Goal: Information Seeking & Learning: Learn about a topic

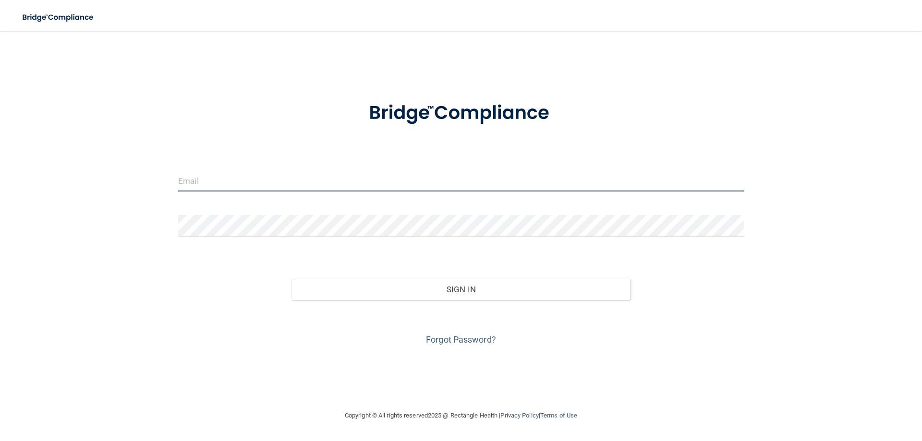
type input "[EMAIL_ADDRESS][DOMAIN_NAME]"
drag, startPoint x: 278, startPoint y: 184, endPoint x: 0, endPoint y: 180, distance: 278.0
click at [0, 180] on main "[EMAIL_ADDRESS][DOMAIN_NAME] Invalid email/password. You don't have permission …" at bounding box center [461, 236] width 922 height 411
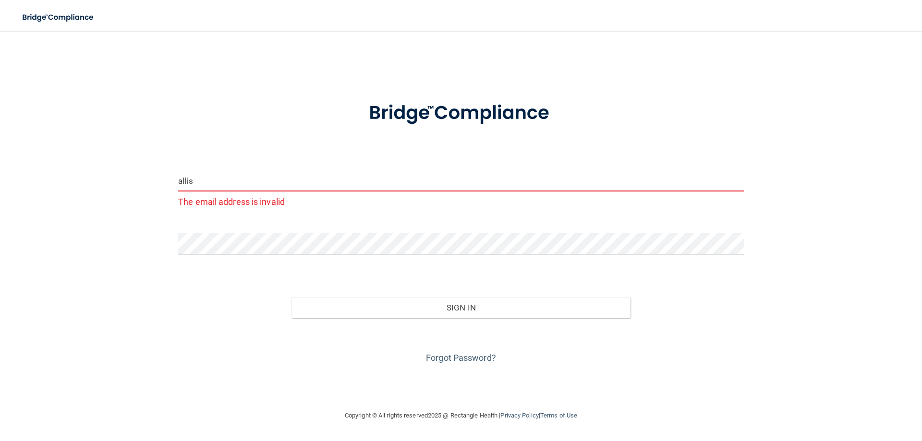
type input "[EMAIL_ADDRESS][DOMAIN_NAME]"
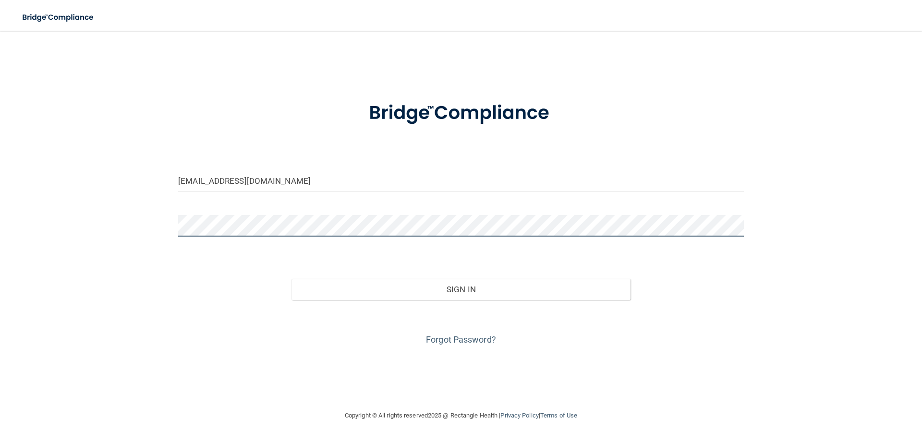
click at [0, 238] on main "[EMAIL_ADDRESS][DOMAIN_NAME] Invalid email/password. You don't have permission …" at bounding box center [461, 236] width 922 height 411
click at [291, 279] on button "Sign In" at bounding box center [460, 289] width 339 height 21
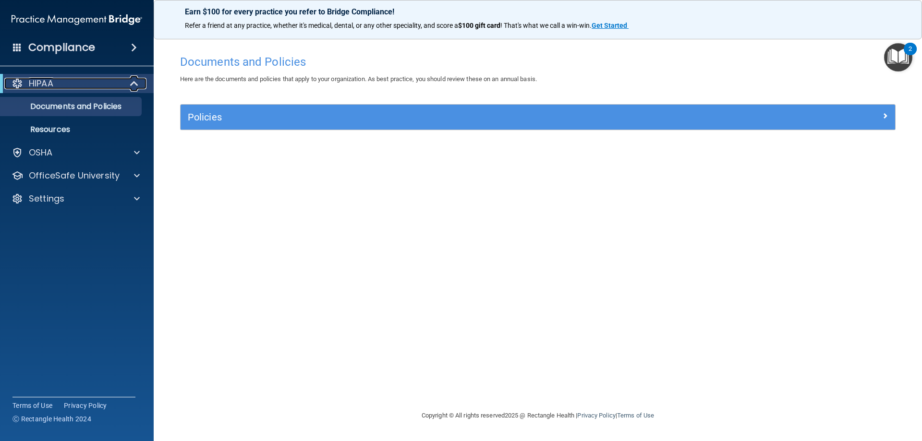
click at [118, 84] on div "HIPAA" at bounding box center [63, 84] width 119 height 12
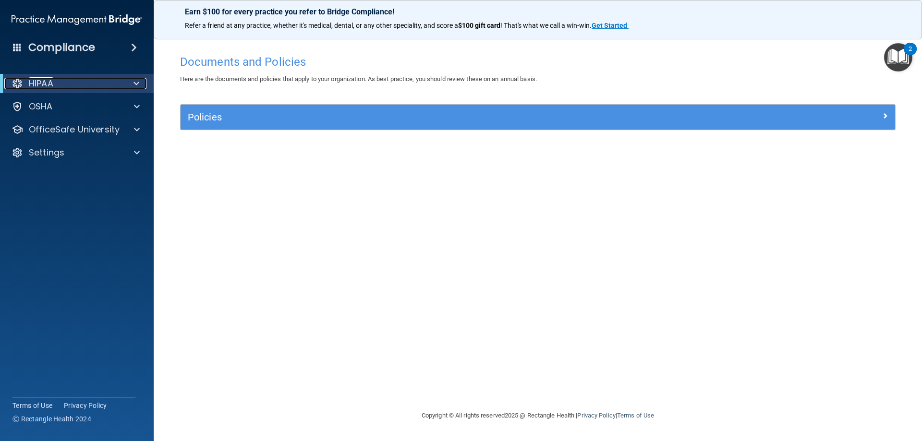
click at [118, 83] on div "HIPAA" at bounding box center [63, 84] width 119 height 12
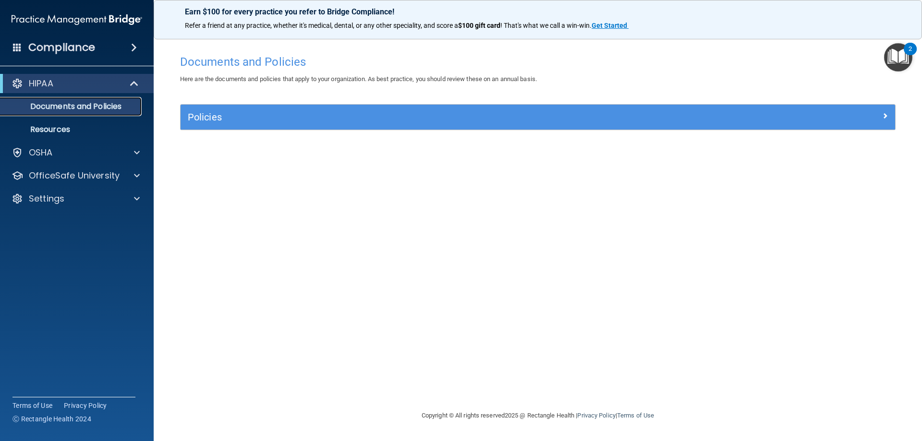
click at [93, 106] on p "Documents and Policies" at bounding box center [71, 107] width 131 height 10
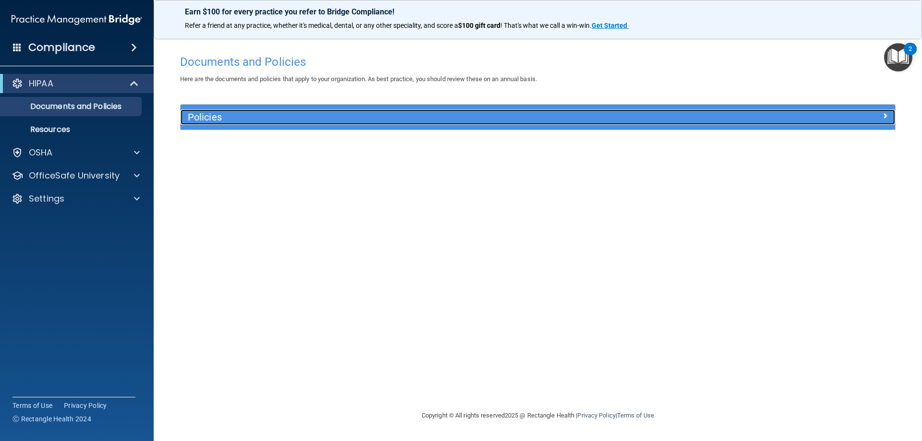
click at [271, 113] on h5 "Policies" at bounding box center [448, 117] width 521 height 11
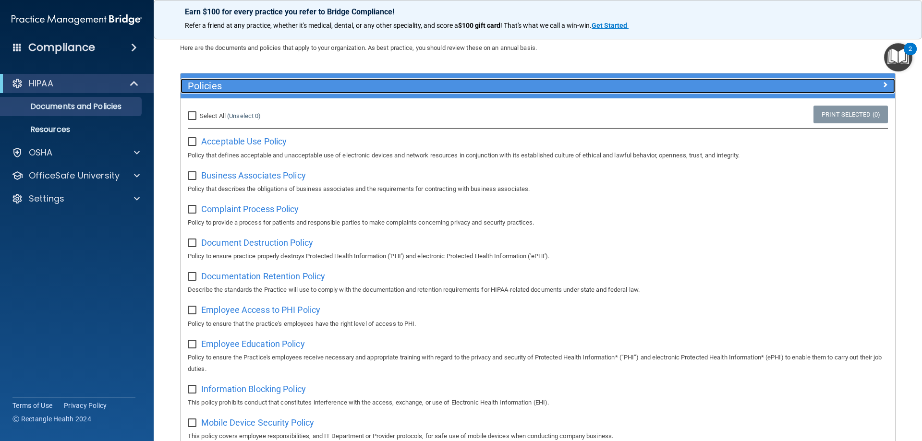
scroll to position [48, 0]
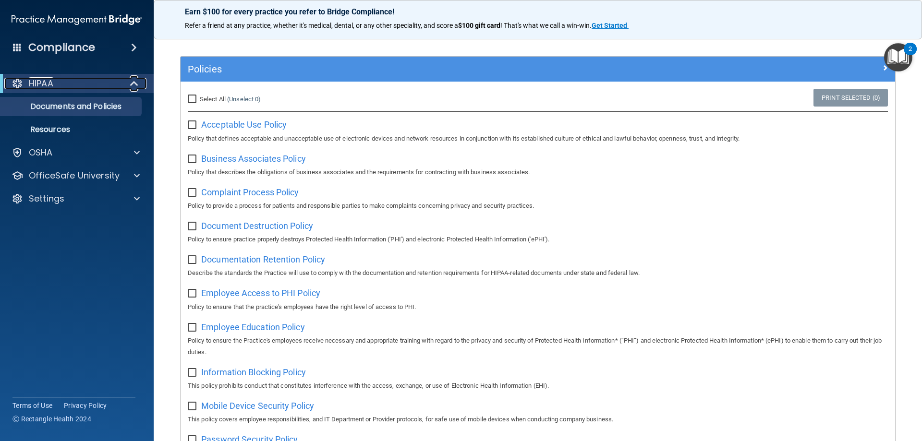
click at [45, 87] on p "HIPAA" at bounding box center [41, 84] width 24 height 12
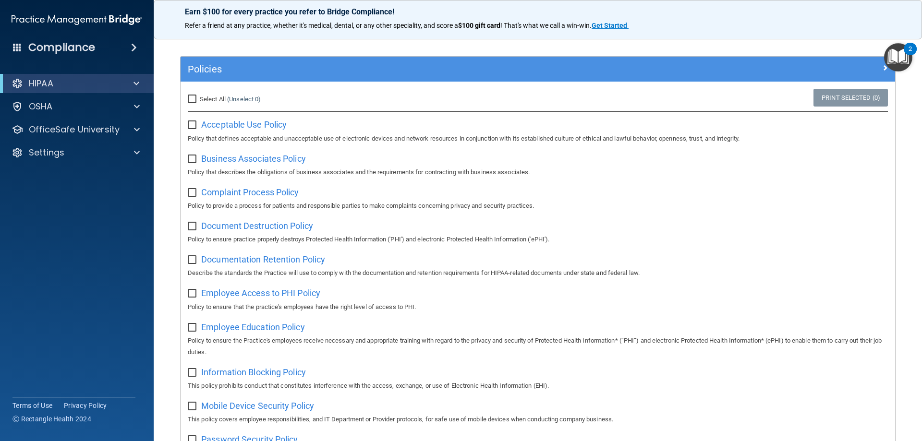
click at [97, 54] on div "Compliance" at bounding box center [77, 47] width 154 height 21
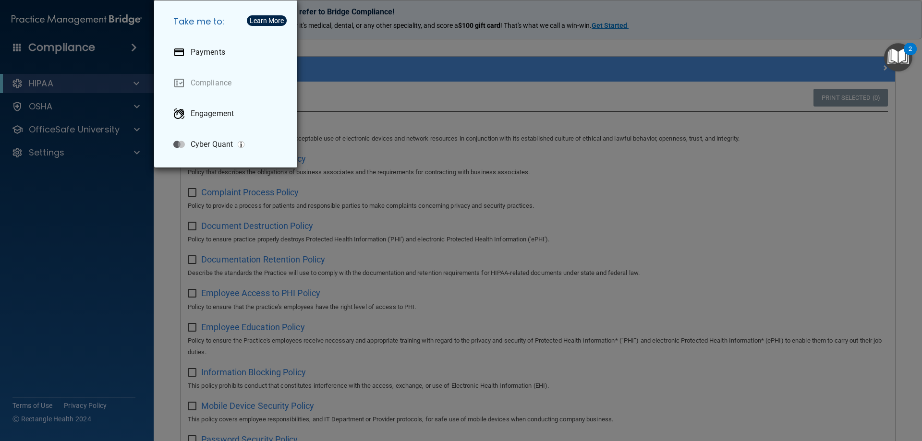
click at [125, 43] on div "Take me to: Payments Compliance Engagement Cyber Quant" at bounding box center [461, 220] width 922 height 441
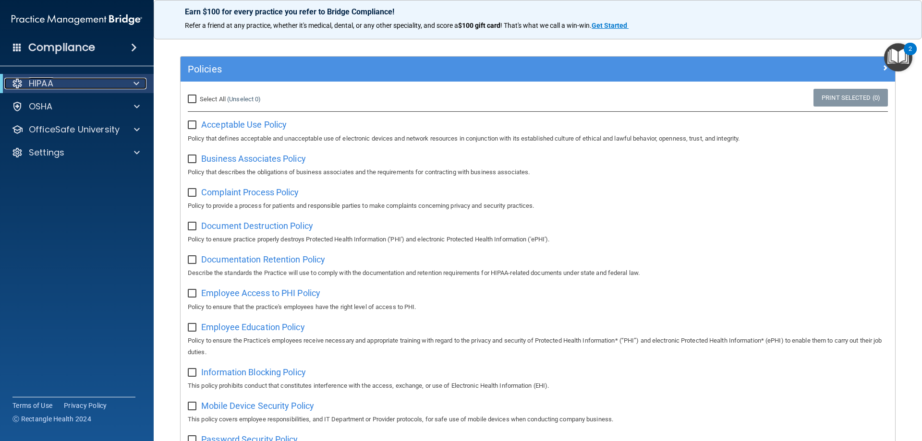
click at [120, 84] on div "HIPAA" at bounding box center [63, 84] width 119 height 12
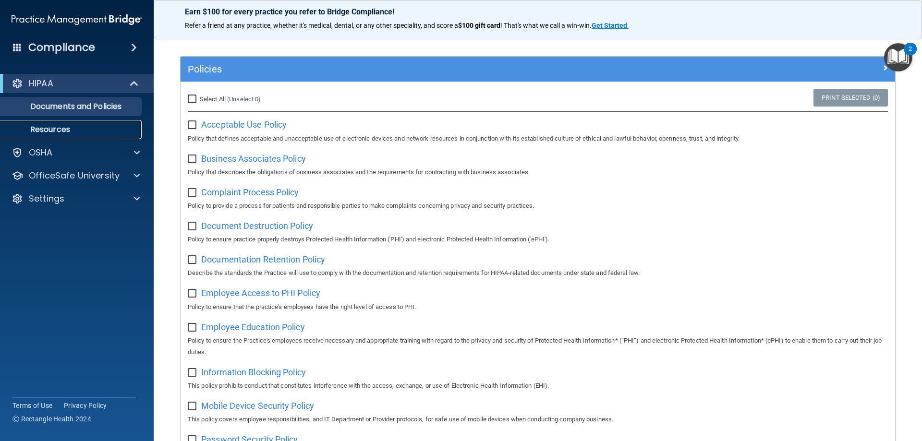
click at [67, 125] on p "Resources" at bounding box center [71, 130] width 131 height 10
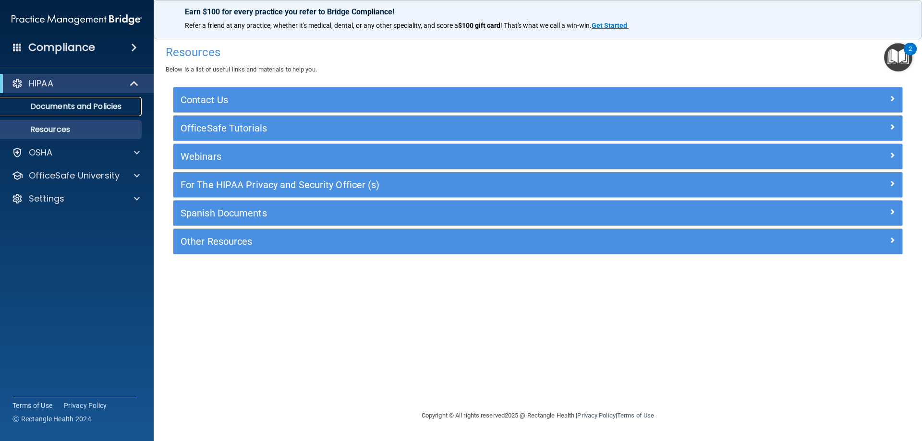
click at [107, 108] on p "Documents and Policies" at bounding box center [71, 107] width 131 height 10
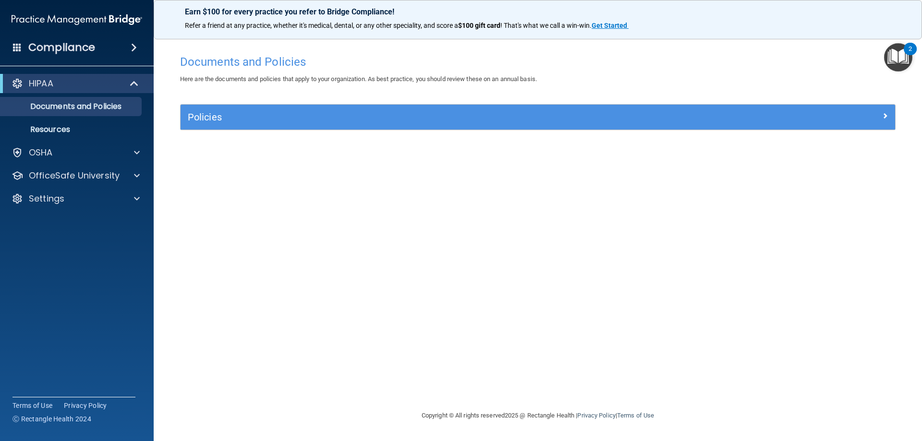
click at [217, 129] on div "Policies" at bounding box center [538, 117] width 714 height 25
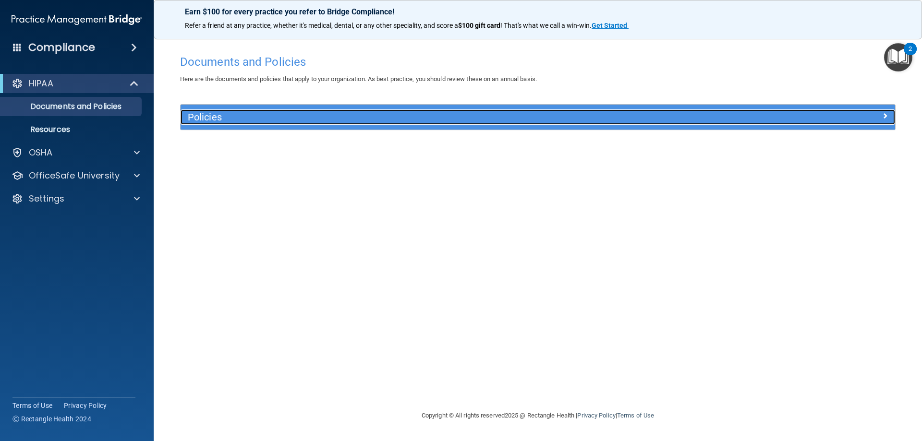
click at [210, 121] on h5 "Policies" at bounding box center [448, 117] width 521 height 11
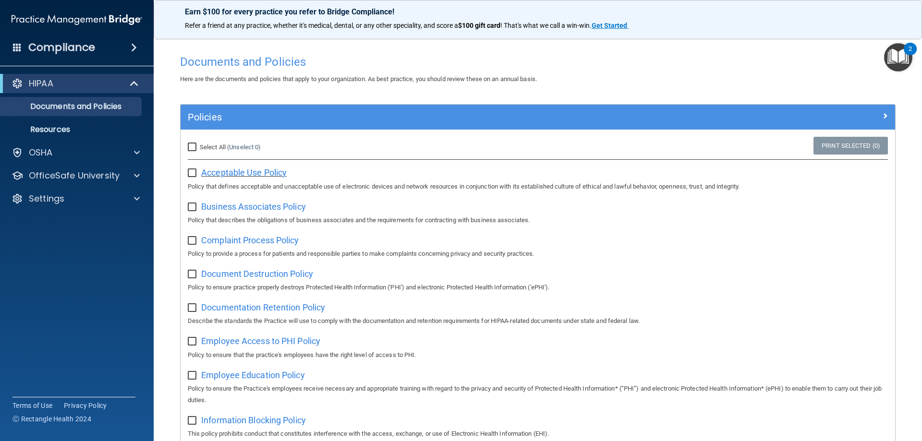
click at [228, 174] on span "Acceptable Use Policy" at bounding box center [243, 173] width 85 height 10
click at [189, 169] on input "checkbox" at bounding box center [193, 173] width 11 height 8
checkbox input "true"
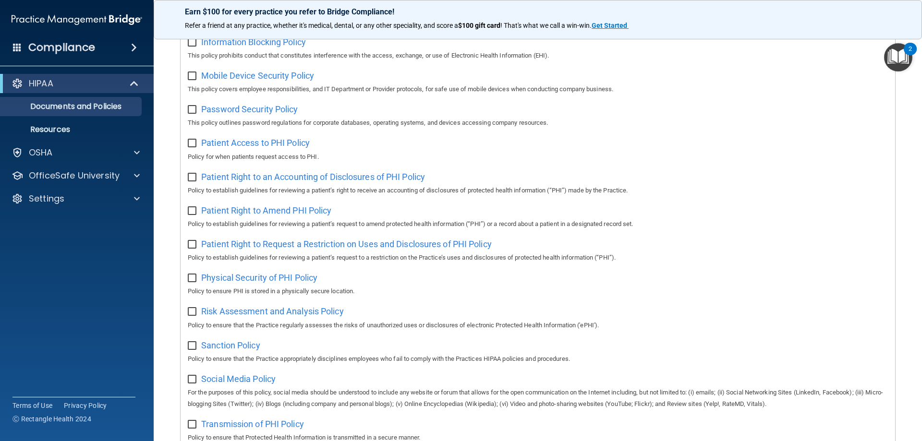
scroll to position [138, 0]
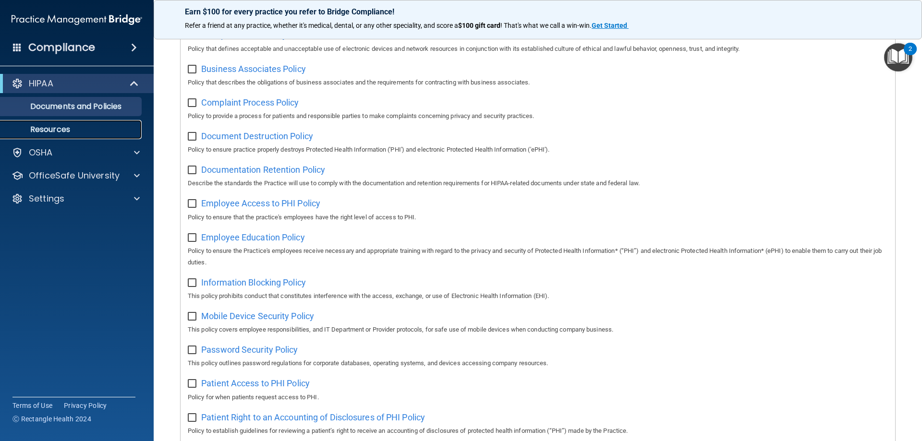
click at [53, 126] on p "Resources" at bounding box center [71, 130] width 131 height 10
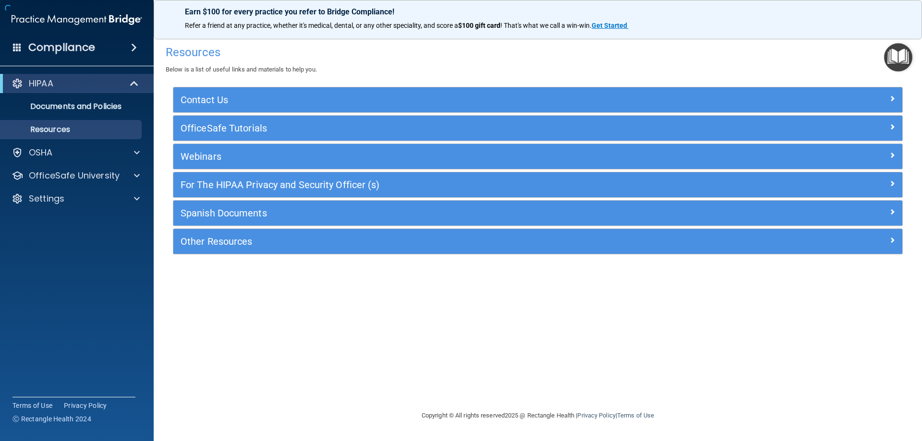
click at [54, 140] on div "HIPAA Documents and Policies Report an Incident Business Associates Emergency P…" at bounding box center [77, 143] width 154 height 146
click at [55, 149] on div "OSHA" at bounding box center [63, 153] width 119 height 12
click at [60, 37] on div "Compliance" at bounding box center [77, 47] width 154 height 21
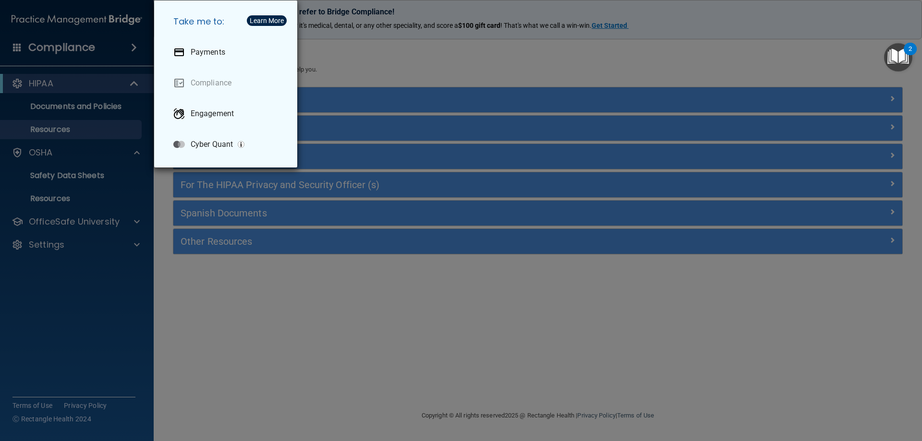
click at [396, 63] on div "Take me to: Payments Compliance Engagement Cyber Quant" at bounding box center [461, 220] width 922 height 441
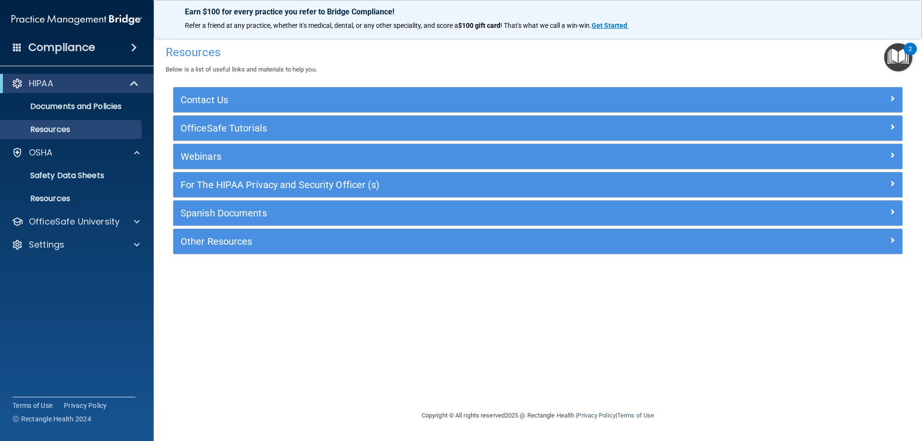
click at [900, 58] on img "Open Resource Center, 2 new notifications" at bounding box center [898, 57] width 28 height 28
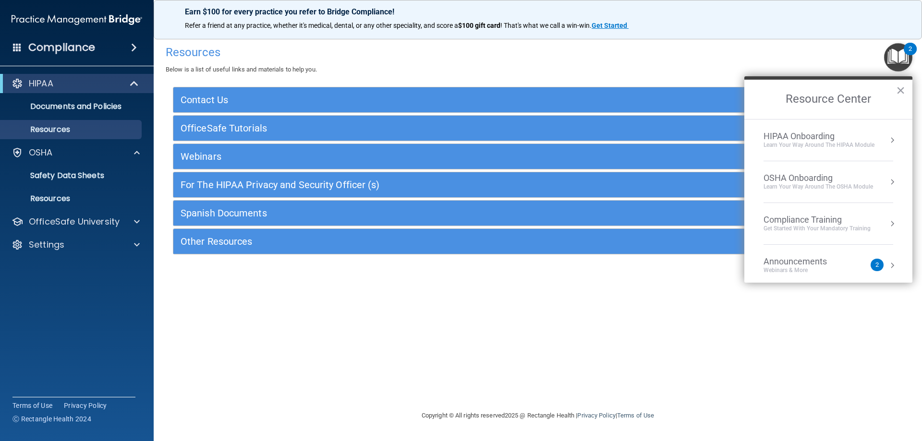
click at [793, 134] on div "HIPAA Onboarding" at bounding box center [818, 136] width 111 height 11
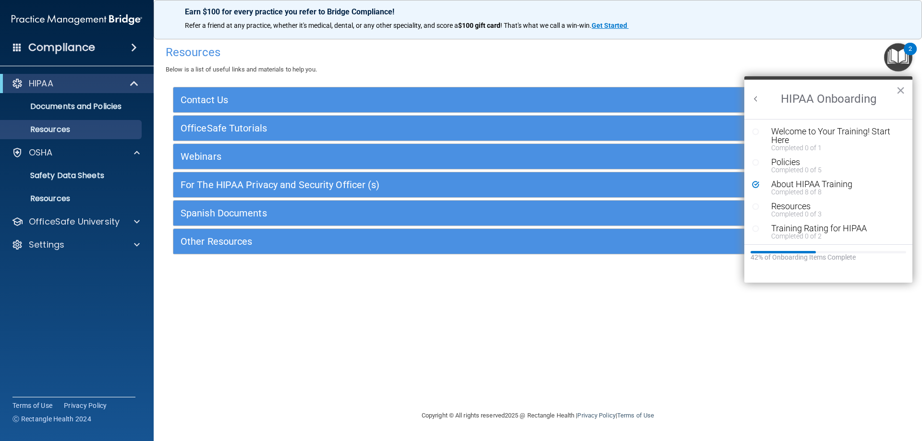
click at [783, 132] on div "Welcome to Your Training! Start Here" at bounding box center [831, 135] width 121 height 17
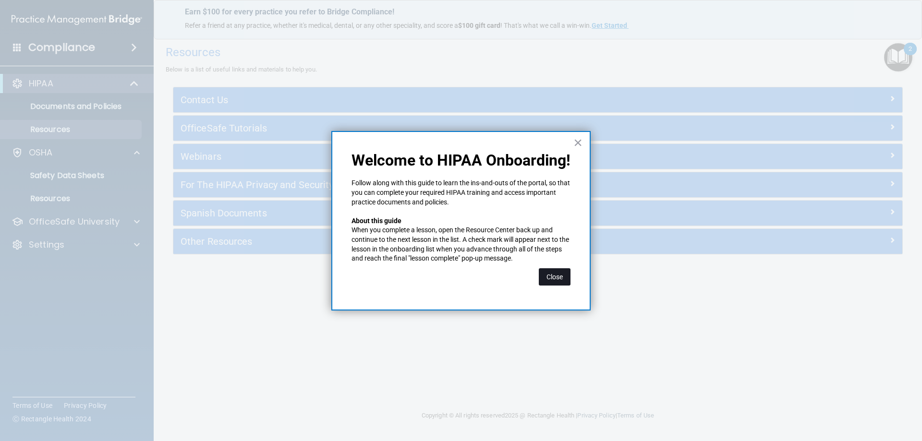
click at [543, 271] on button "Close" at bounding box center [555, 276] width 32 height 17
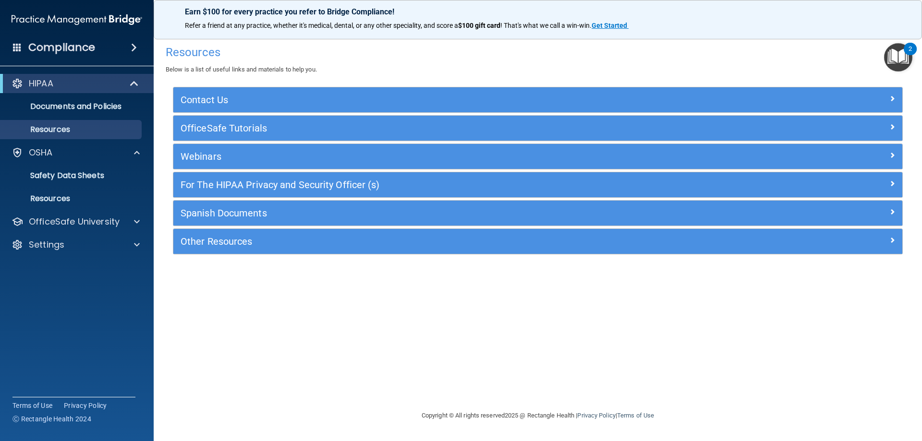
click at [903, 45] on img "Open Resource Center, 2 new notifications" at bounding box center [898, 57] width 28 height 28
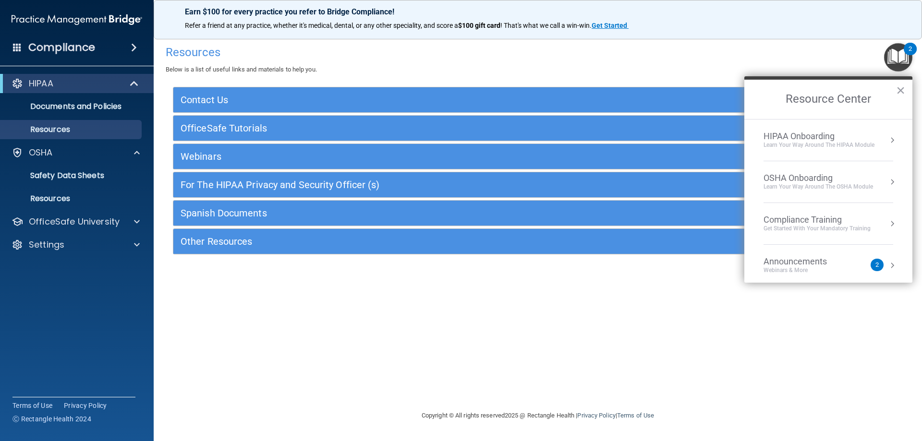
click at [817, 145] on div "Learn Your Way around the HIPAA module" at bounding box center [818, 145] width 111 height 8
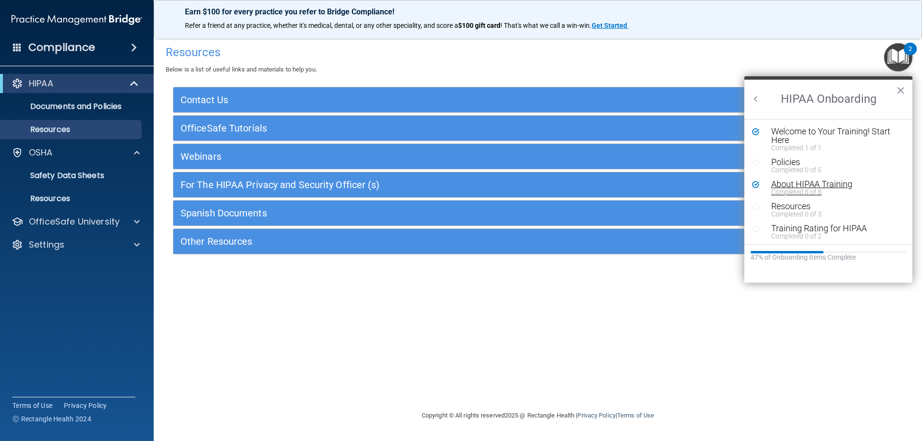
click at [790, 186] on div "About HIPAA Training" at bounding box center [831, 184] width 121 height 9
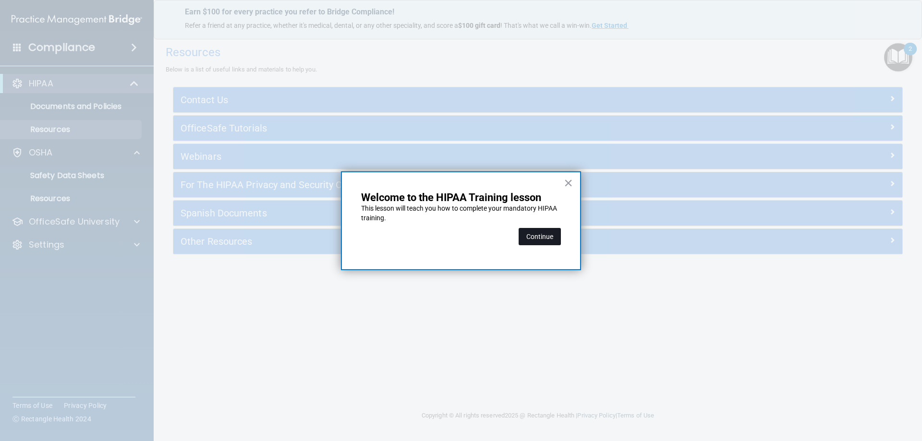
click at [534, 239] on button "Continue" at bounding box center [540, 236] width 42 height 17
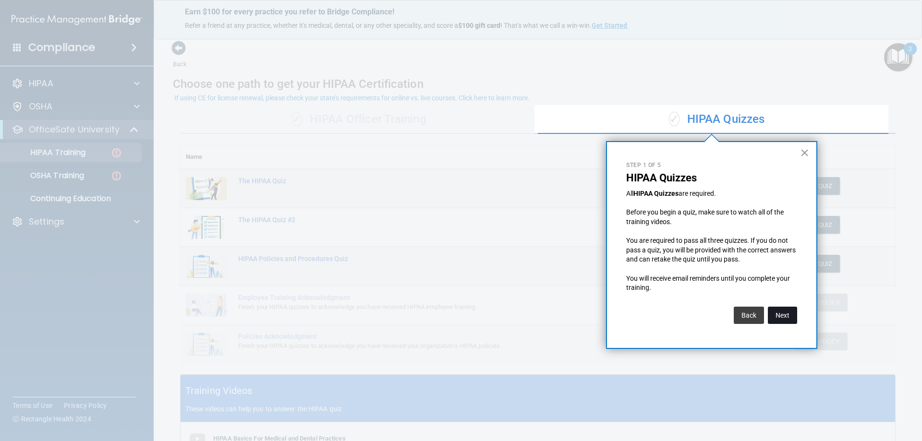
click at [788, 315] on button "Next" at bounding box center [782, 315] width 29 height 17
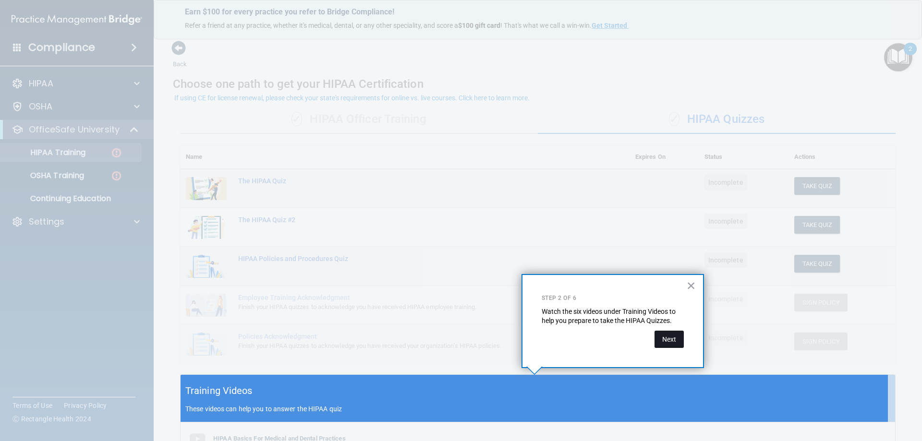
click at [675, 342] on button "Next" at bounding box center [668, 339] width 29 height 17
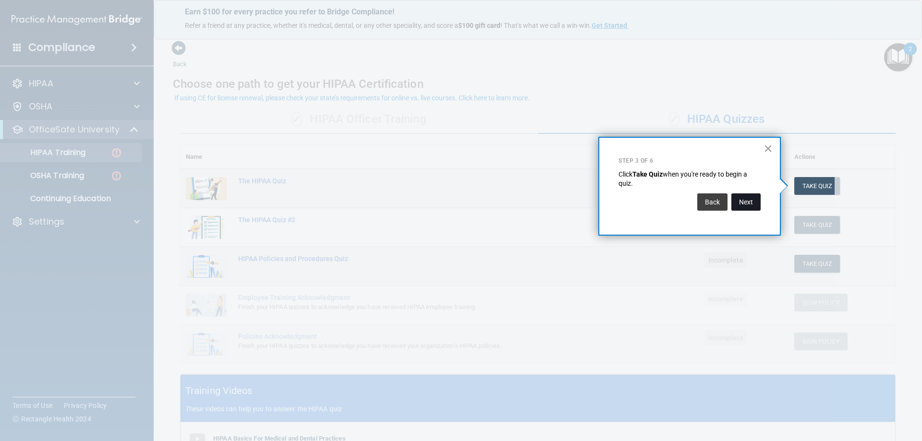
click at [754, 200] on button "Next" at bounding box center [745, 201] width 29 height 17
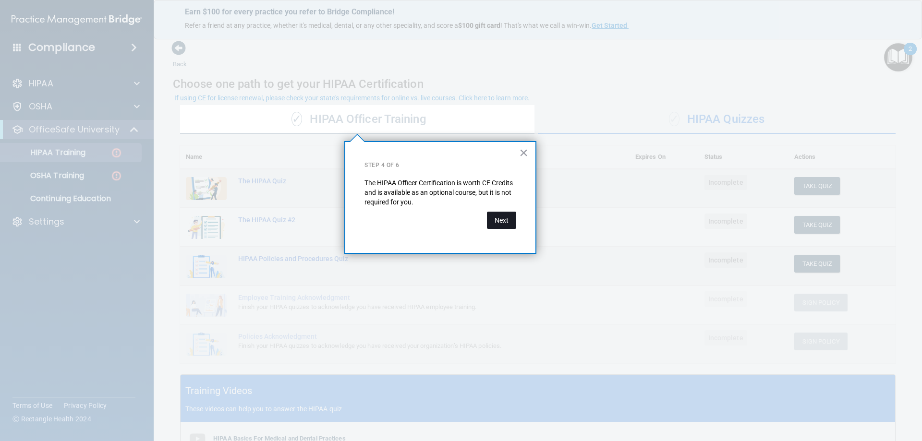
click at [493, 222] on button "Next" at bounding box center [501, 220] width 29 height 17
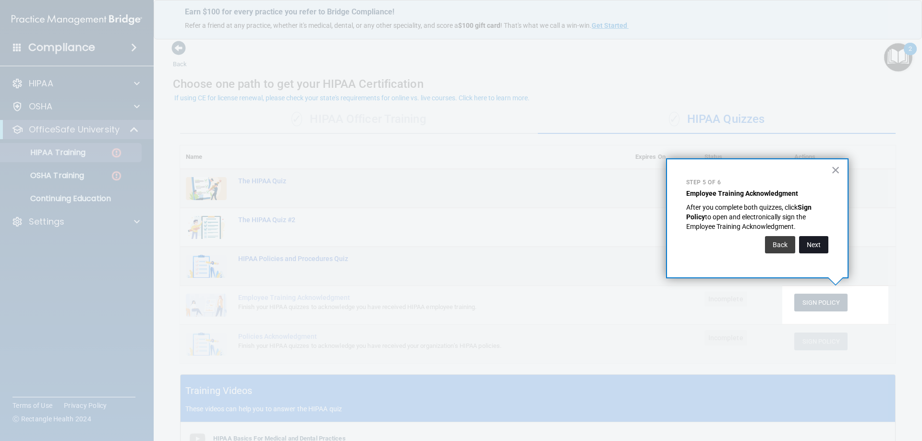
click at [821, 248] on button "Next" at bounding box center [813, 244] width 29 height 17
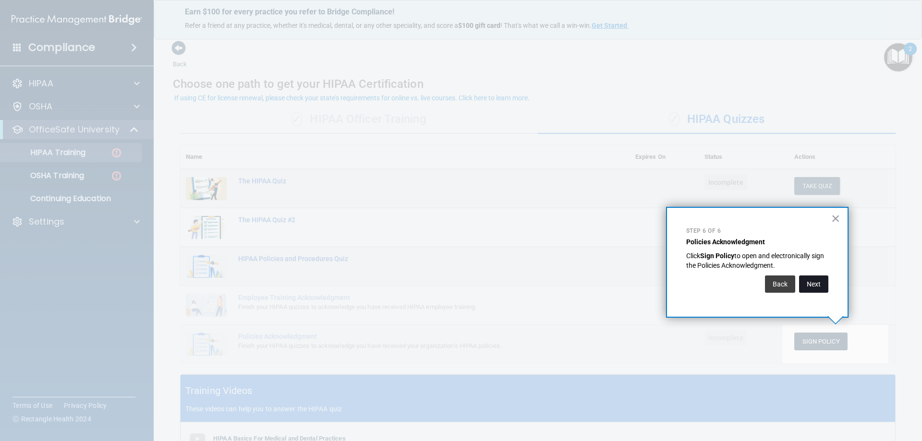
click at [804, 279] on button "Next" at bounding box center [813, 284] width 29 height 17
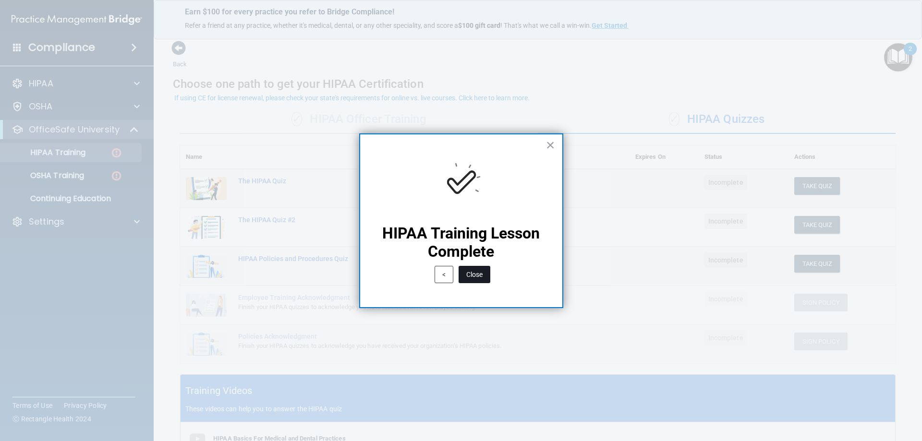
click at [479, 277] on button "Close" at bounding box center [475, 274] width 32 height 17
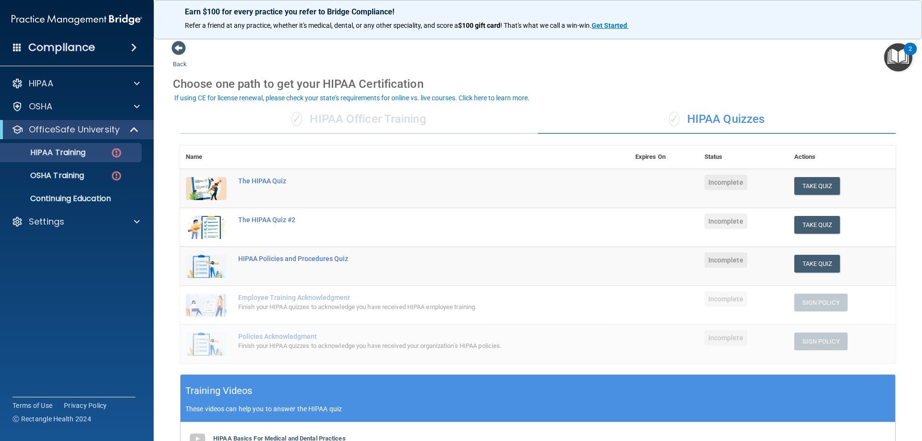
click at [907, 60] on img "Open Resource Center, 2 new notifications" at bounding box center [898, 57] width 28 height 28
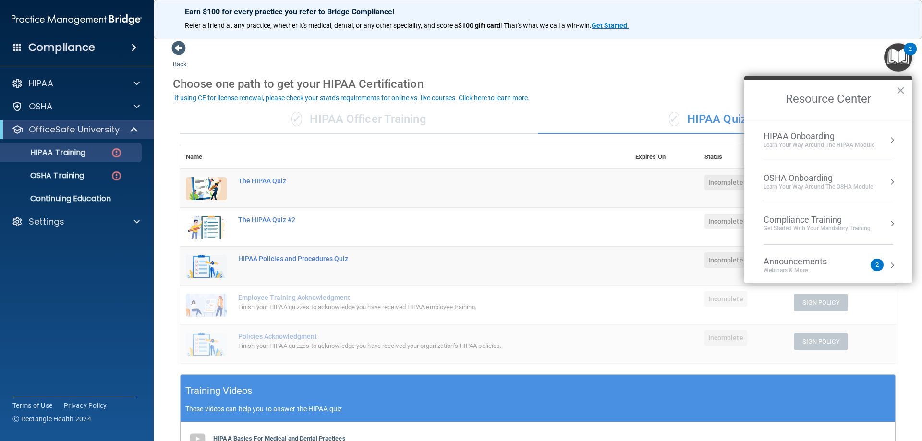
click at [832, 141] on div "HIPAA Onboarding" at bounding box center [818, 136] width 111 height 11
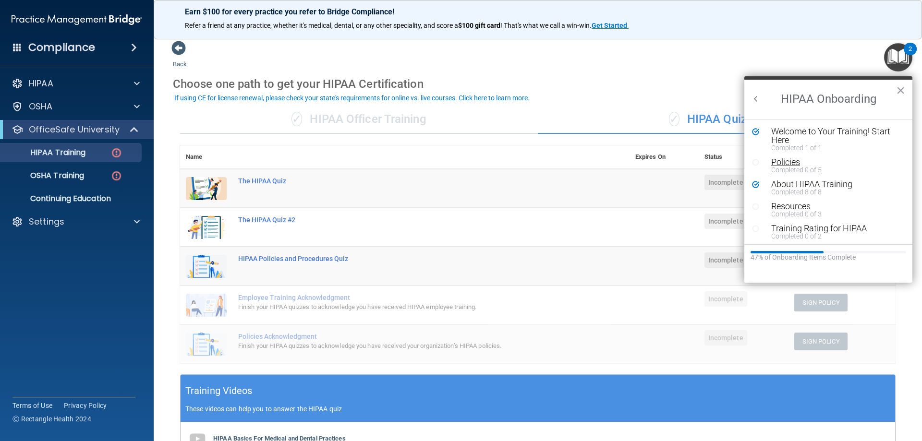
click at [792, 168] on div "Completed 0 of 5" at bounding box center [831, 170] width 121 height 7
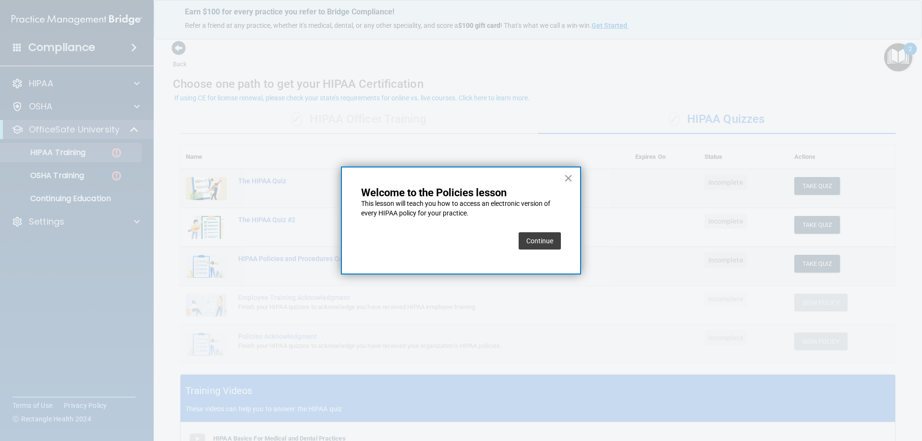
click at [549, 242] on button "Continue" at bounding box center [540, 240] width 42 height 17
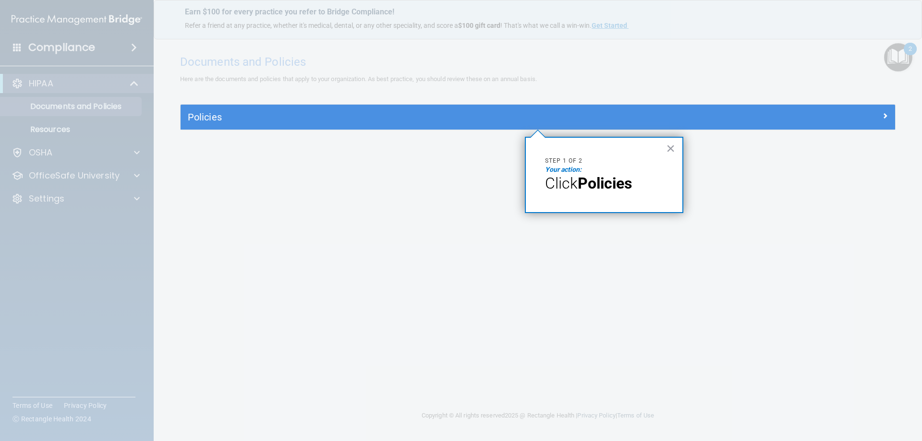
click at [664, 149] on div "× Step 1 of 2 Your action: Click Policies" at bounding box center [604, 175] width 158 height 76
click at [673, 147] on button "×" at bounding box center [670, 148] width 9 height 15
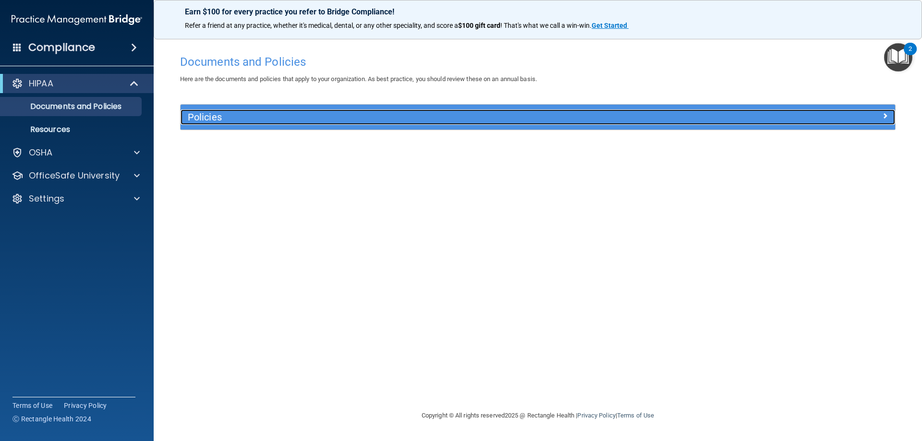
click at [207, 121] on h5 "Policies" at bounding box center [448, 117] width 521 height 11
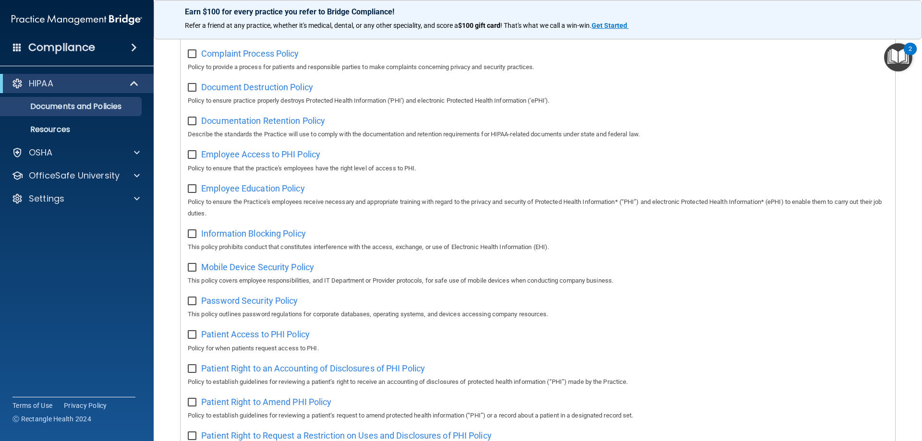
scroll to position [186, 0]
click at [883, 56] on div "Select All (Unselect 0) Unselect All Print Selected (0) Acceptable Use Policy P…" at bounding box center [538, 330] width 714 height 773
click at [905, 60] on img "Open Resource Center, 2 new notifications" at bounding box center [898, 57] width 28 height 28
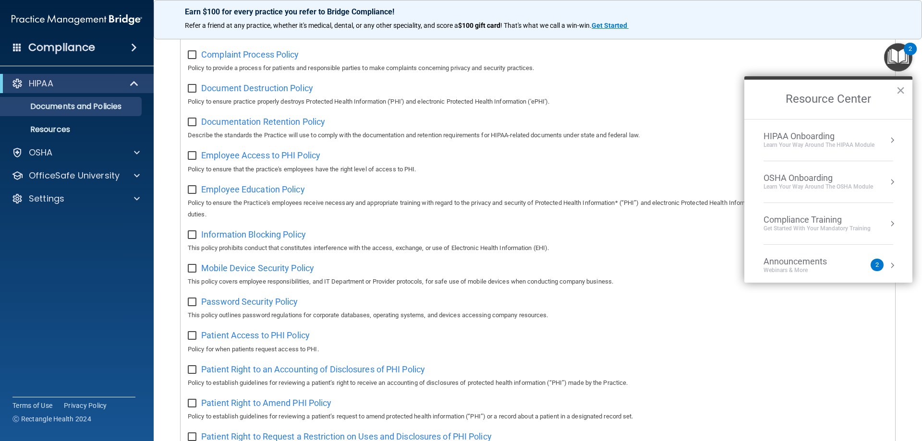
click at [797, 146] on div "Learn Your Way around the HIPAA module" at bounding box center [818, 145] width 111 height 8
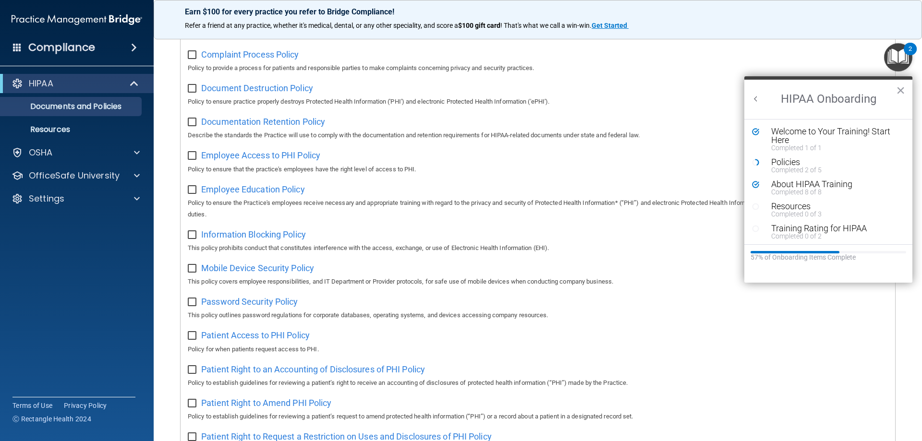
scroll to position [0, 0]
click at [797, 165] on div "Policies" at bounding box center [831, 162] width 121 height 9
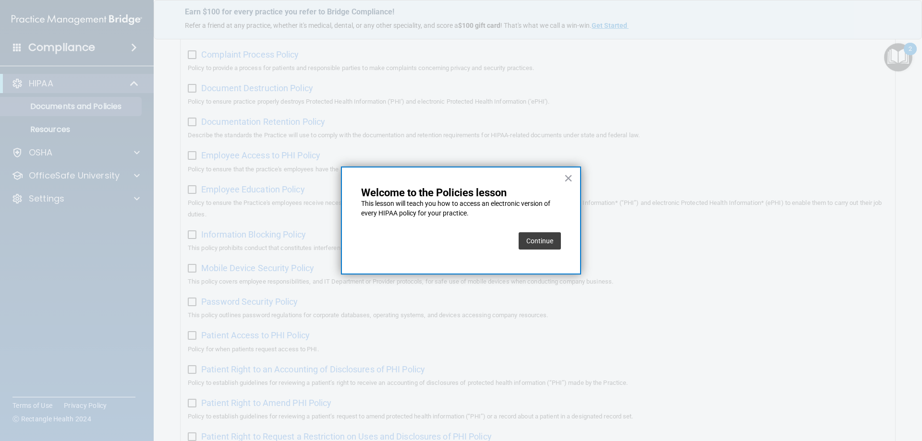
click at [531, 238] on button "Continue" at bounding box center [540, 240] width 42 height 17
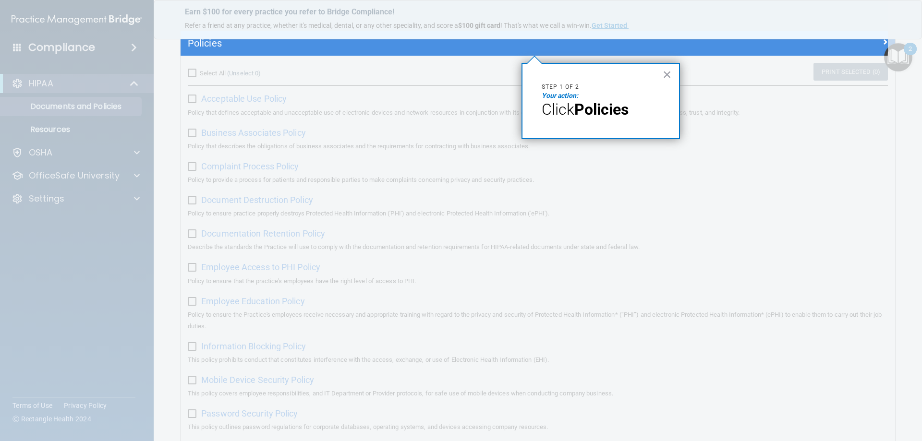
click at [588, 214] on div at bounding box center [534, 249] width 707 height 386
click at [604, 132] on div "× Step 1 of 2 Your action: Click Policies" at bounding box center [600, 101] width 158 height 76
click at [588, 98] on p "Your action:" at bounding box center [601, 96] width 118 height 10
click at [665, 73] on button "×" at bounding box center [667, 74] width 9 height 15
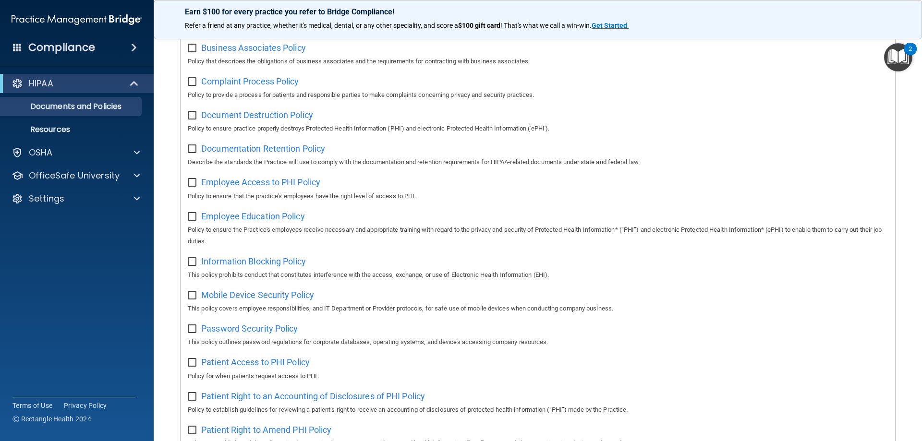
scroll to position [0, 0]
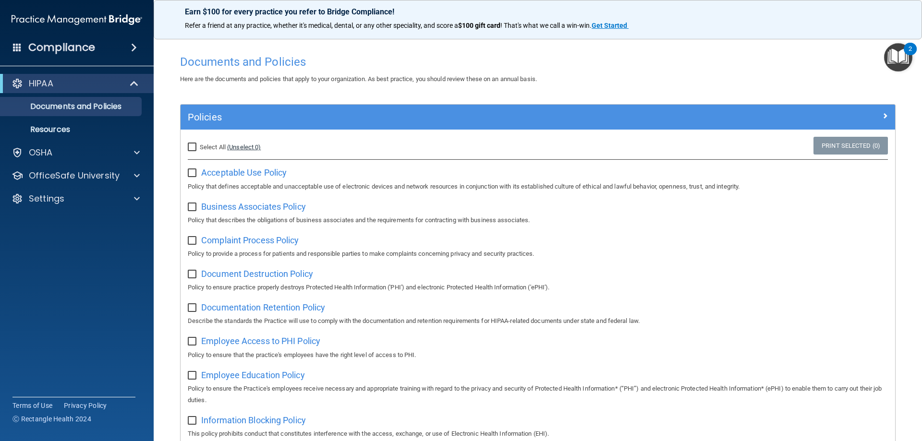
click at [242, 150] on link "(Unselect 0)" at bounding box center [244, 147] width 34 height 7
click at [216, 140] on div "Select All (Unselect 0) Unselect All" at bounding box center [300, 147] width 238 height 21
click at [196, 146] on input "Select All (Unselect 0) Unselect All" at bounding box center [193, 148] width 11 height 8
checkbox input "true"
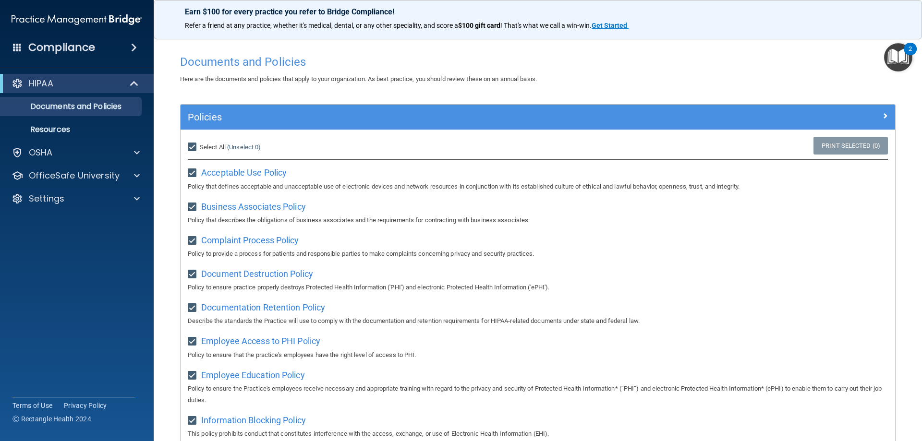
checkbox input "true"
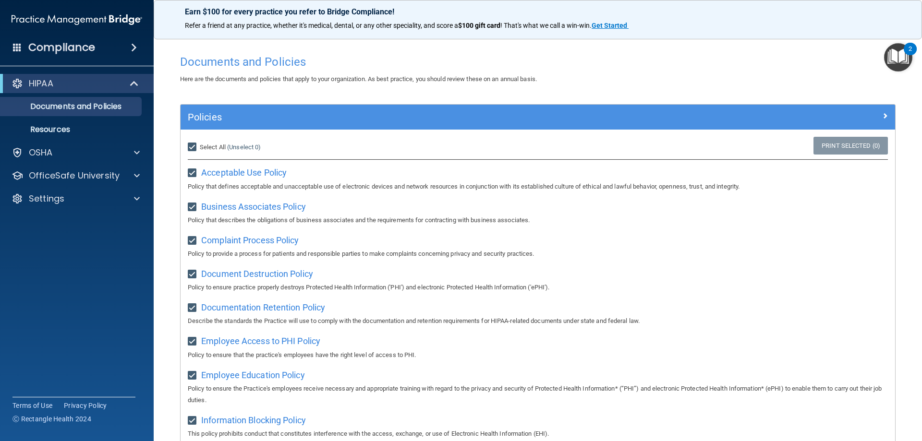
checkbox input "true"
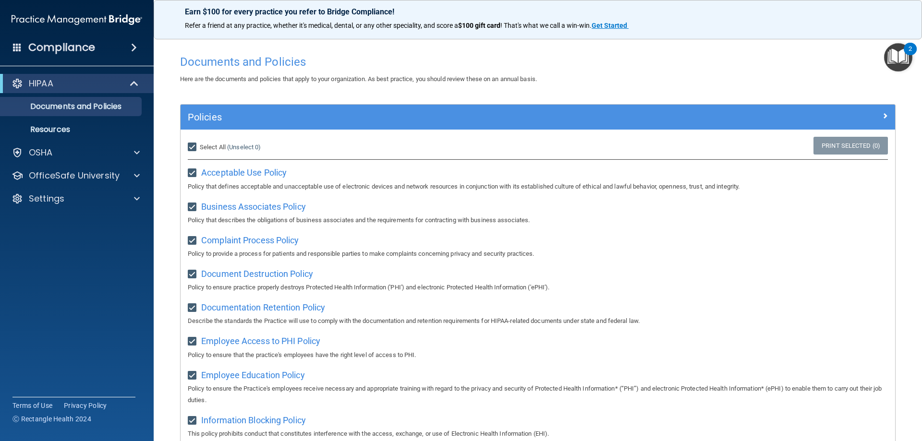
checkbox input "true"
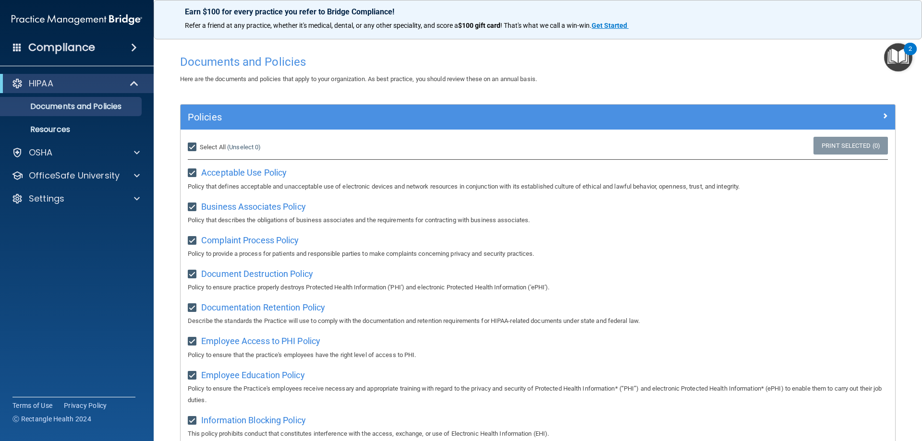
checkbox input "true"
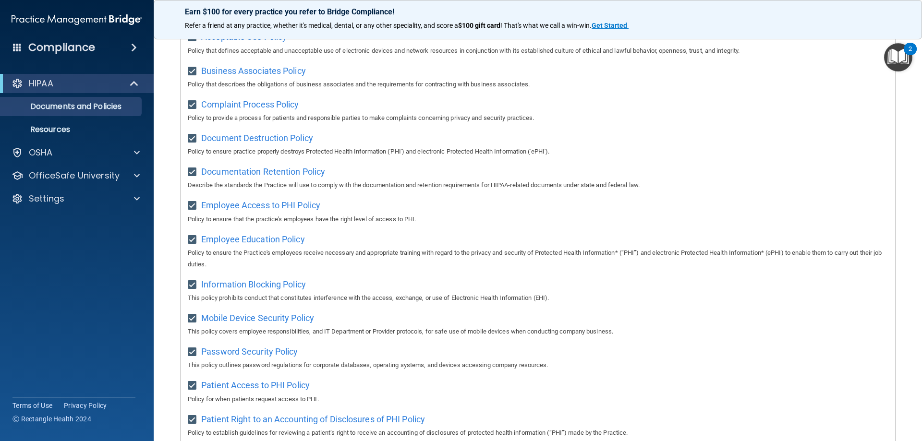
scroll to position [90, 0]
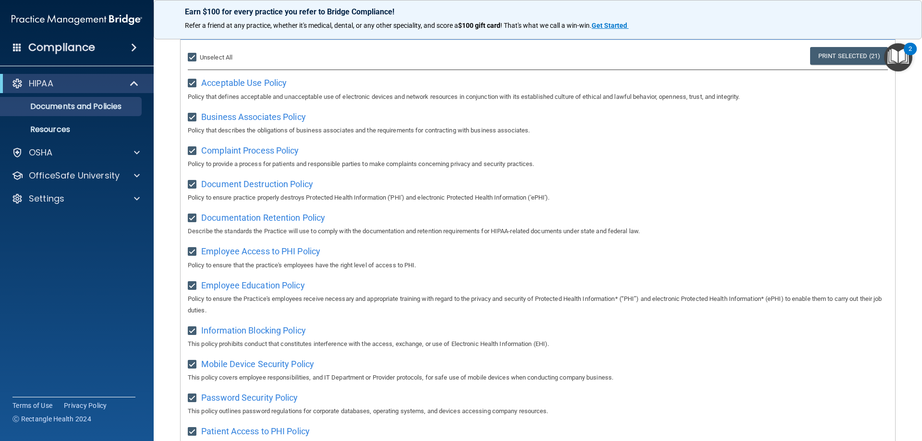
click at [912, 54] on div "2" at bounding box center [909, 55] width 3 height 12
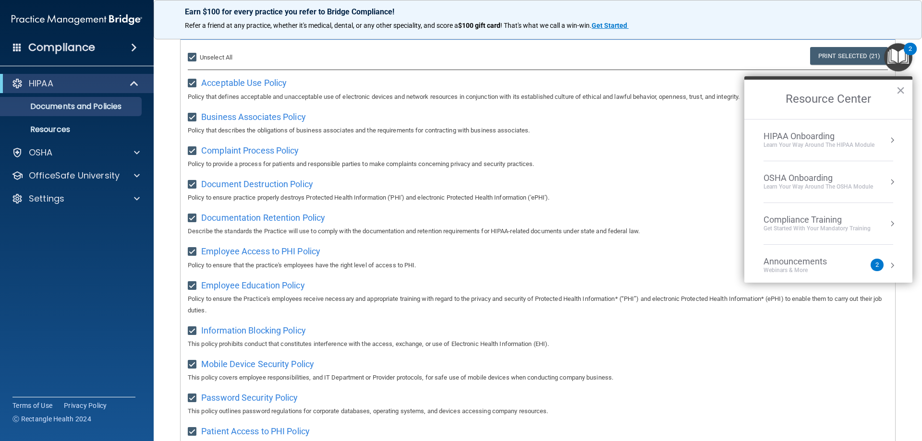
click at [809, 146] on div "Learn Your Way around the HIPAA module" at bounding box center [818, 145] width 111 height 8
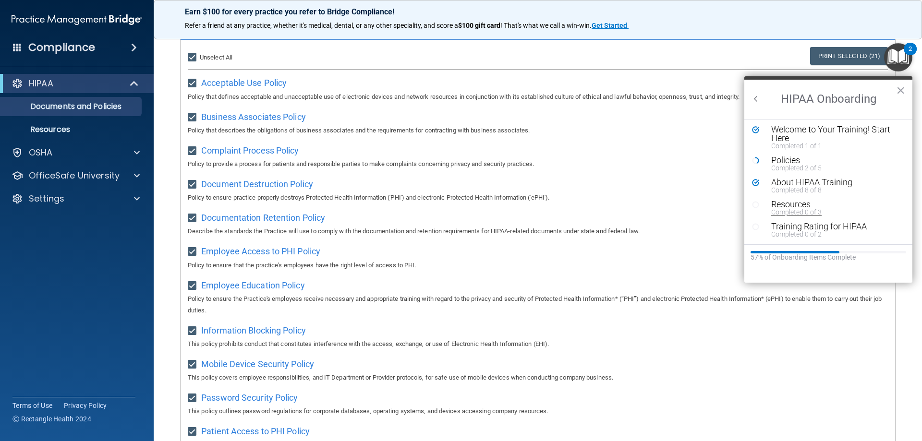
scroll to position [0, 0]
click at [786, 190] on div "Completed 8 of 8" at bounding box center [831, 192] width 121 height 7
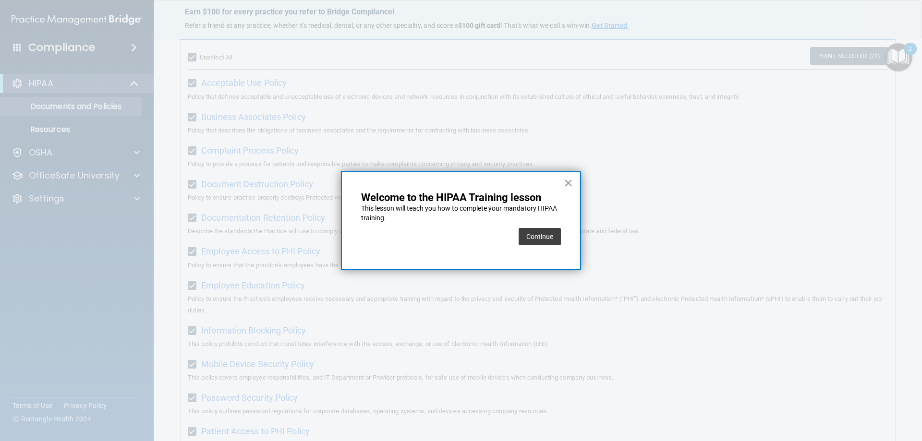
click at [554, 241] on button "Continue" at bounding box center [540, 236] width 42 height 17
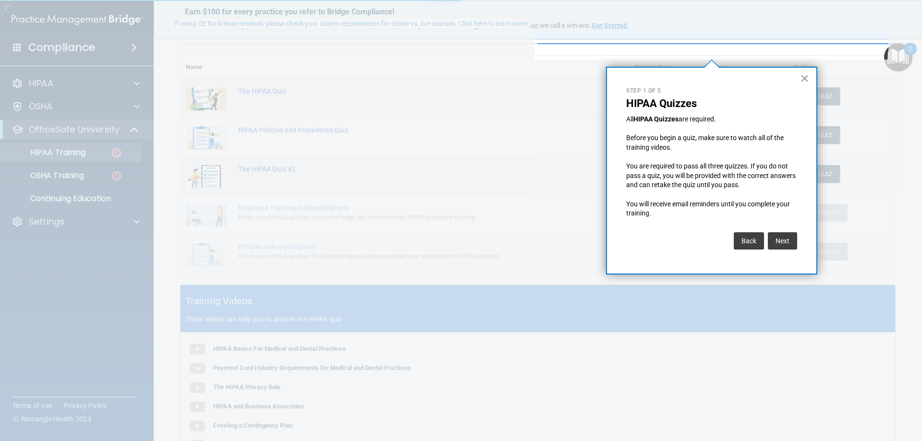
scroll to position [74, 0]
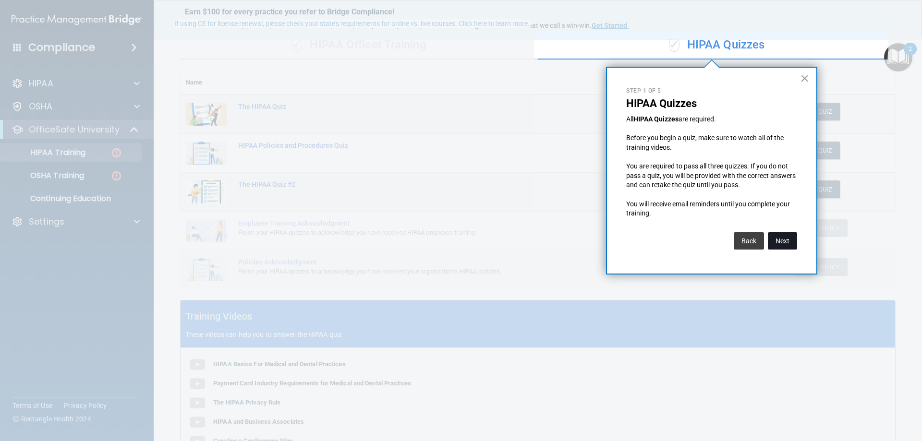
click at [783, 236] on button "Next" at bounding box center [782, 240] width 29 height 17
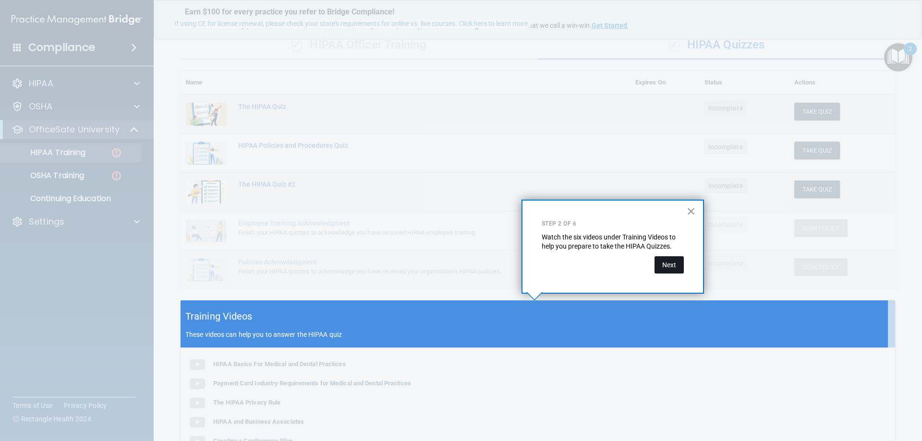
click at [675, 260] on button "Next" at bounding box center [668, 264] width 29 height 17
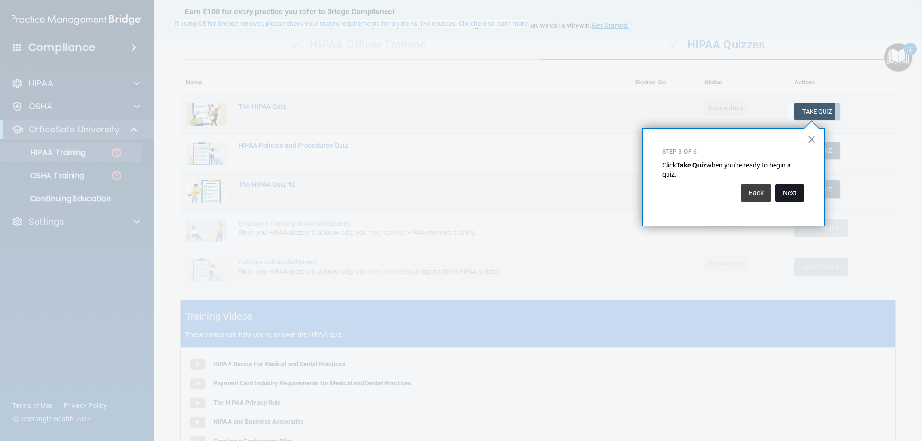
click at [792, 193] on button "Next" at bounding box center [789, 192] width 29 height 17
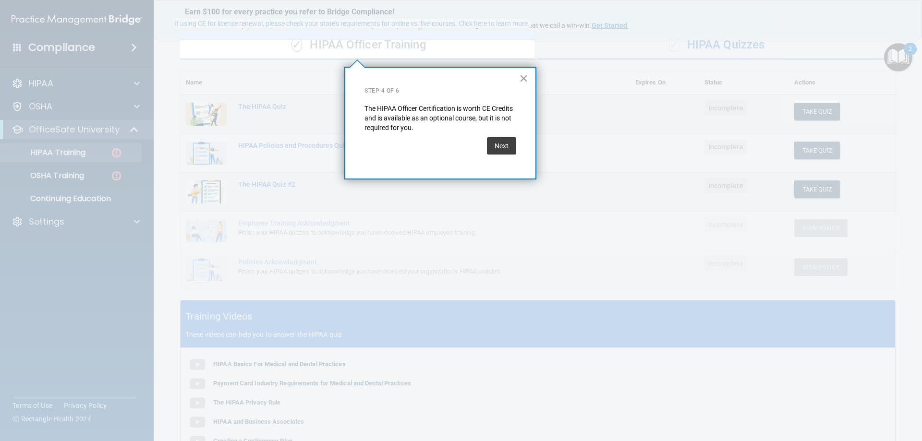
click at [501, 157] on div "Next" at bounding box center [501, 146] width 29 height 27
click at [496, 145] on button "Next" at bounding box center [501, 145] width 29 height 17
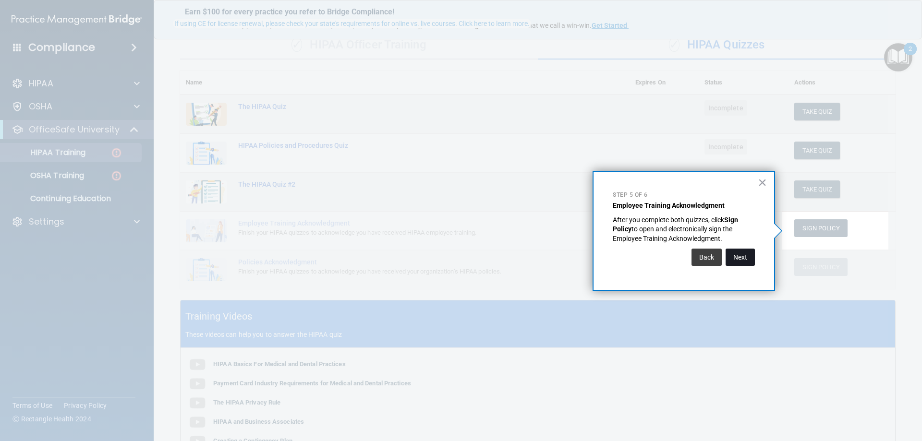
click at [738, 261] on button "Next" at bounding box center [739, 257] width 29 height 17
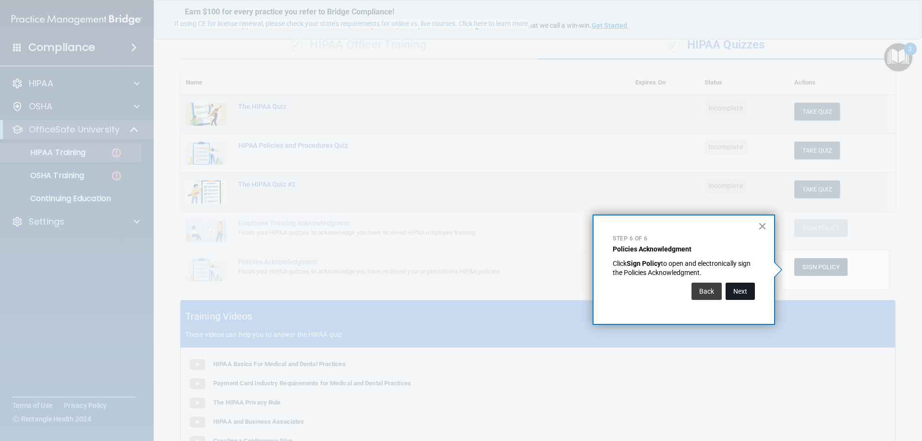
click at [739, 293] on button "Next" at bounding box center [739, 291] width 29 height 17
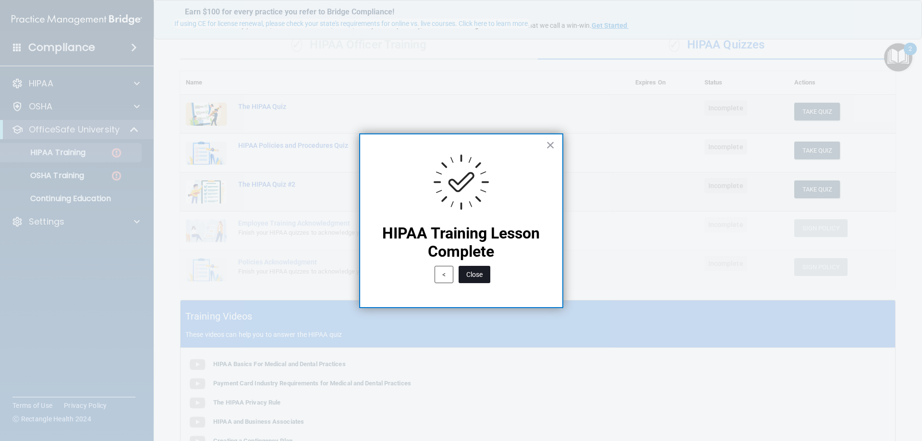
click at [481, 276] on button "Close" at bounding box center [475, 274] width 32 height 17
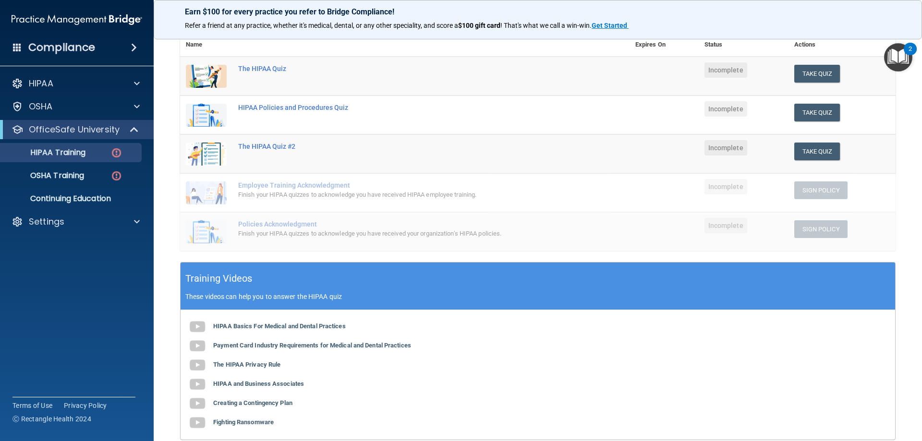
scroll to position [192, 0]
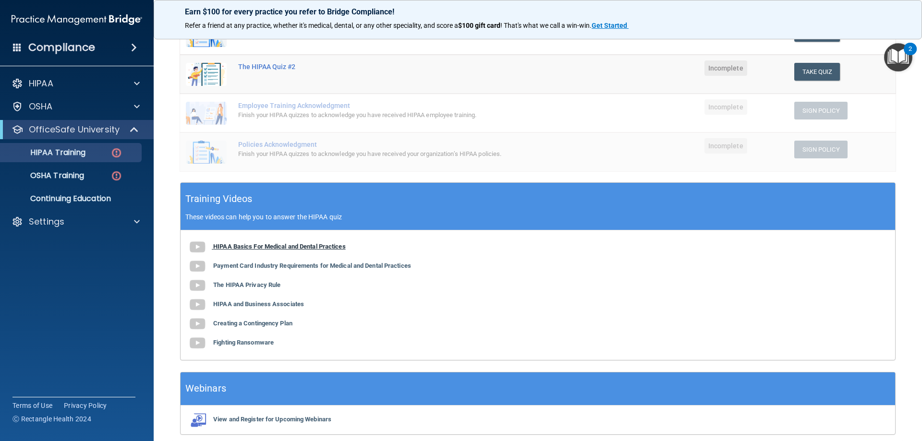
click at [255, 245] on b "HIPAA Basics For Medical and Dental Practices" at bounding box center [279, 246] width 133 height 7
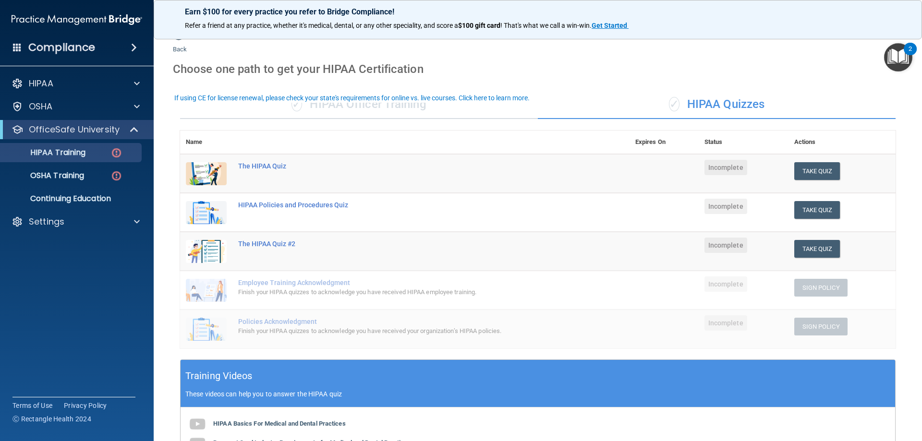
scroll to position [0, 0]
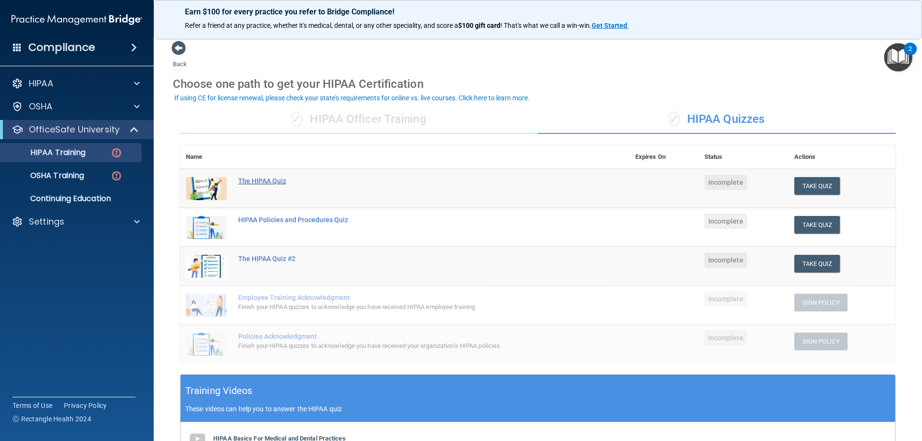
click at [269, 181] on div "The HIPAA Quiz" at bounding box center [409, 181] width 343 height 8
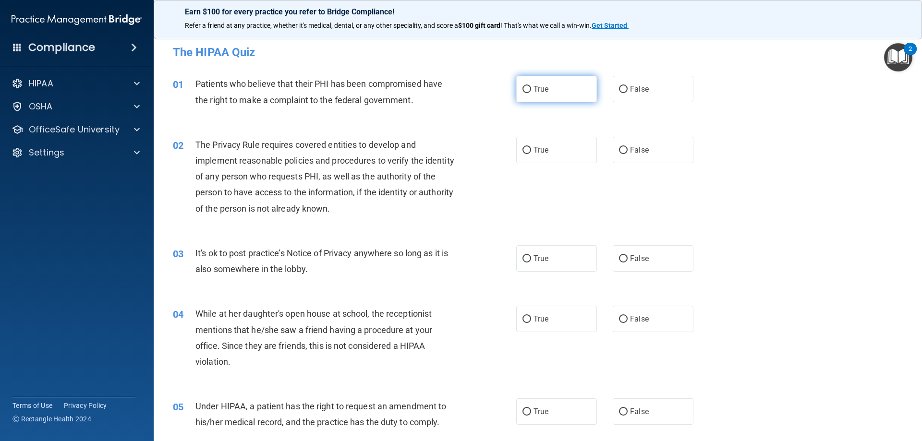
click at [536, 91] on span "True" at bounding box center [540, 89] width 15 height 9
click at [531, 91] on input "True" at bounding box center [526, 89] width 9 height 7
radio input "true"
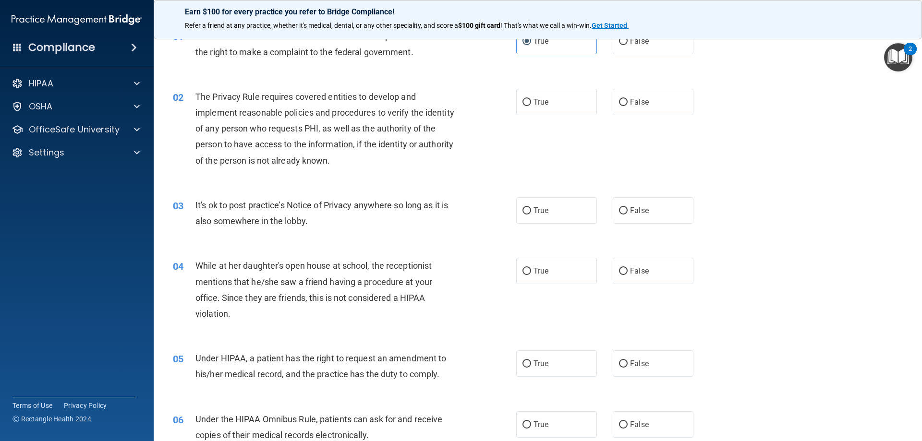
scroll to position [144, 0]
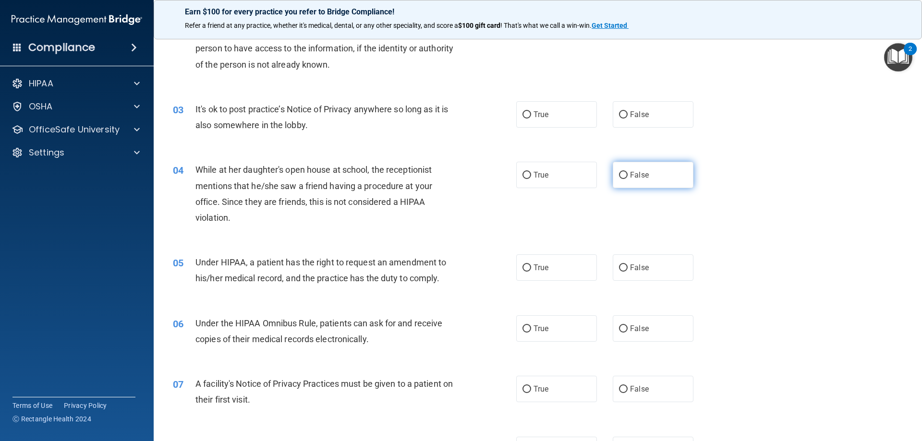
click at [650, 168] on label "False" at bounding box center [653, 175] width 81 height 26
click at [628, 172] on input "False" at bounding box center [623, 175] width 9 height 7
radio input "true"
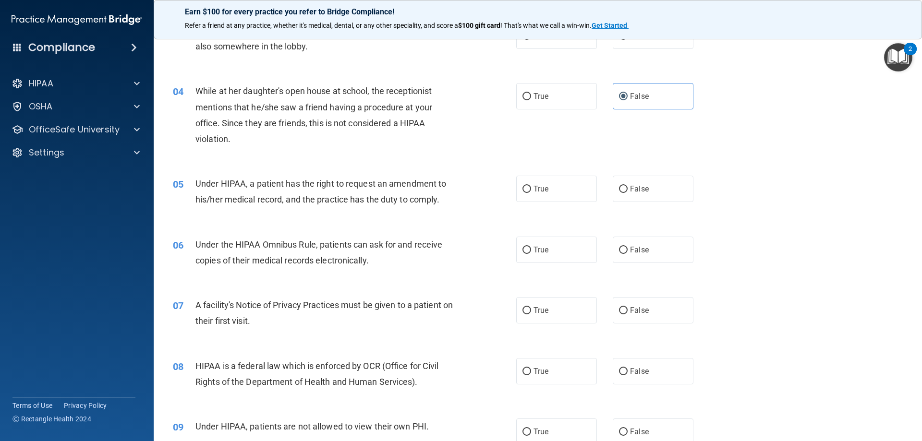
scroll to position [240, 0]
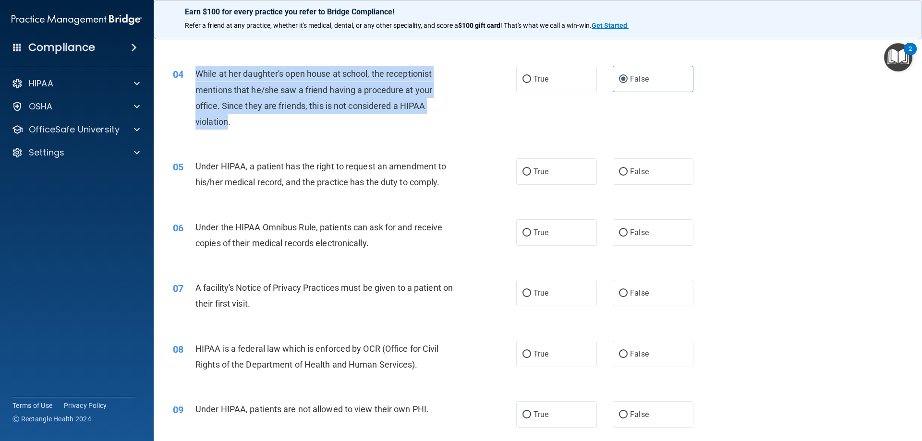
drag, startPoint x: 229, startPoint y: 121, endPoint x: 188, endPoint y: 69, distance: 66.7
click at [188, 69] on div "04 While at her daughter's open house at school, the receptionist mentions that…" at bounding box center [344, 100] width 372 height 69
copy div "While at her daughter's open house at school, the receptionist mentions that he…"
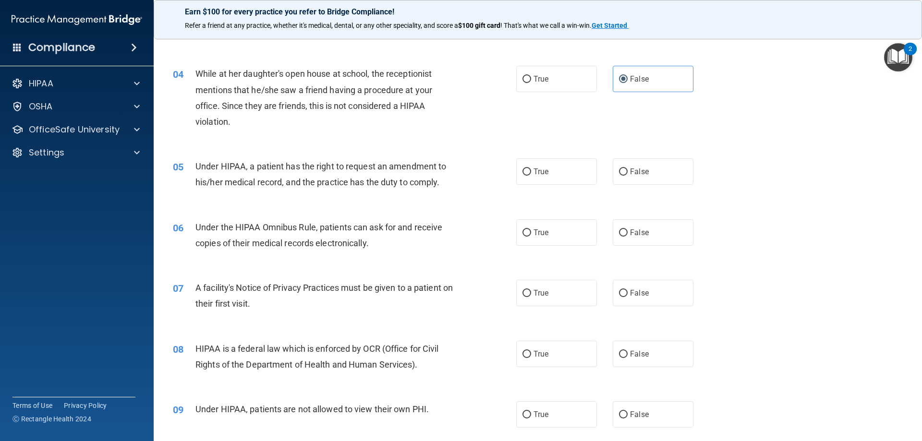
click at [255, 145] on div "04 While at her daughter's open house at school, the receptionist mentions that…" at bounding box center [538, 100] width 744 height 93
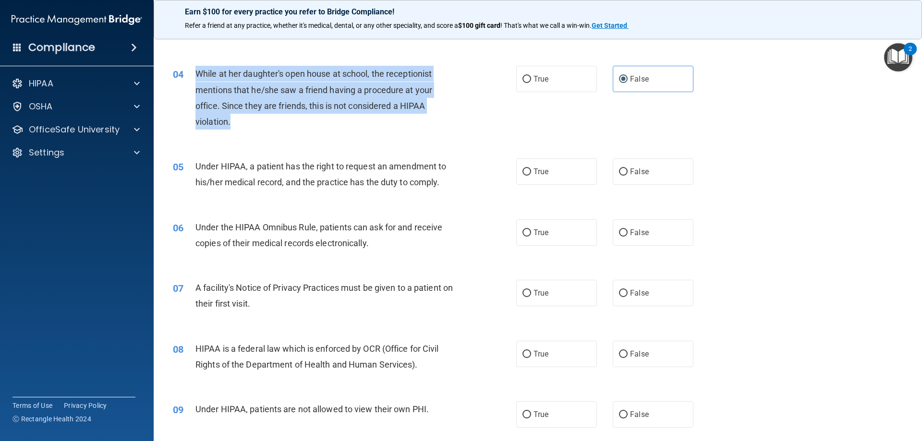
drag, startPoint x: 236, startPoint y: 121, endPoint x: 202, endPoint y: 78, distance: 54.7
click at [197, 73] on div "While at her daughter's open house at school, the receptionist mentions that he…" at bounding box center [329, 98] width 268 height 64
copy span "While at her daughter's open house at school, the receptionist mentions that he…"
click at [359, 121] on div "While at her daughter's open house at school, the receptionist mentions that he…" at bounding box center [329, 98] width 268 height 64
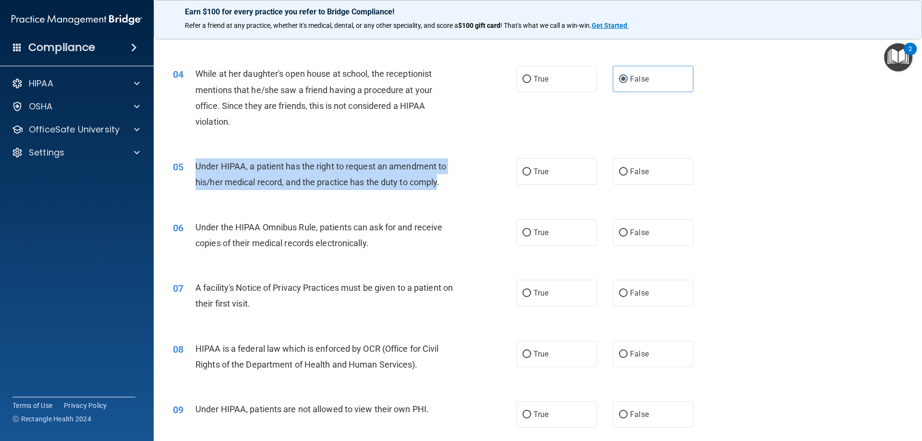
drag, startPoint x: 439, startPoint y: 183, endPoint x: 194, endPoint y: 170, distance: 245.2
click at [194, 170] on div "05 Under HIPAA, a patient has the right to request an amendment to his/her medi…" at bounding box center [344, 176] width 372 height 36
copy div "Under HIPAA, a patient has the right to request an amendment to his/her medical…"
click at [394, 176] on div "Under HIPAA, a patient has the right to request an amendment to his/her medical…" at bounding box center [329, 174] width 268 height 32
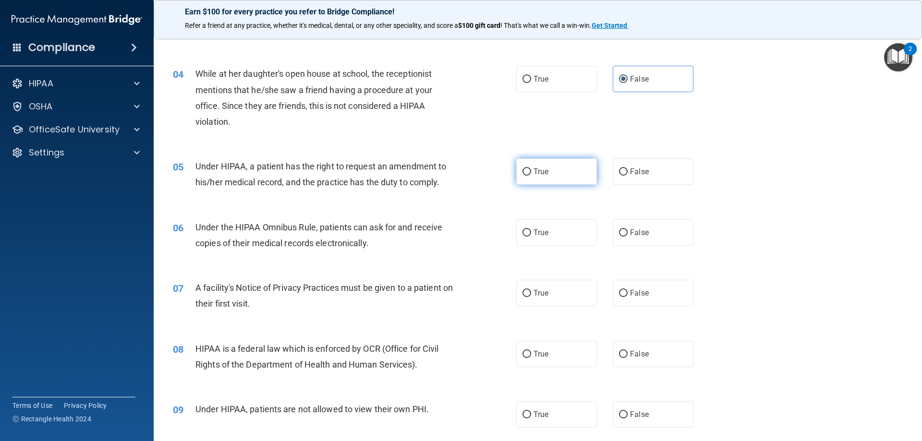
click at [535, 167] on span "True" at bounding box center [540, 171] width 15 height 9
click at [531, 169] on input "True" at bounding box center [526, 172] width 9 height 7
radio input "true"
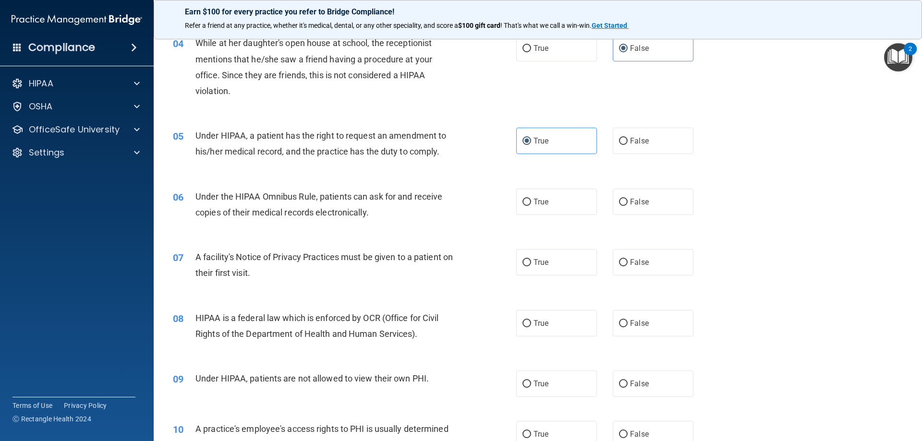
scroll to position [288, 0]
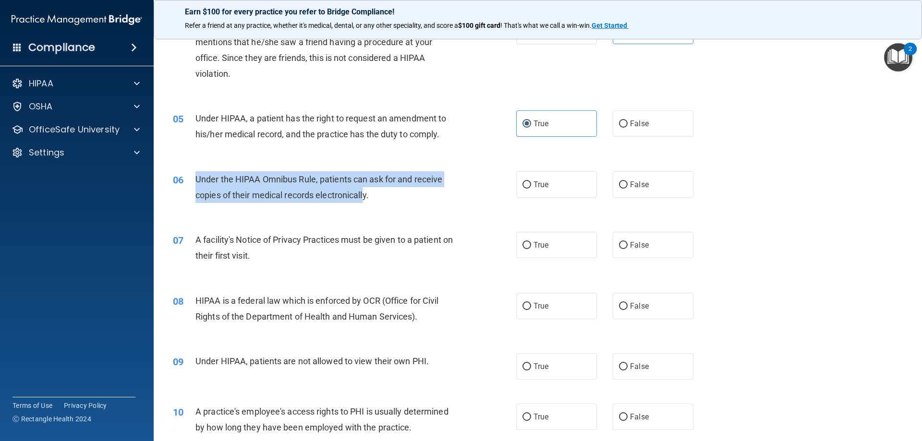
drag, startPoint x: 366, startPoint y: 191, endPoint x: 194, endPoint y: 177, distance: 172.5
click at [194, 177] on div "06 Under the HIPAA Omnibus Rule, patients can ask for and receive copies of the…" at bounding box center [344, 189] width 372 height 36
copy div "Under the HIPAA Omnibus Rule, patients can ask for and receive copies of their …"
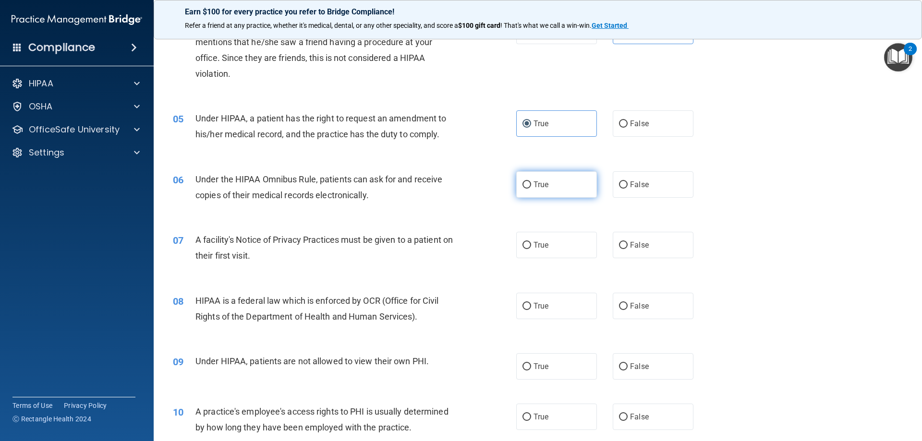
click at [536, 188] on span "True" at bounding box center [540, 184] width 15 height 9
click at [531, 188] on input "True" at bounding box center [526, 184] width 9 height 7
radio input "true"
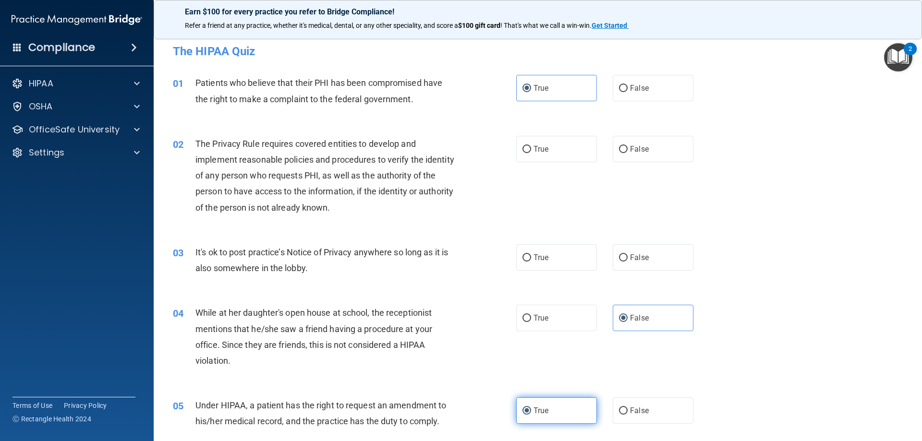
scroll to position [0, 0]
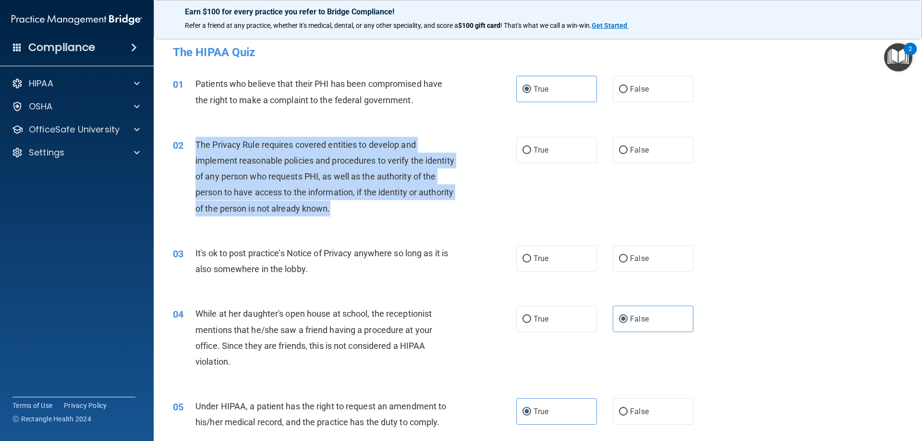
drag, startPoint x: 373, startPoint y: 212, endPoint x: 193, endPoint y: 141, distance: 194.0
click at [193, 141] on div "02 The Privacy Rule requires covered entities to develop and implement reasonab…" at bounding box center [344, 179] width 372 height 85
copy div "The Privacy Rule requires covered entities to develop and implement reasonable …"
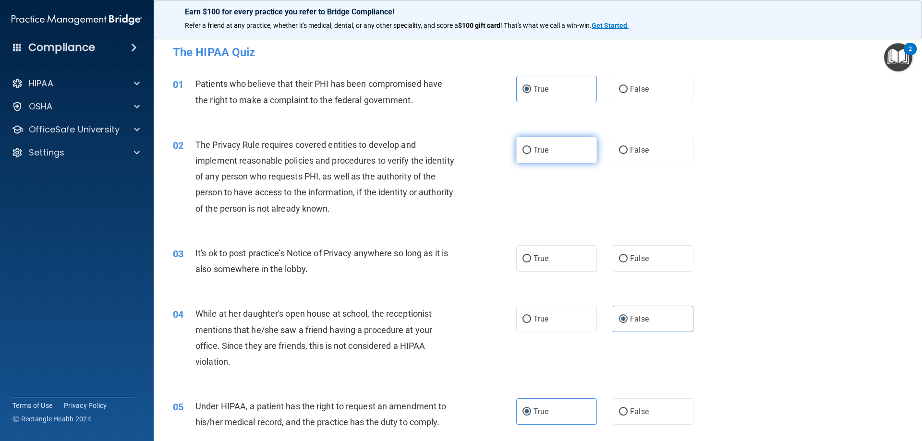
click at [542, 154] on span "True" at bounding box center [540, 149] width 15 height 9
click at [531, 154] on input "True" at bounding box center [526, 150] width 9 height 7
radio input "true"
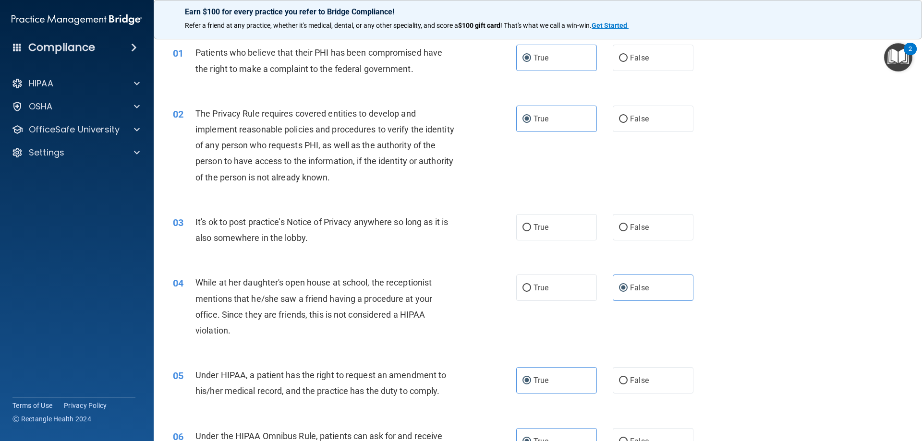
scroll to position [48, 0]
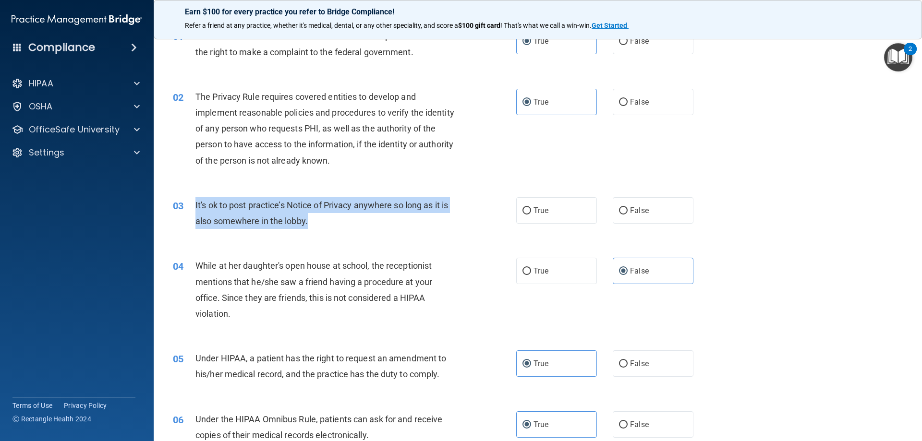
drag, startPoint x: 308, startPoint y: 220, endPoint x: 195, endPoint y: 207, distance: 113.2
click at [195, 207] on div "It's ok to post practice’s Notice of Privacy anywhere so long as it is also som…" at bounding box center [329, 213] width 268 height 32
copy span "It's ok to post practice’s Notice of Privacy anywhere so long as it is also som…"
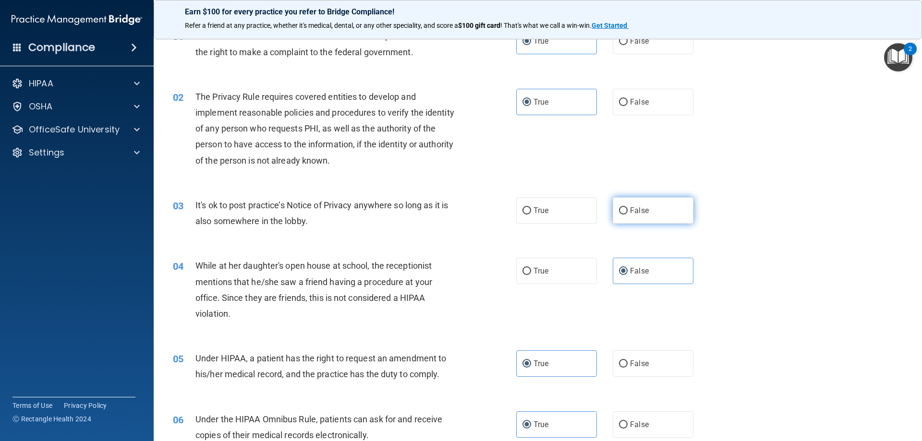
click at [634, 198] on label "False" at bounding box center [653, 210] width 81 height 26
click at [628, 207] on input "False" at bounding box center [623, 210] width 9 height 7
radio input "true"
click at [338, 231] on div "03 It's ok to post practice’s Notice of Privacy anywhere so long as it is also …" at bounding box center [344, 215] width 372 height 36
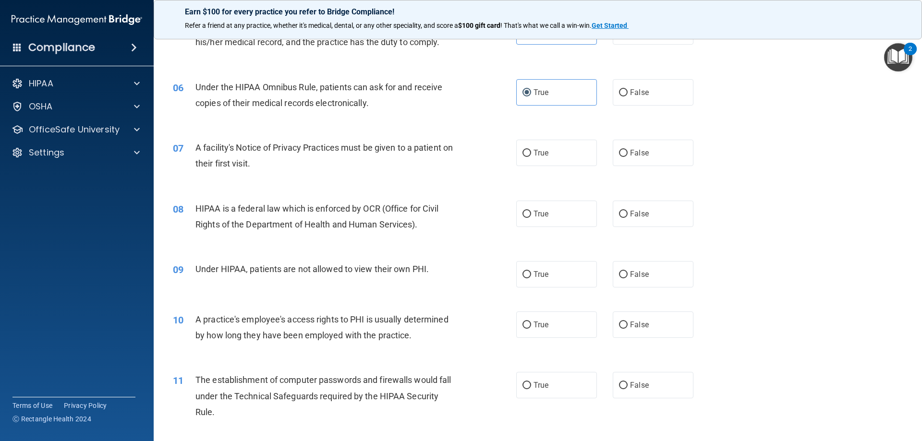
scroll to position [384, 0]
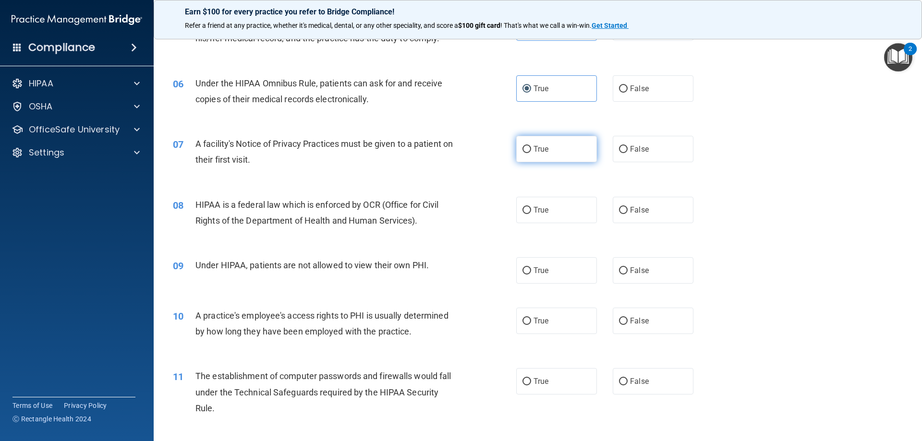
click at [522, 150] on input "True" at bounding box center [526, 149] width 9 height 7
radio input "true"
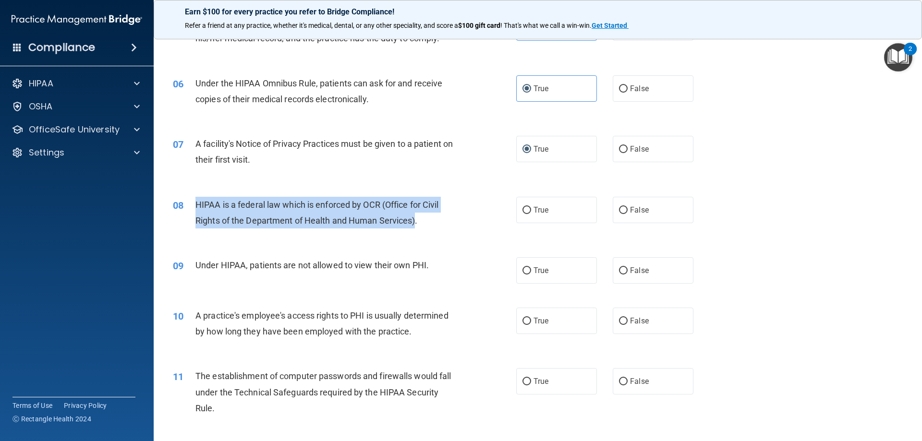
drag, startPoint x: 417, startPoint y: 220, endPoint x: 198, endPoint y: 203, distance: 219.7
click at [196, 202] on span "HIPAA is a federal law which is enforced by OCR (Office for Civil Rights of the…" at bounding box center [316, 213] width 243 height 26
copy span "HIPAA is a federal law which is enforced by OCR (Office for Civil Rights of the…"
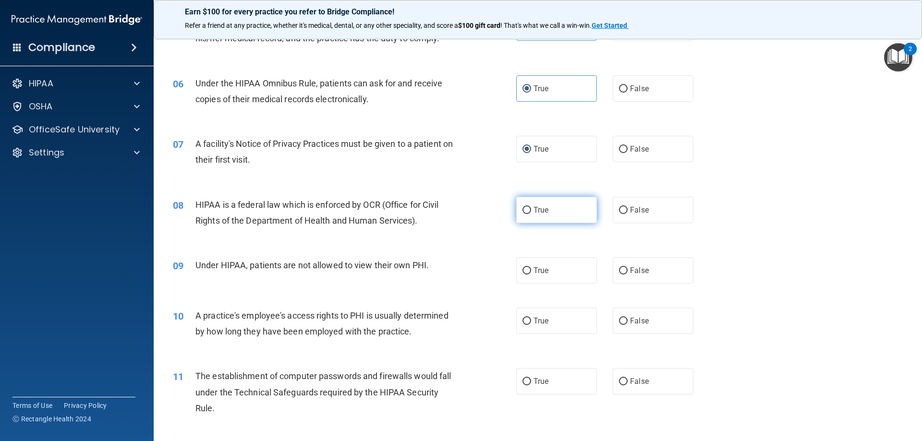
drag, startPoint x: 583, startPoint y: 214, endPoint x: 523, endPoint y: 214, distance: 60.0
click at [581, 215] on label "True" at bounding box center [556, 210] width 81 height 26
click at [531, 214] on input "True" at bounding box center [526, 210] width 9 height 7
radio input "true"
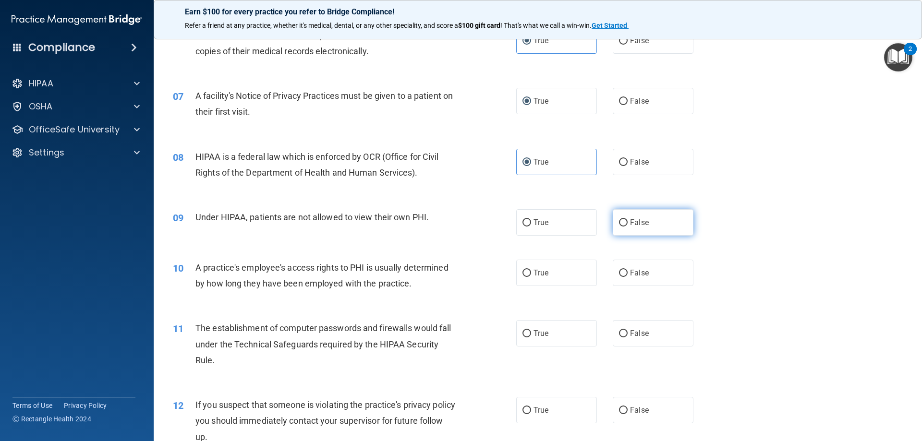
click at [627, 230] on label "False" at bounding box center [653, 222] width 81 height 26
click at [627, 227] on input "False" at bounding box center [623, 222] width 9 height 7
radio input "true"
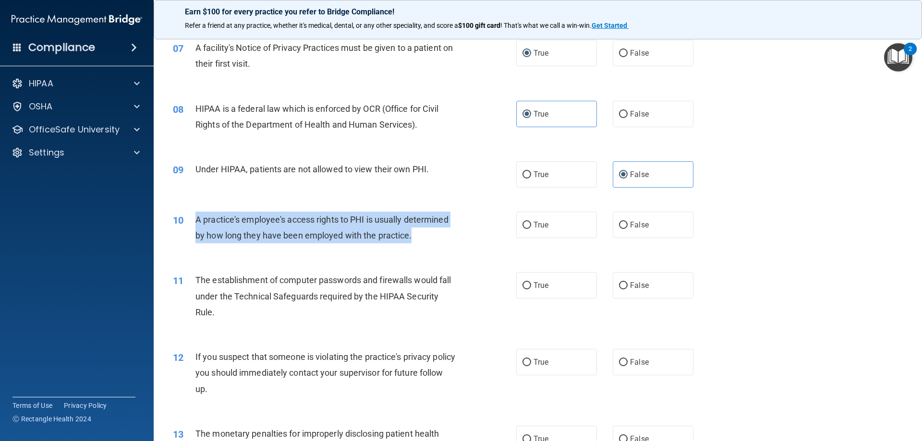
drag, startPoint x: 412, startPoint y: 231, endPoint x: 193, endPoint y: 222, distance: 219.6
click at [193, 222] on div "10 A practice's employee's access rights to PHI is usually determined by how lo…" at bounding box center [344, 230] width 372 height 36
copy div "A practice's employee's access rights to PHI is usually determined by how long …"
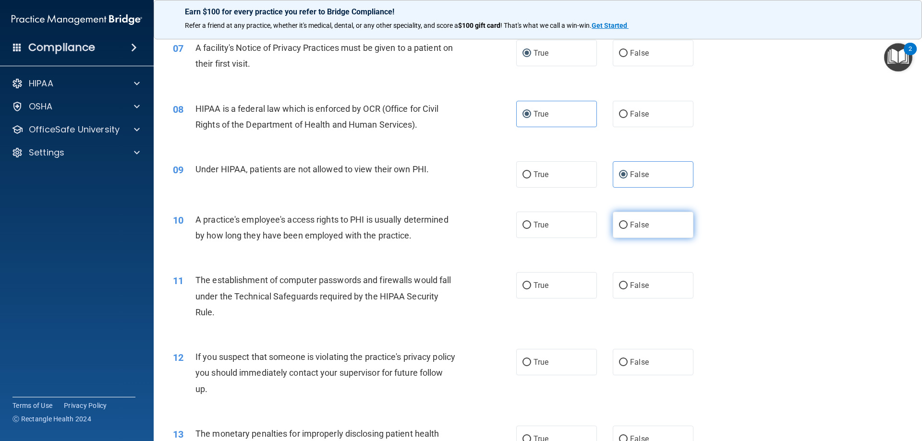
click at [677, 233] on label "False" at bounding box center [653, 225] width 81 height 26
click at [628, 229] on input "False" at bounding box center [623, 225] width 9 height 7
radio input "true"
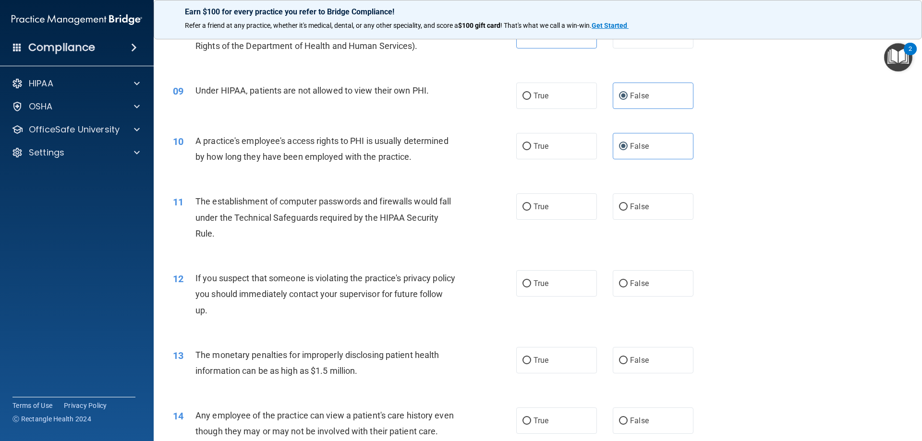
scroll to position [576, 0]
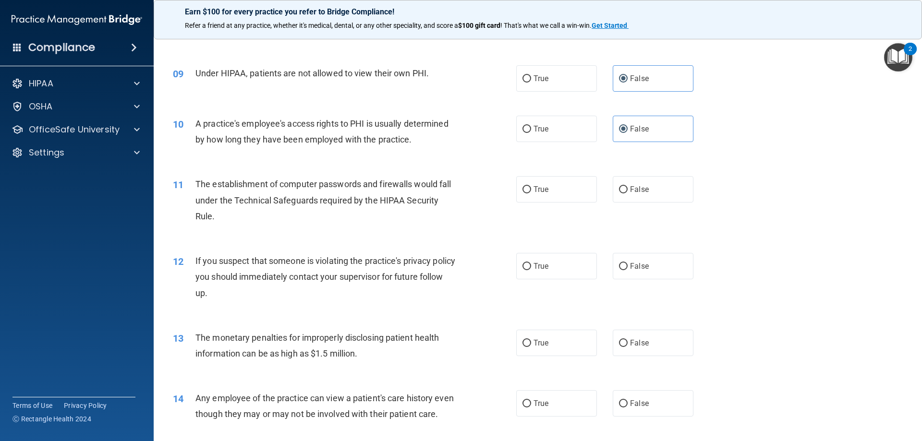
click at [227, 215] on div "The establishment of computer passwords and firewalls would fall under the Tech…" at bounding box center [329, 200] width 268 height 48
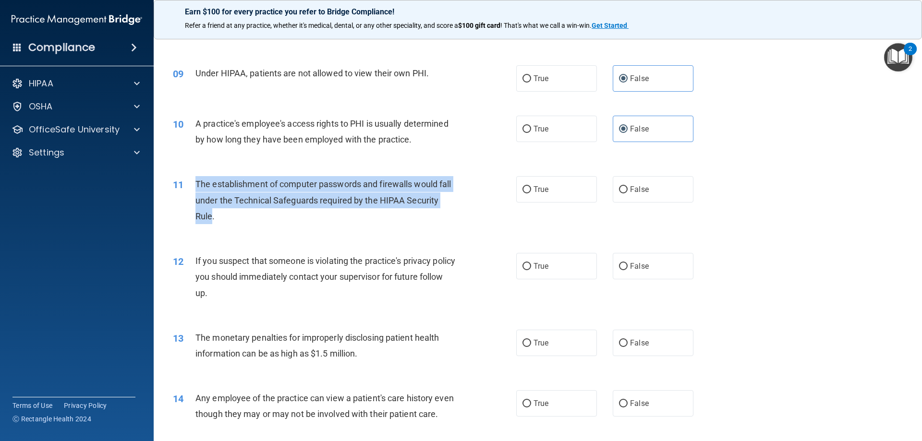
drag, startPoint x: 212, startPoint y: 217, endPoint x: 187, endPoint y: 188, distance: 38.4
click at [187, 188] on div "11 The establishment of computer passwords and firewalls would fall under the T…" at bounding box center [344, 202] width 372 height 53
copy div "The establishment of computer passwords and firewalls would fall under the Tech…"
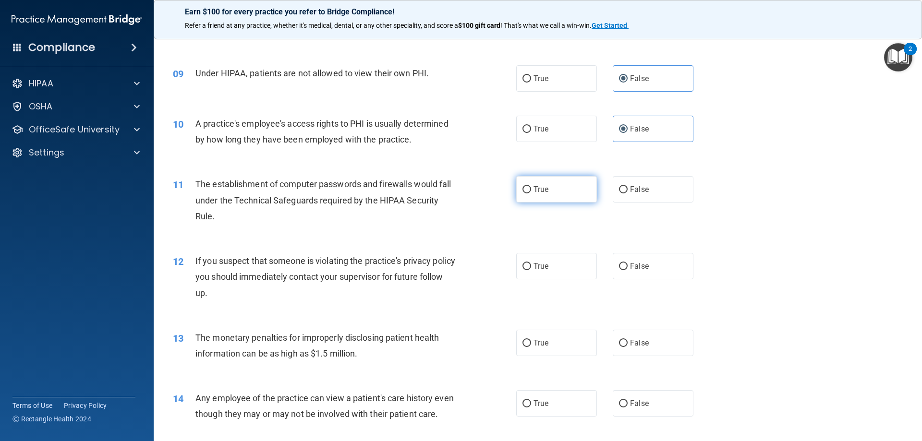
click at [567, 195] on label "True" at bounding box center [556, 189] width 81 height 26
click at [531, 193] on input "True" at bounding box center [526, 189] width 9 height 7
radio input "true"
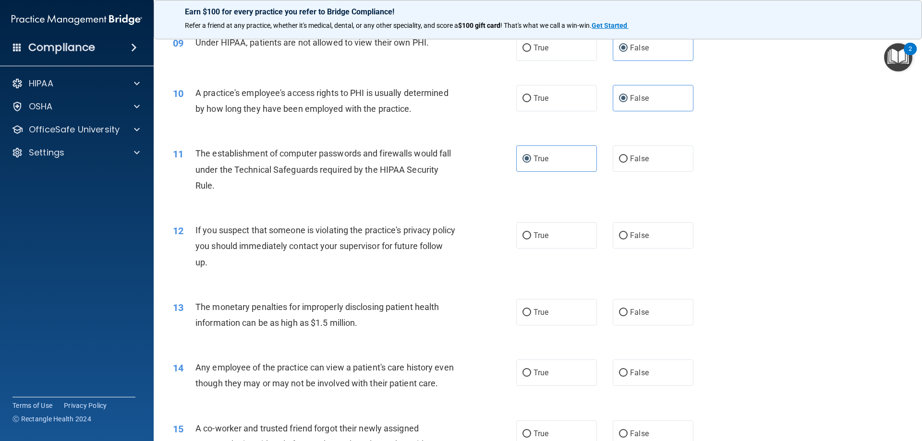
scroll to position [624, 0]
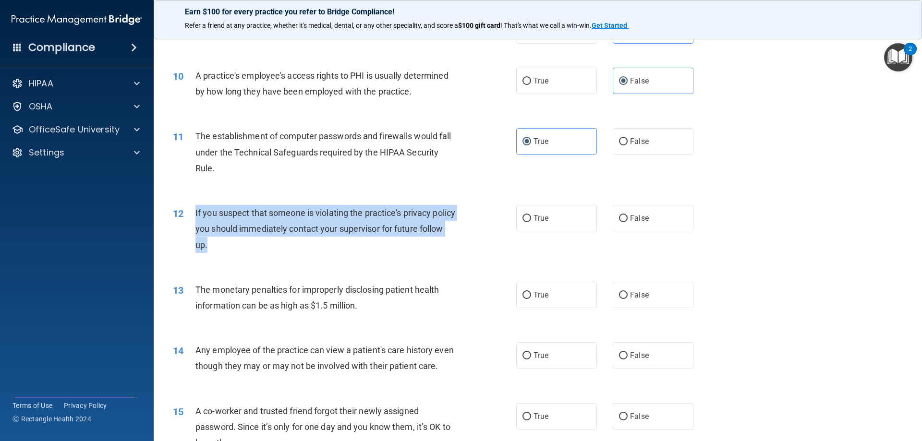
drag, startPoint x: 241, startPoint y: 247, endPoint x: 194, endPoint y: 212, distance: 59.0
click at [194, 212] on div "12 If you suspect that someone is violating the practice's privacy policy you s…" at bounding box center [344, 231] width 372 height 53
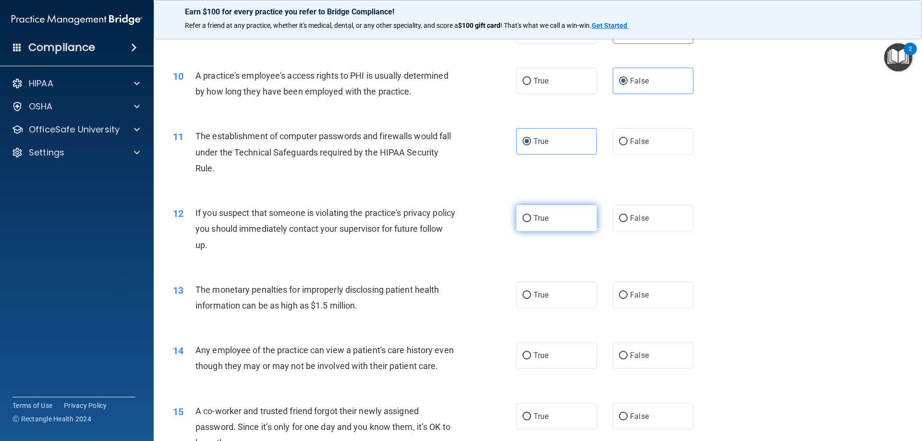
click at [533, 220] on span "True" at bounding box center [540, 218] width 15 height 9
click at [531, 220] on input "True" at bounding box center [526, 218] width 9 height 7
radio input "true"
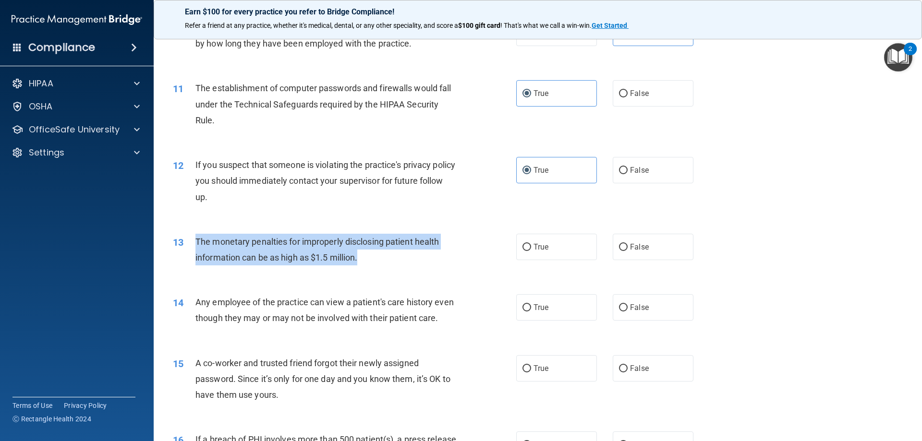
drag, startPoint x: 360, startPoint y: 258, endPoint x: 197, endPoint y: 240, distance: 164.3
click at [197, 240] on div "The monetary penalties for improperly disclosing patient health information can…" at bounding box center [329, 250] width 268 height 32
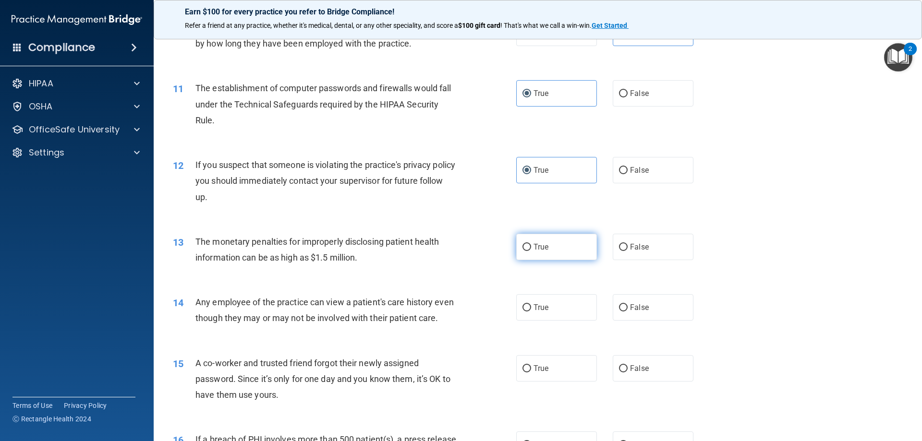
drag, startPoint x: 566, startPoint y: 270, endPoint x: 550, endPoint y: 254, distance: 22.4
click at [564, 268] on div "13 The monetary penalties for improperly disclosing patient health information …" at bounding box center [538, 252] width 744 height 60
click at [548, 253] on label "True" at bounding box center [556, 247] width 81 height 26
click at [531, 251] on input "True" at bounding box center [526, 247] width 9 height 7
radio input "true"
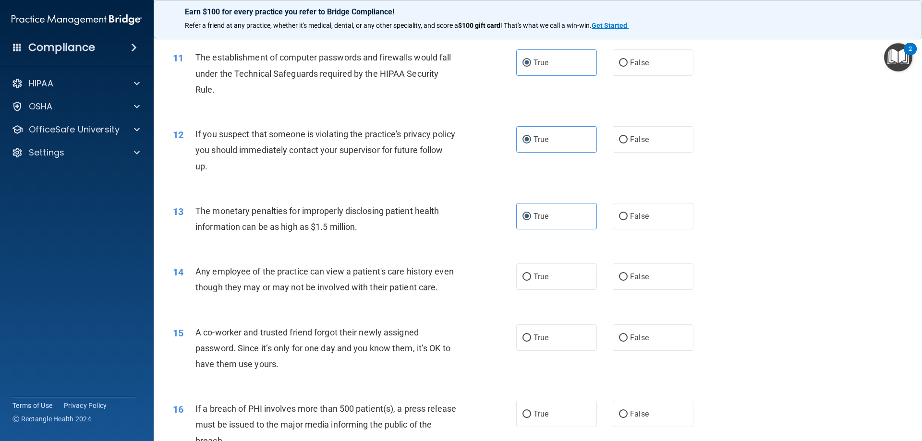
scroll to position [720, 0]
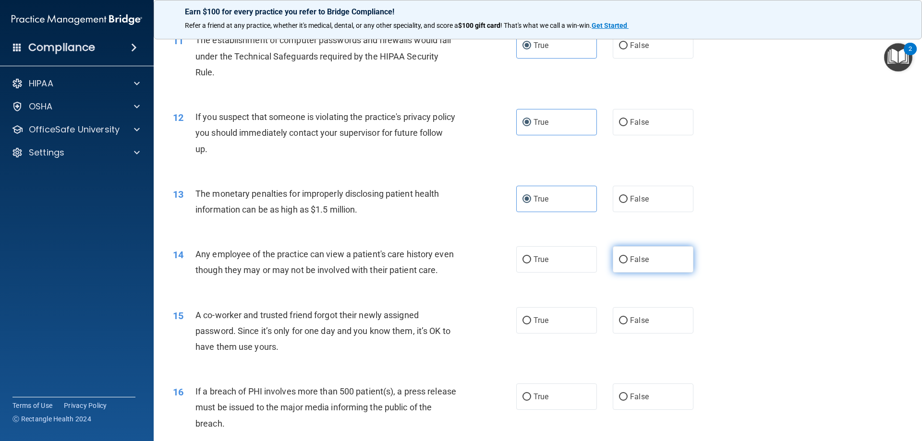
click at [671, 271] on label "False" at bounding box center [653, 259] width 81 height 26
click at [628, 264] on input "False" at bounding box center [623, 259] width 9 height 7
radio input "true"
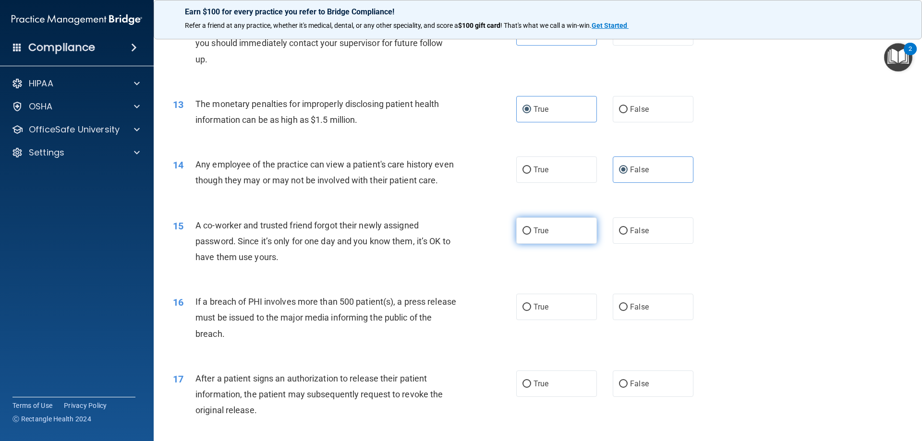
scroll to position [816, 0]
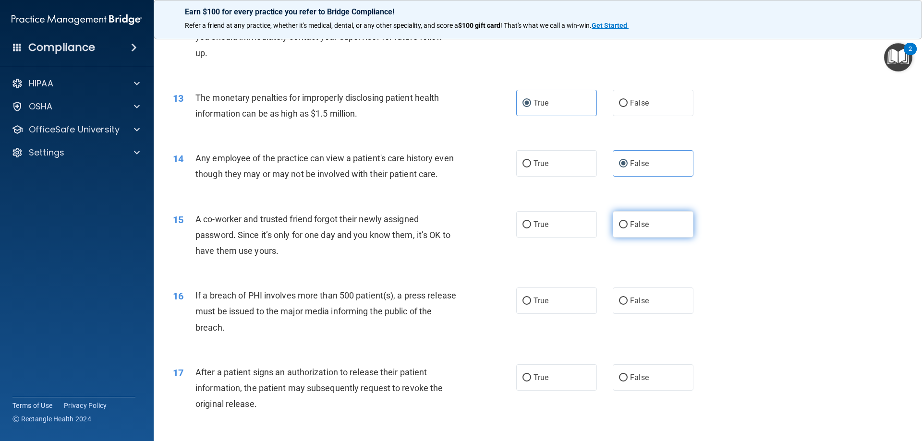
click at [667, 238] on label "False" at bounding box center [653, 224] width 81 height 26
click at [628, 229] on input "False" at bounding box center [623, 224] width 9 height 7
radio input "true"
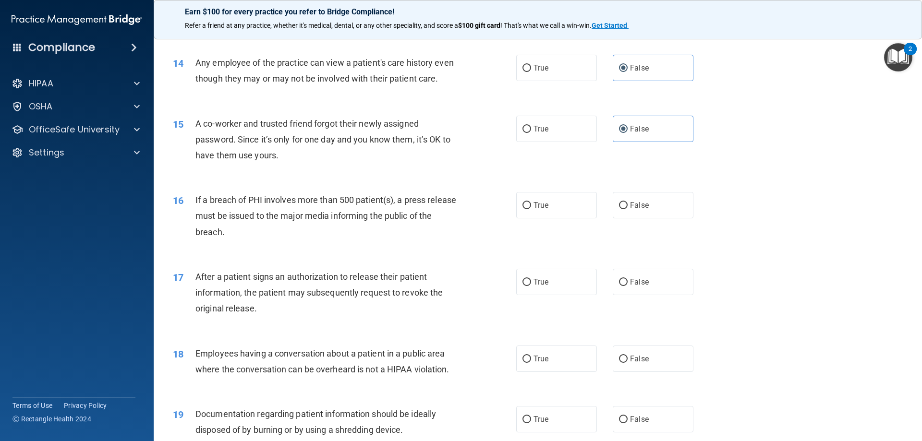
scroll to position [912, 0]
click at [229, 236] on span "If a breach of PHI involves more than 500 patient(s), a press release must be i…" at bounding box center [325, 215] width 261 height 42
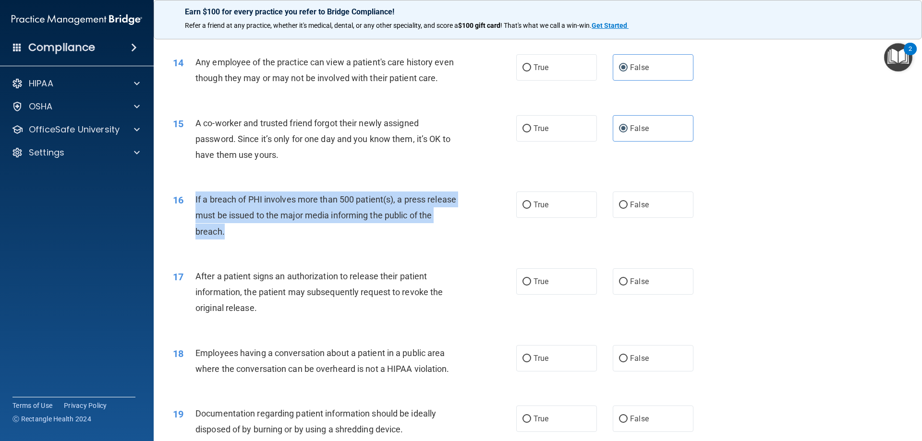
drag, startPoint x: 242, startPoint y: 245, endPoint x: 193, endPoint y: 219, distance: 55.2
click at [193, 219] on div "16 If a breach of PHI involves more than 500 patient(s), a press release must b…" at bounding box center [344, 218] width 372 height 53
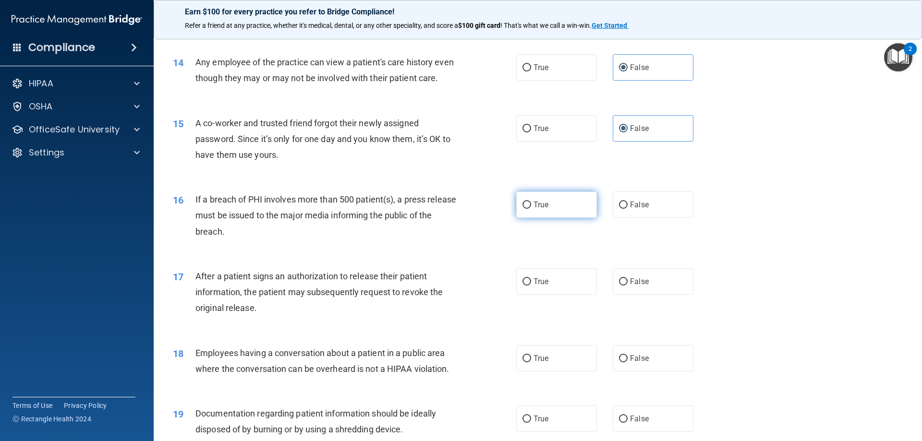
click at [552, 218] on label "True" at bounding box center [556, 205] width 81 height 26
click at [531, 209] on input "True" at bounding box center [526, 205] width 9 height 7
radio input "true"
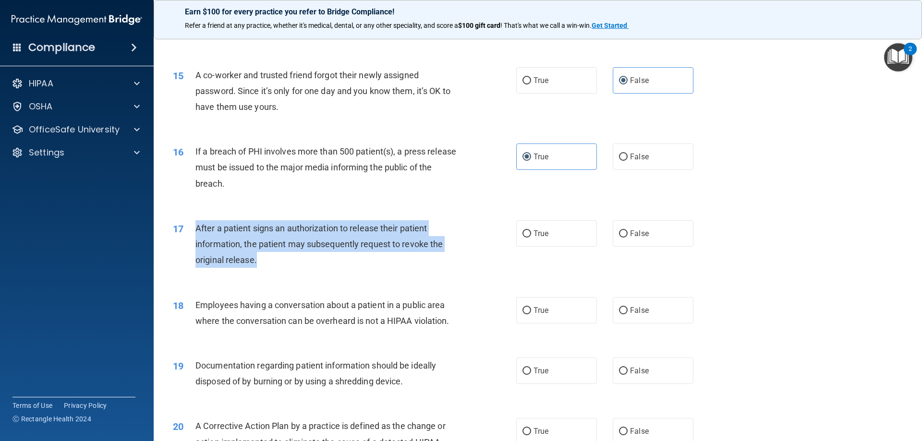
drag, startPoint x: 265, startPoint y: 275, endPoint x: 195, endPoint y: 243, distance: 76.7
click at [195, 243] on div "After a patient signs an authorization to release their patient information, th…" at bounding box center [329, 244] width 268 height 48
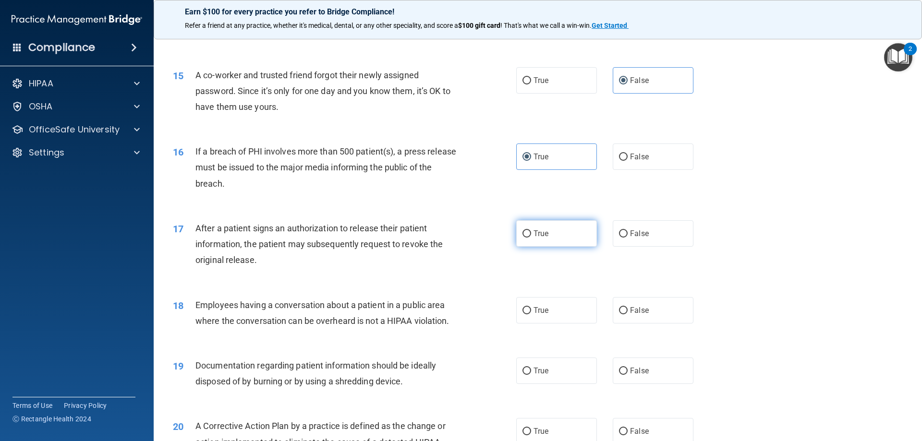
click at [577, 247] on label "True" at bounding box center [556, 233] width 81 height 26
click at [531, 238] on input "True" at bounding box center [526, 233] width 9 height 7
radio input "true"
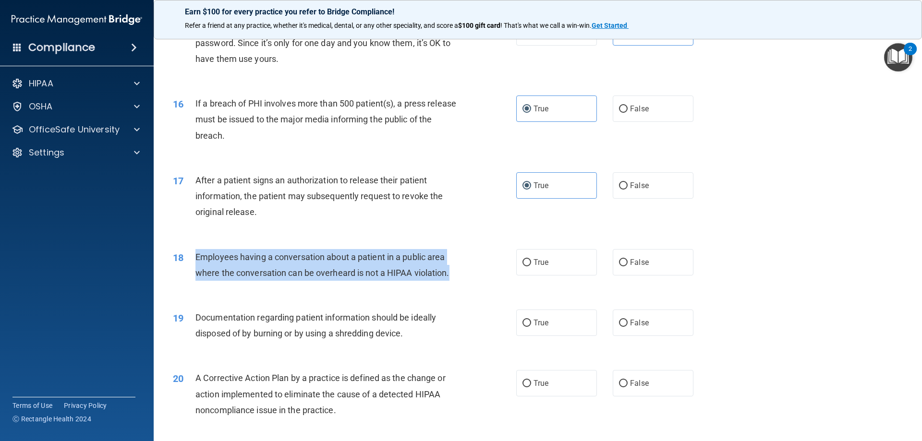
drag, startPoint x: 451, startPoint y: 288, endPoint x: 196, endPoint y: 275, distance: 255.3
click at [196, 275] on div "Employees having a conversation about a patient in a public area where the conv…" at bounding box center [329, 265] width 268 height 32
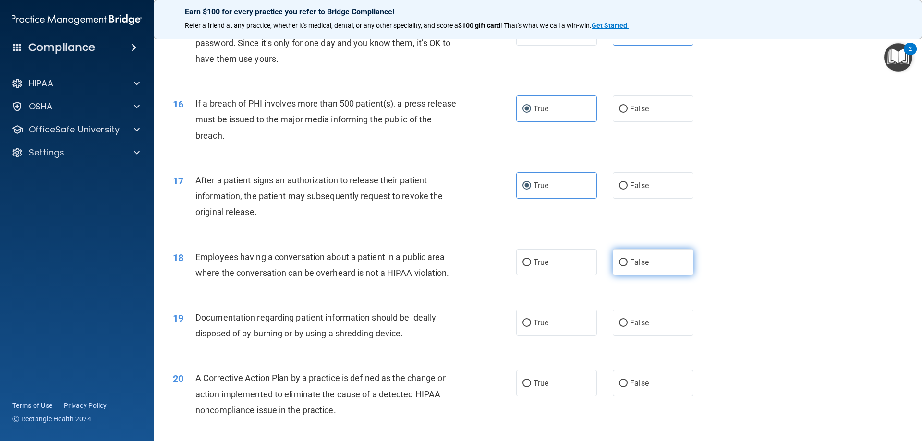
click at [614, 276] on label "False" at bounding box center [653, 262] width 81 height 26
click at [619, 266] on input "False" at bounding box center [623, 262] width 9 height 7
radio input "true"
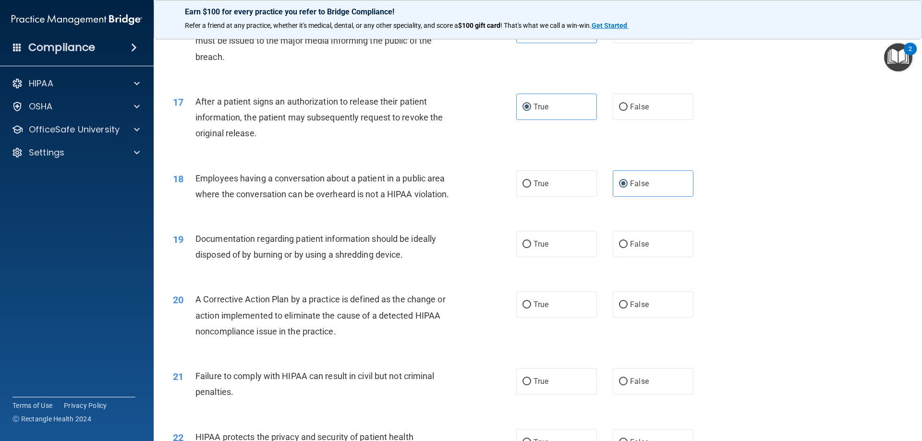
scroll to position [1104, 0]
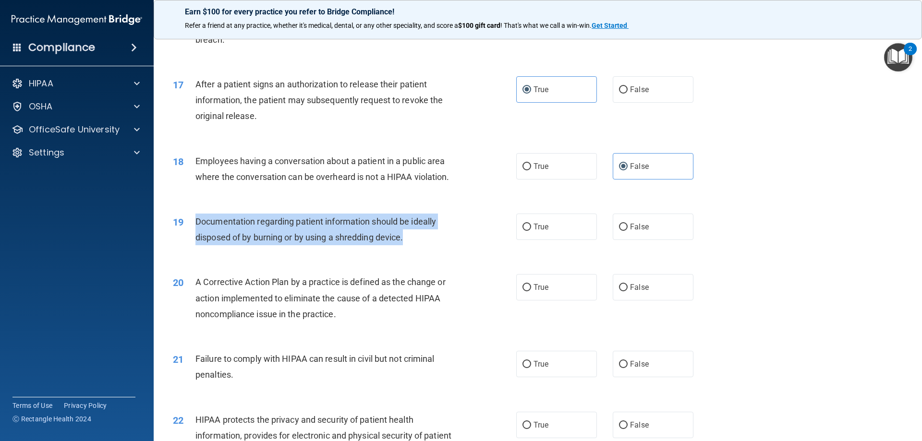
drag, startPoint x: 408, startPoint y: 253, endPoint x: 193, endPoint y: 238, distance: 216.1
click at [191, 237] on div "19 Documentation regarding patient information should be ideally disposed of by…" at bounding box center [344, 232] width 372 height 36
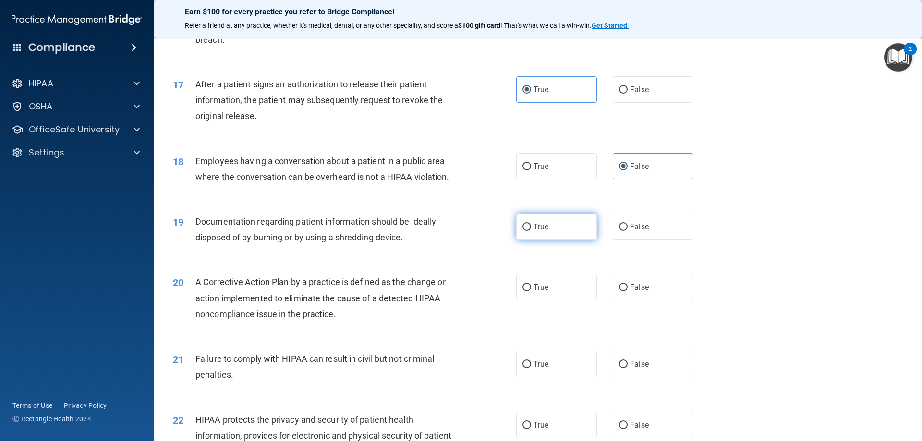
click at [578, 240] on label "True" at bounding box center [556, 227] width 81 height 26
click at [531, 231] on input "True" at bounding box center [526, 227] width 9 height 7
radio input "true"
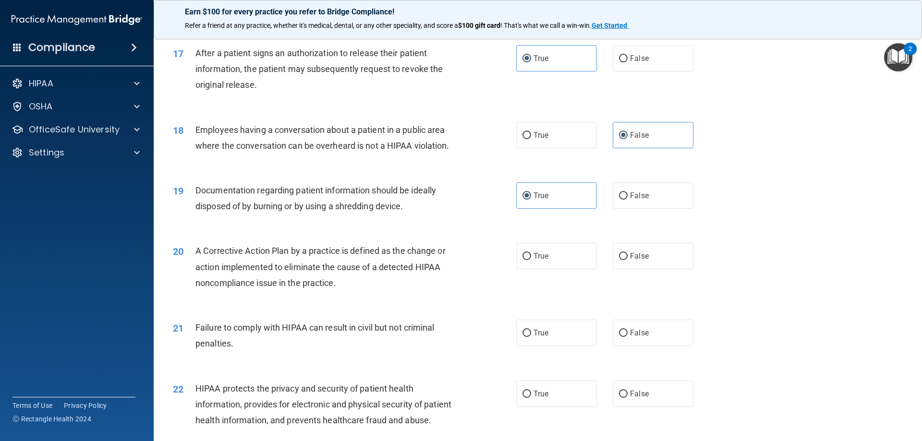
scroll to position [1152, 0]
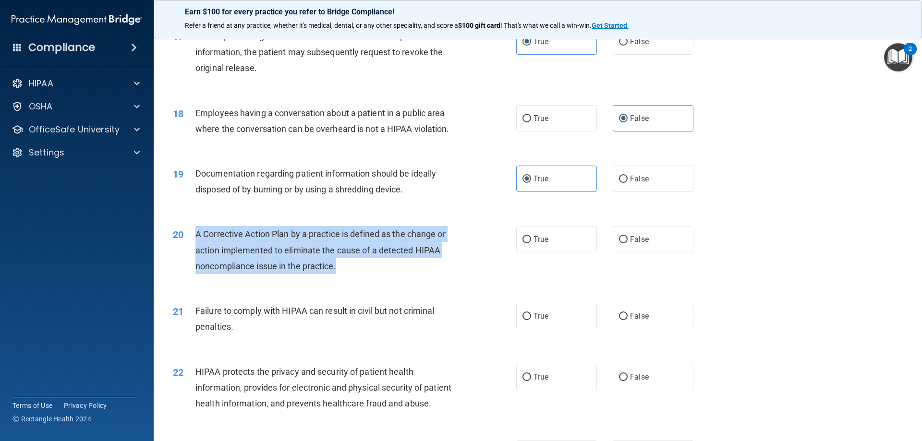
drag, startPoint x: 350, startPoint y: 279, endPoint x: 192, endPoint y: 250, distance: 160.7
click at [192, 250] on div "20 A Corrective Action Plan by a practice is defined as the change or action im…" at bounding box center [344, 252] width 372 height 53
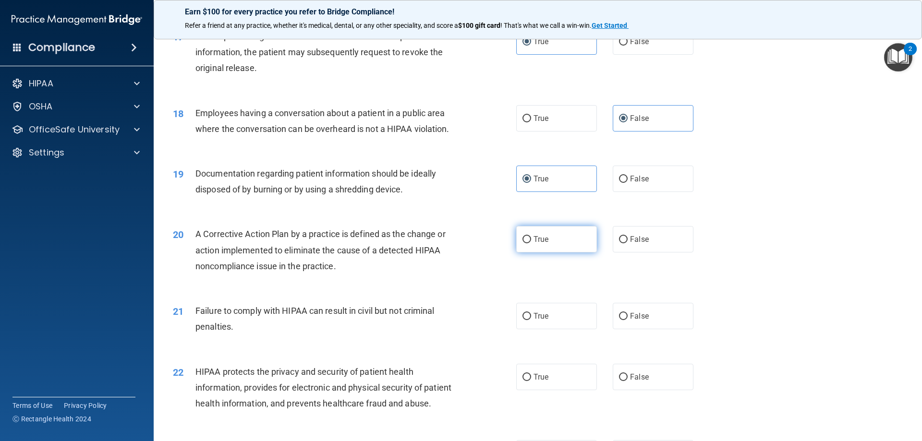
click at [555, 253] on label "True" at bounding box center [556, 239] width 81 height 26
click at [531, 243] on input "True" at bounding box center [526, 239] width 9 height 7
radio input "true"
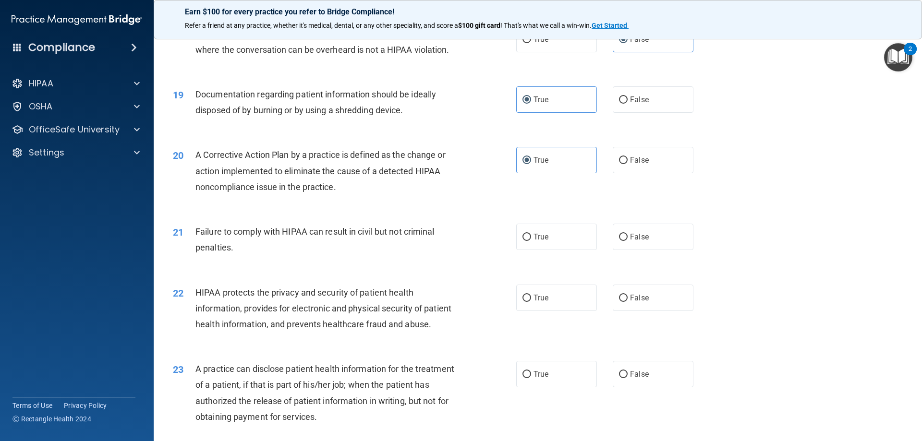
scroll to position [1248, 0]
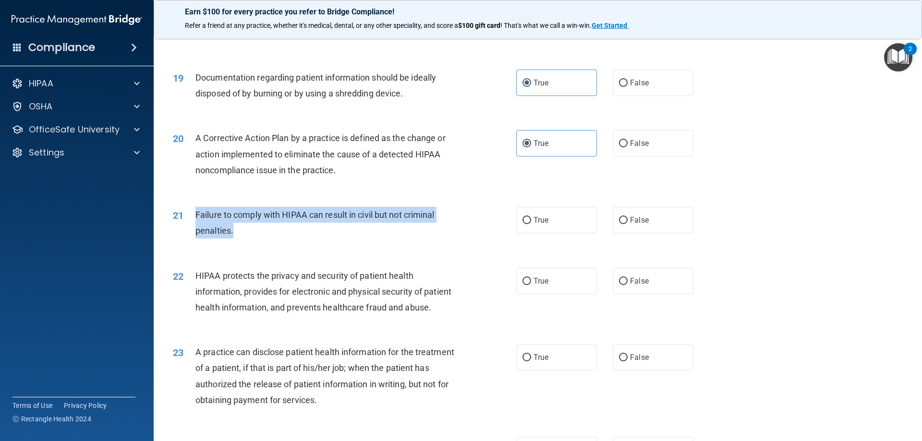
drag, startPoint x: 239, startPoint y: 250, endPoint x: 194, endPoint y: 230, distance: 49.0
click at [194, 230] on div "21 Failure to comply with HIPAA can result in civil but not criminal penalties." at bounding box center [344, 225] width 372 height 36
click at [325, 239] on div "Failure to comply with HIPAA can result in civil but not criminal penalties." at bounding box center [329, 223] width 268 height 32
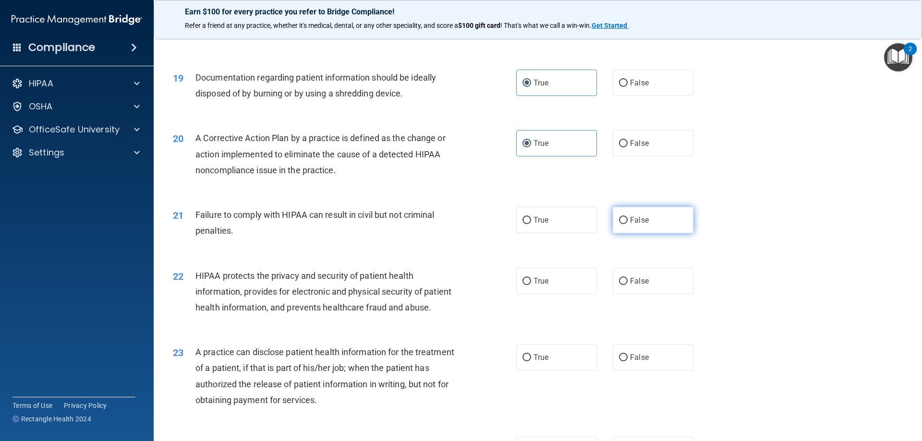
click at [637, 233] on label "False" at bounding box center [653, 220] width 81 height 26
click at [628, 224] on input "False" at bounding box center [623, 220] width 9 height 7
radio input "true"
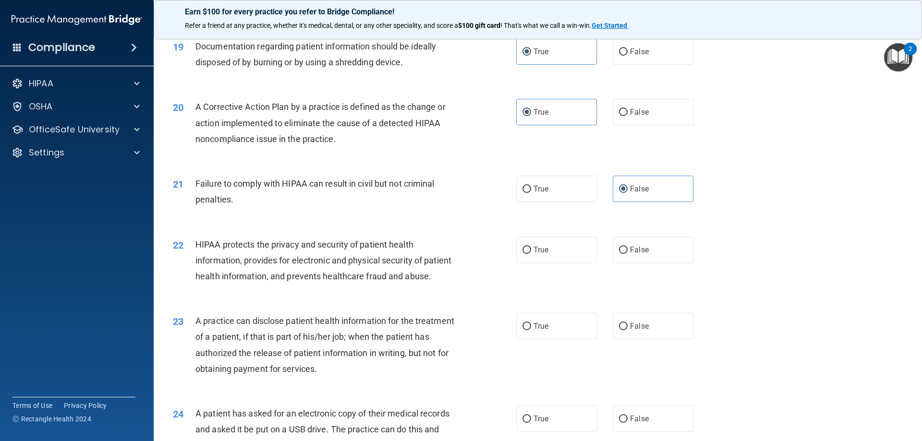
scroll to position [1296, 0]
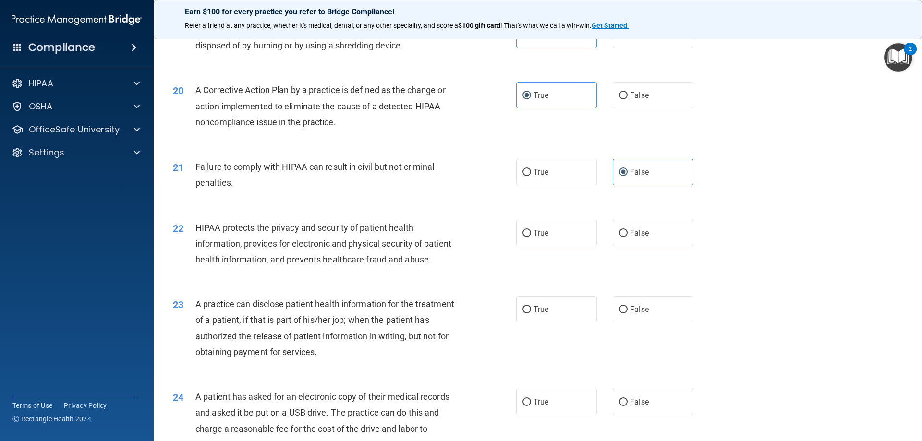
click at [508, 254] on div "22 HIPAA protects the privacy and security of patient health information, provi…" at bounding box center [344, 246] width 372 height 53
click at [541, 238] on span "True" at bounding box center [540, 233] width 15 height 9
click at [531, 237] on input "True" at bounding box center [526, 233] width 9 height 7
radio input "true"
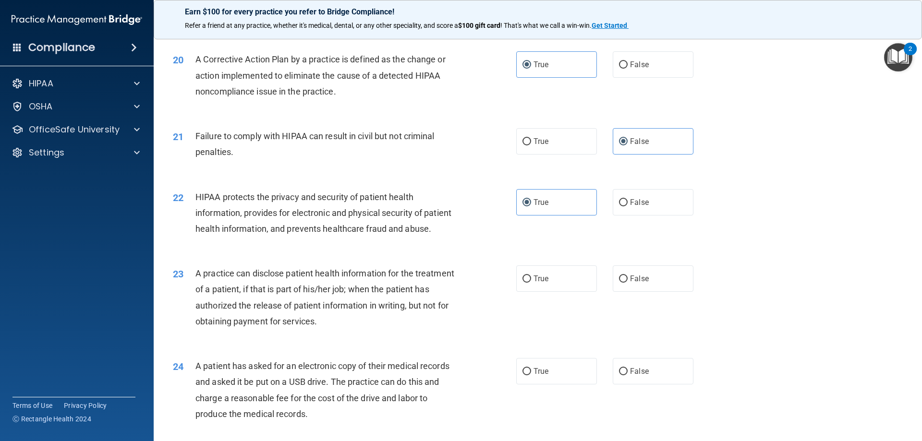
scroll to position [1392, 0]
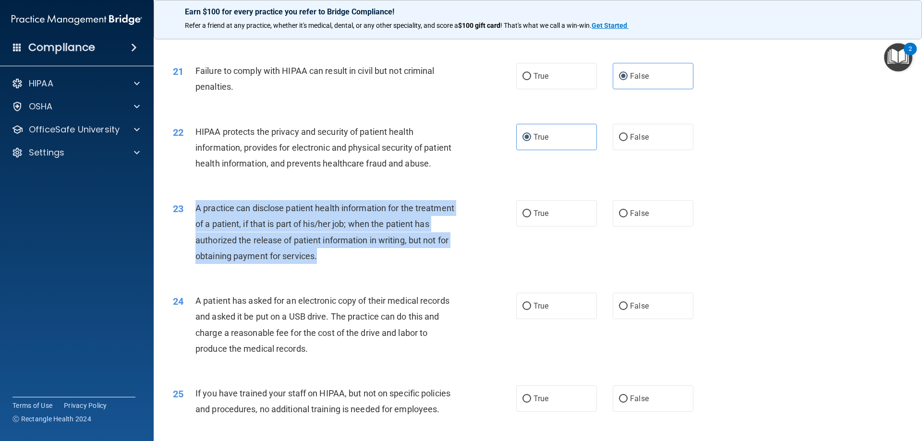
drag, startPoint x: 360, startPoint y: 290, endPoint x: 197, endPoint y: 242, distance: 169.7
click at [197, 242] on span "A practice can disclose patient health information for the treatment of a patie…" at bounding box center [324, 232] width 259 height 58
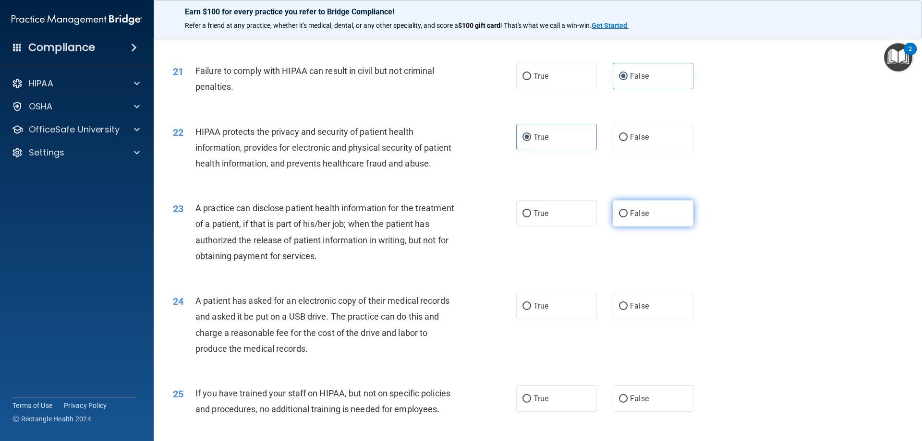
click at [613, 227] on label "False" at bounding box center [653, 213] width 81 height 26
click at [619, 218] on input "False" at bounding box center [623, 213] width 9 height 7
radio input "true"
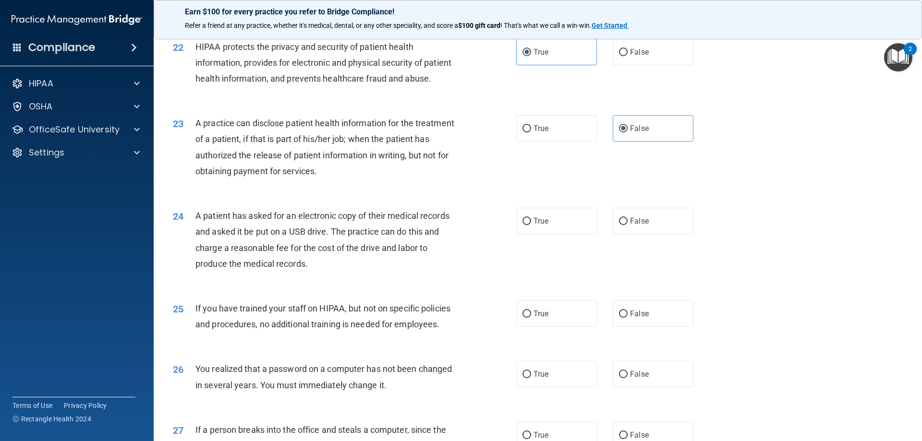
scroll to position [1488, 0]
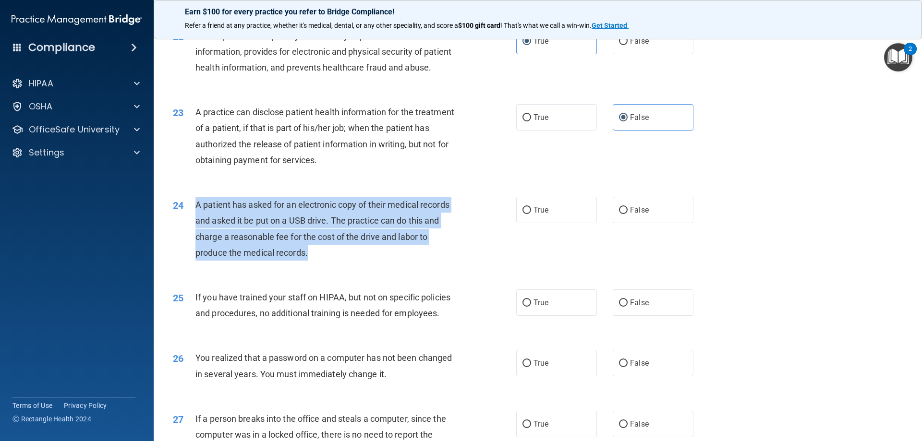
drag, startPoint x: 310, startPoint y: 281, endPoint x: 187, endPoint y: 232, distance: 132.3
click at [187, 232] on div "24 A patient has asked for an electronic copy of their medical records and aske…" at bounding box center [344, 231] width 372 height 69
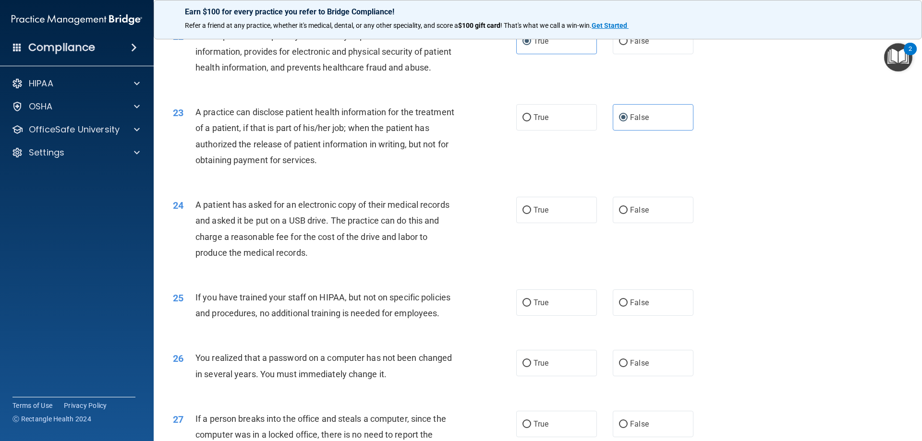
click at [539, 258] on div "24 A patient has asked for an electronic copy of their medical records and aske…" at bounding box center [538, 231] width 744 height 93
click at [534, 223] on label "True" at bounding box center [556, 210] width 81 height 26
click at [531, 214] on input "True" at bounding box center [526, 210] width 9 height 7
radio input "true"
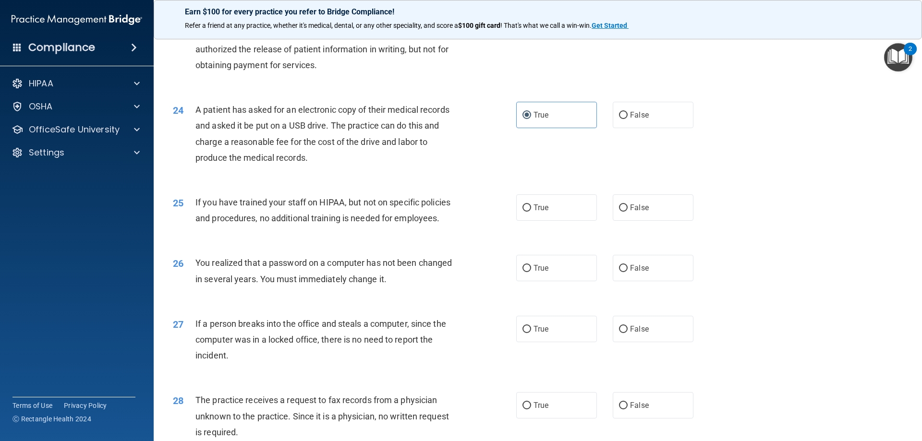
scroll to position [1584, 0]
drag, startPoint x: 532, startPoint y: 237, endPoint x: 511, endPoint y: 236, distance: 21.6
click at [533, 211] on span "True" at bounding box center [540, 206] width 15 height 9
click at [531, 211] on input "True" at bounding box center [526, 207] width 9 height 7
radio input "true"
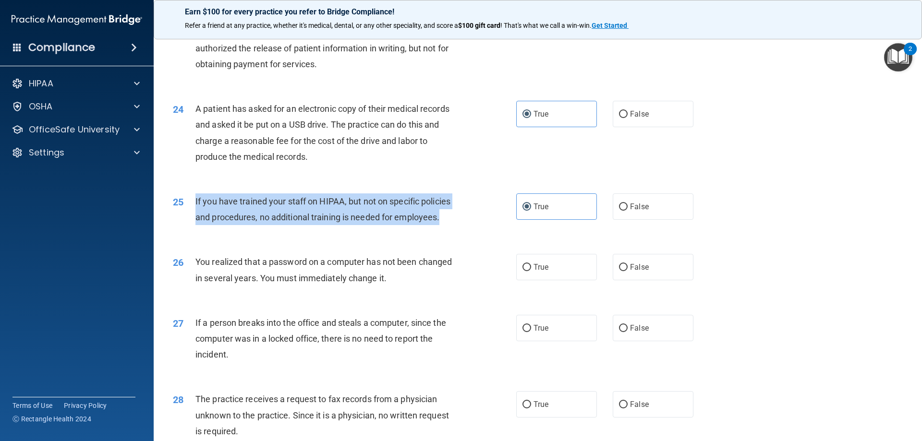
drag, startPoint x: 443, startPoint y: 253, endPoint x: 185, endPoint y: 236, distance: 258.9
click at [185, 230] on div "25 If you have trained your staff on HIPAA, but not on specific policies and pr…" at bounding box center [344, 211] width 372 height 36
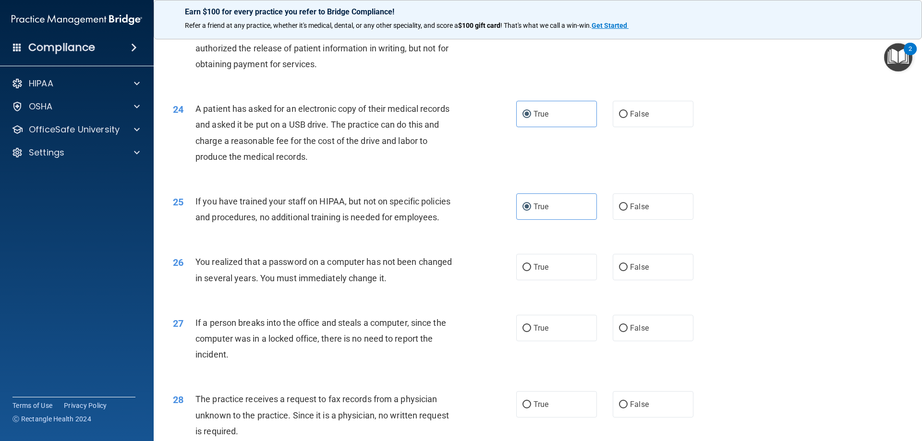
click at [310, 242] on div "25 If you have trained your staff on HIPAA, but not on specific policies and pr…" at bounding box center [538, 211] width 744 height 60
click at [639, 220] on label "False" at bounding box center [653, 206] width 81 height 26
click at [628, 211] on input "False" at bounding box center [623, 207] width 9 height 7
radio input "true"
radio input "false"
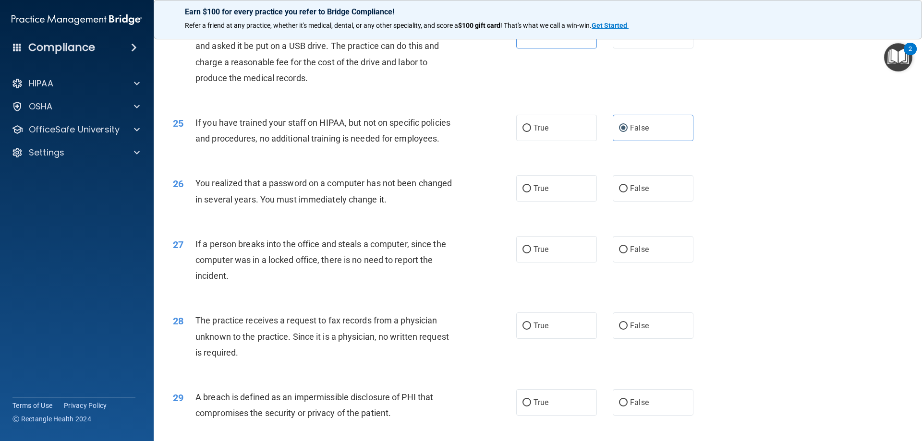
scroll to position [1680, 0]
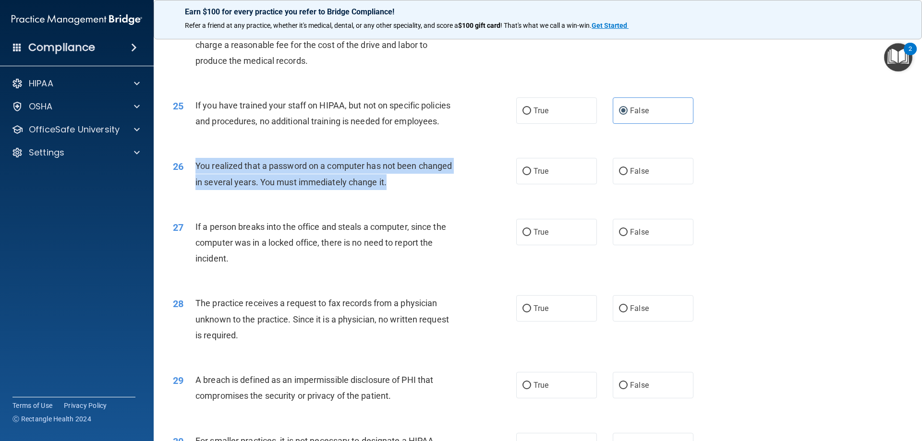
drag, startPoint x: 391, startPoint y: 213, endPoint x: 193, endPoint y: 198, distance: 198.4
click at [193, 194] on div "26 You realized that a password on a computer has not been changed in several y…" at bounding box center [344, 176] width 372 height 36
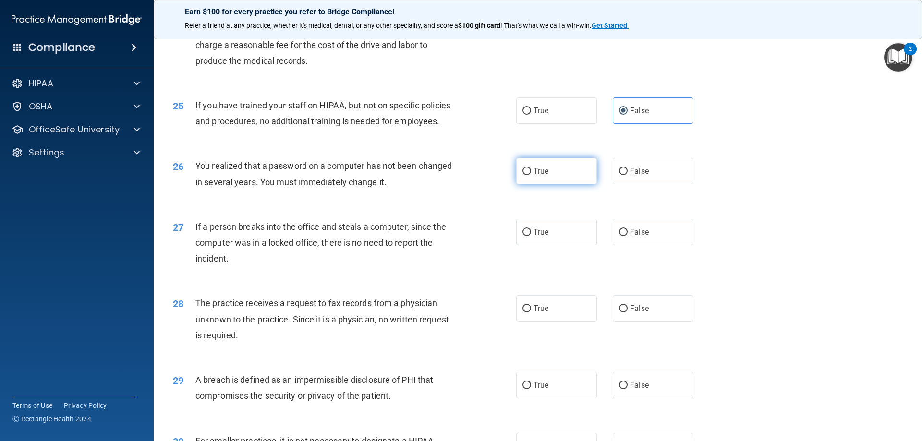
click at [579, 184] on label "True" at bounding box center [556, 171] width 81 height 26
click at [531, 175] on input "True" at bounding box center [526, 171] width 9 height 7
radio input "true"
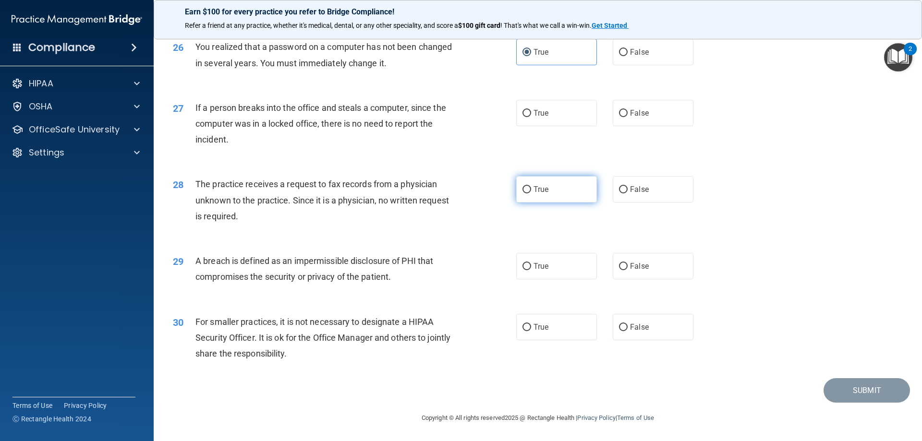
scroll to position [1825, 0]
click at [660, 119] on label "False" at bounding box center [653, 113] width 81 height 26
click at [628, 117] on input "False" at bounding box center [623, 113] width 9 height 7
radio input "true"
click at [625, 197] on label "False" at bounding box center [653, 189] width 81 height 26
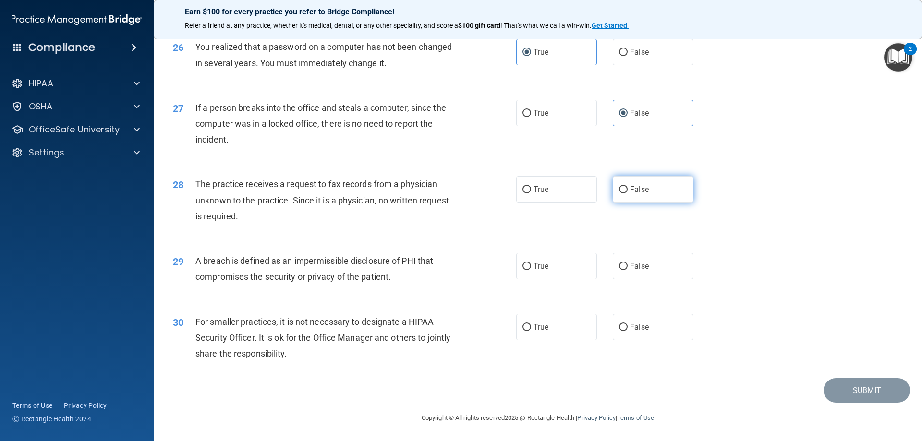
click at [625, 193] on input "False" at bounding box center [623, 189] width 9 height 7
radio input "true"
click at [526, 276] on label "True" at bounding box center [556, 266] width 81 height 26
click at [526, 270] on input "True" at bounding box center [526, 266] width 9 height 7
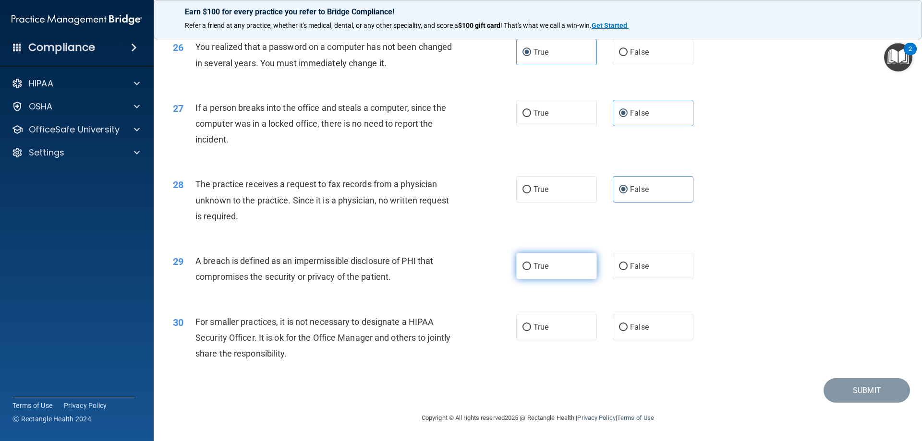
radio input "true"
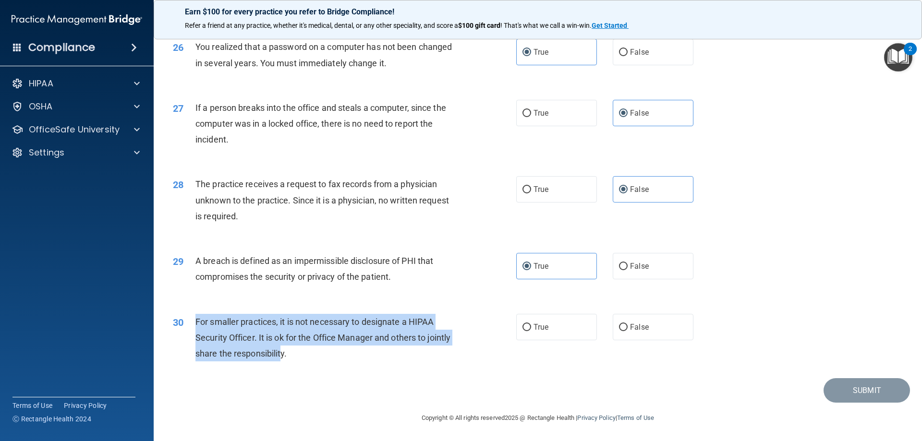
drag, startPoint x: 306, startPoint y: 352, endPoint x: 192, endPoint y: 323, distance: 117.6
click at [192, 323] on div "30 For smaller practices, it is not necessary to designate a HIPAA Security Off…" at bounding box center [344, 340] width 372 height 53
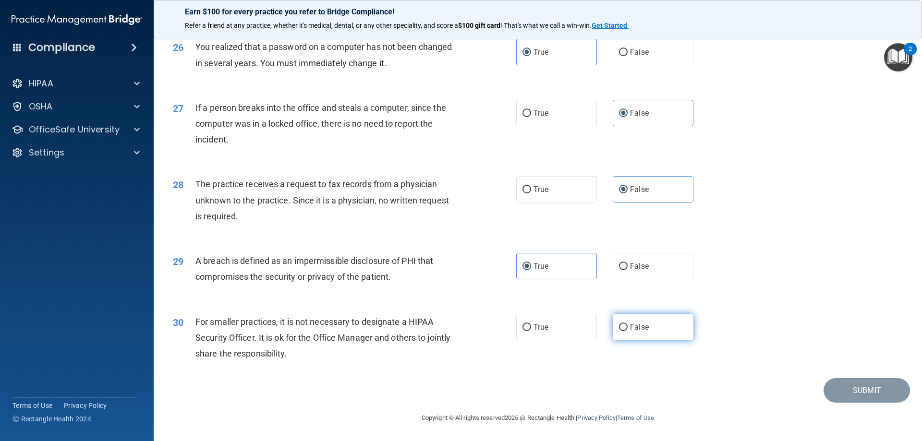
click at [668, 331] on label "False" at bounding box center [653, 327] width 81 height 26
click at [628, 331] on input "False" at bounding box center [623, 327] width 9 height 7
radio input "true"
click at [866, 392] on button "Submit" at bounding box center [866, 390] width 86 height 24
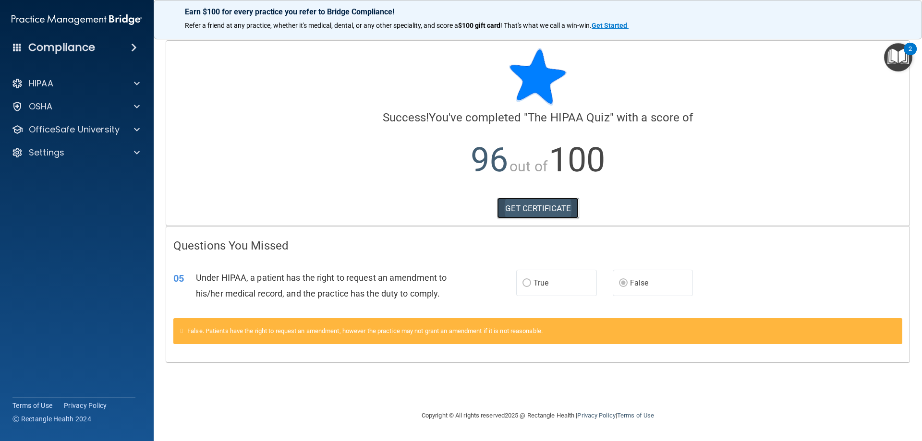
click at [559, 204] on link "GET CERTIFICATE" at bounding box center [538, 208] width 82 height 21
click at [906, 56] on img "Open Resource Center, 2 new notifications" at bounding box center [898, 57] width 28 height 28
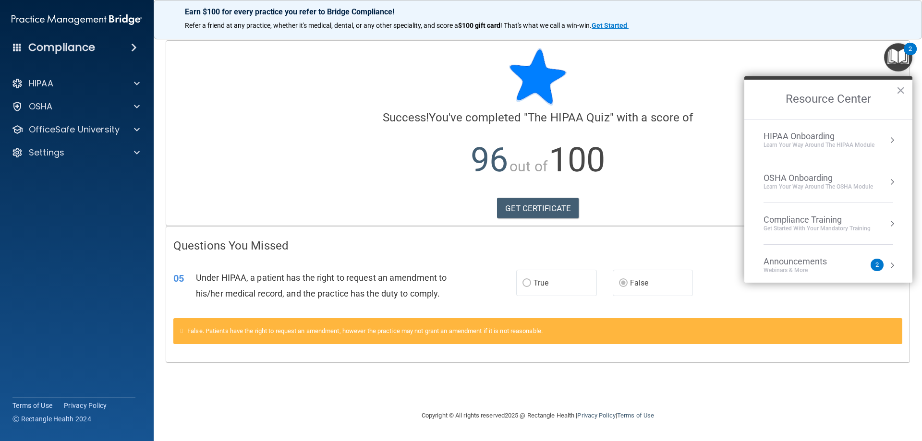
click at [816, 141] on div "HIPAA Onboarding" at bounding box center [818, 136] width 111 height 11
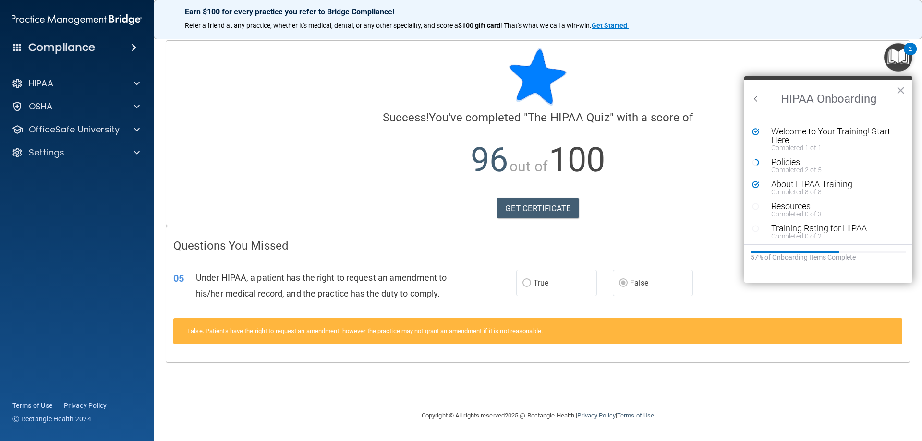
scroll to position [2, 0]
click at [115, 77] on div "HIPAA" at bounding box center [77, 83] width 154 height 19
click at [140, 82] on div at bounding box center [135, 84] width 24 height 12
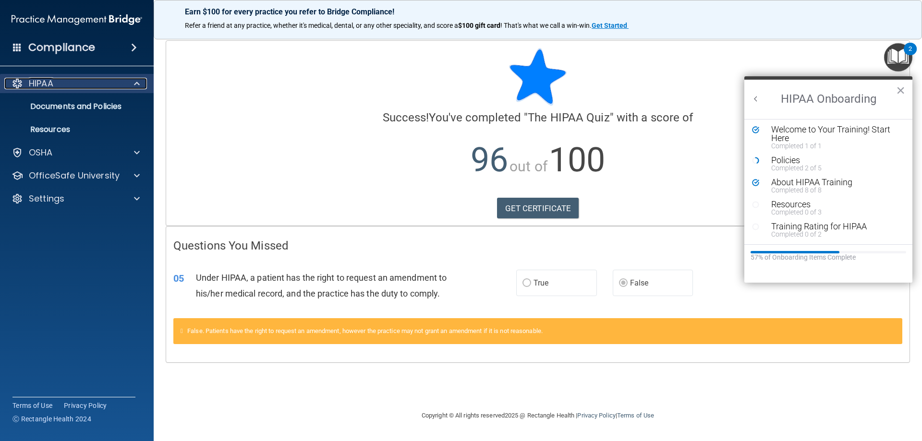
click at [140, 82] on div at bounding box center [135, 84] width 24 height 12
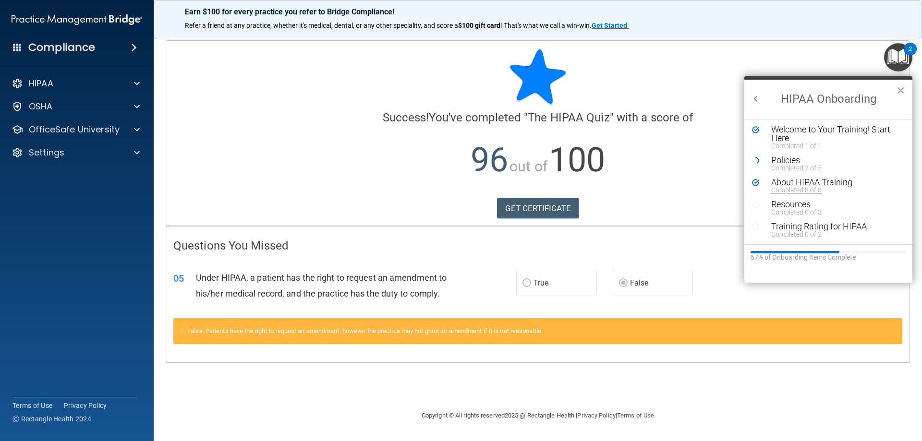
click at [809, 187] on div "Completed 8 of 8" at bounding box center [831, 190] width 121 height 7
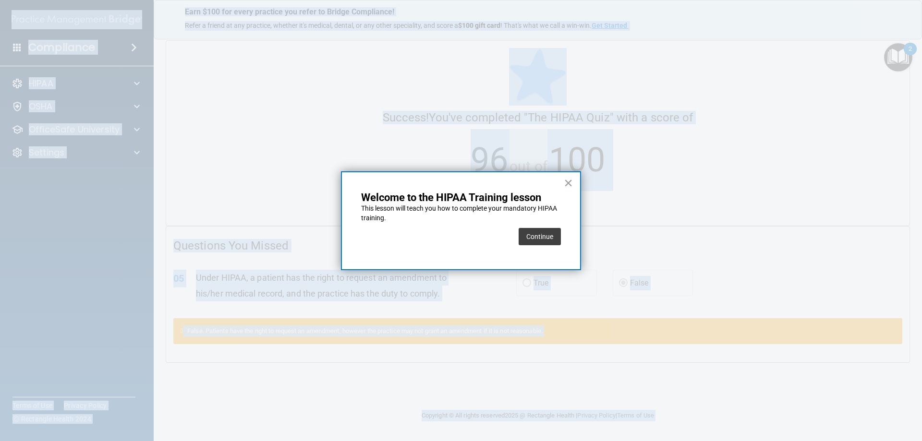
click at [809, 186] on div at bounding box center [461, 220] width 922 height 441
click at [540, 240] on button "Continue" at bounding box center [540, 236] width 42 height 17
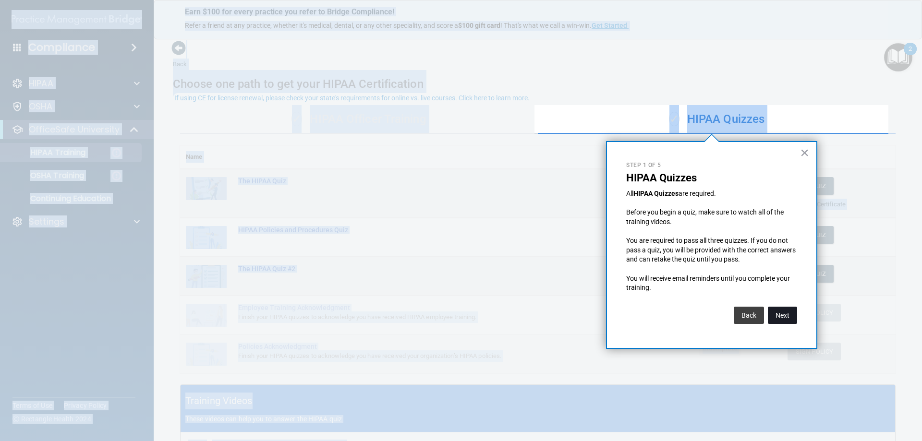
click at [783, 315] on button "Next" at bounding box center [782, 315] width 29 height 17
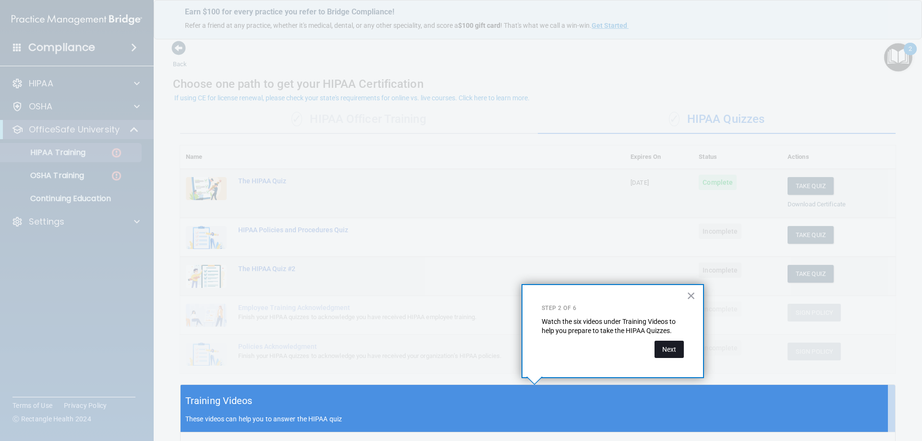
click at [665, 350] on button "Next" at bounding box center [668, 349] width 29 height 17
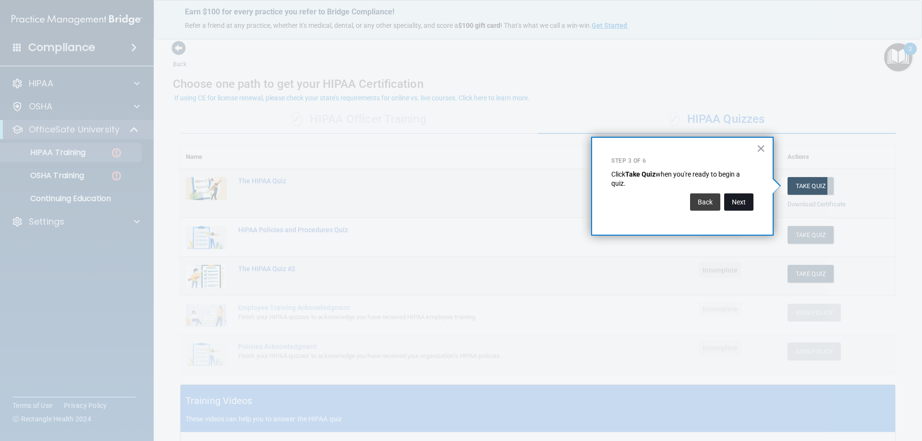
click at [743, 197] on button "Next" at bounding box center [738, 201] width 29 height 17
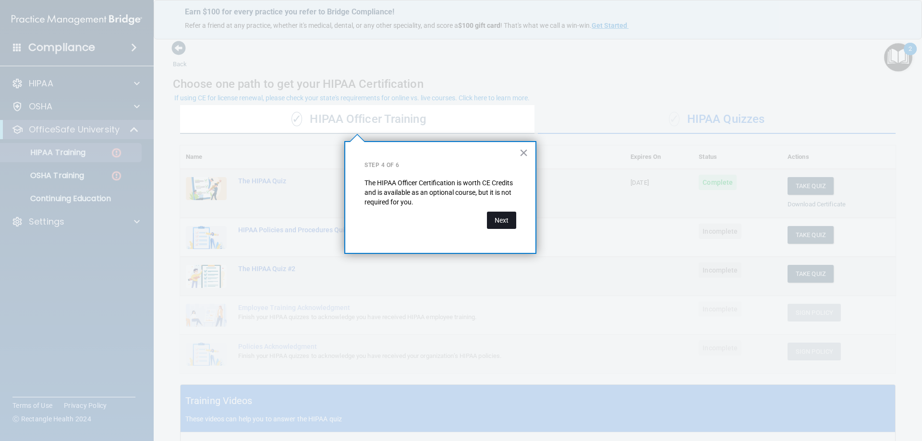
click at [496, 215] on button "Next" at bounding box center [501, 220] width 29 height 17
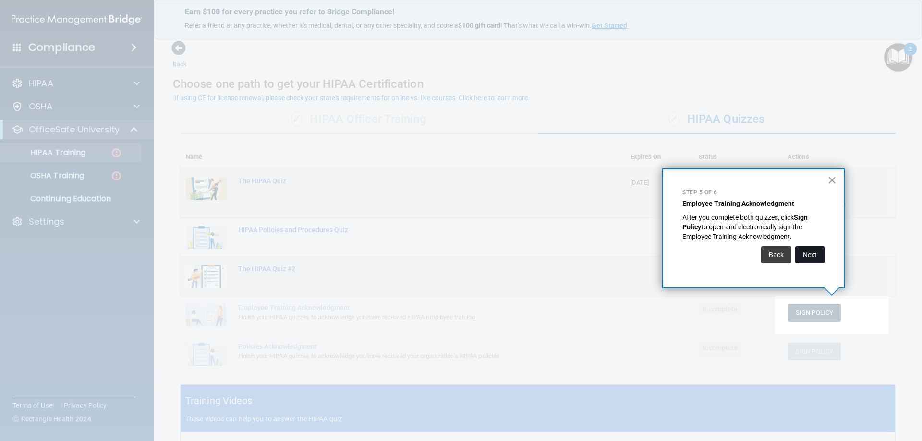
click at [808, 259] on button "Next" at bounding box center [809, 254] width 29 height 17
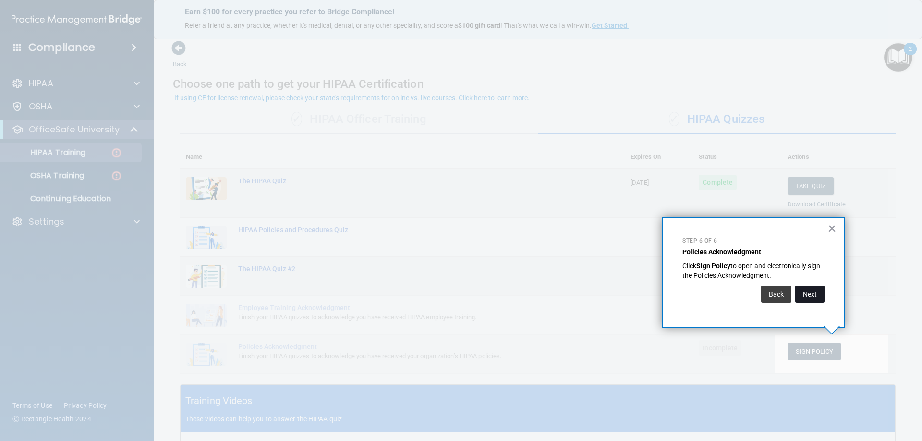
click at [812, 301] on button "Next" at bounding box center [809, 294] width 29 height 17
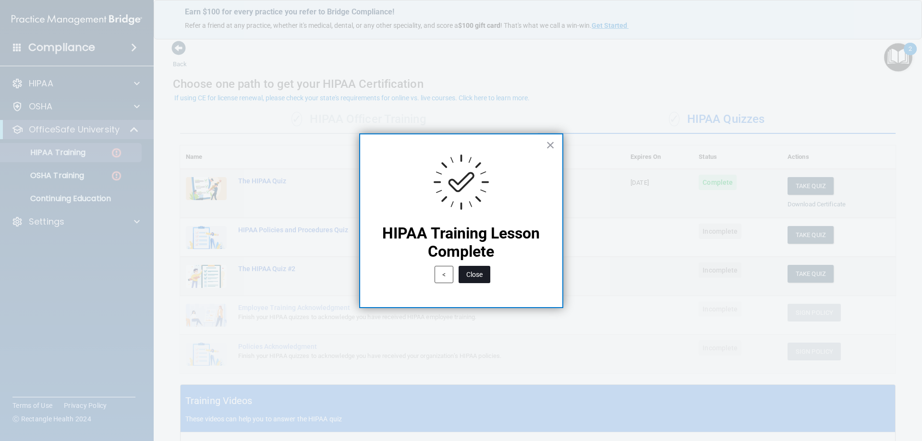
click at [482, 273] on button "Close" at bounding box center [475, 274] width 32 height 17
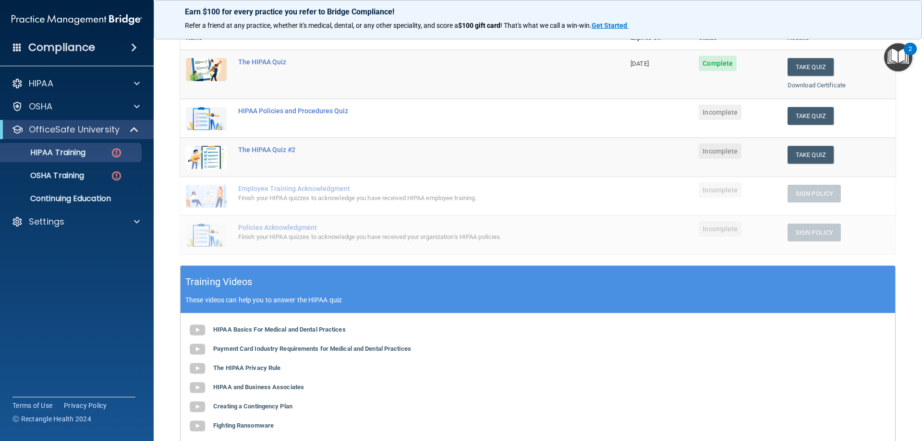
scroll to position [97, 0]
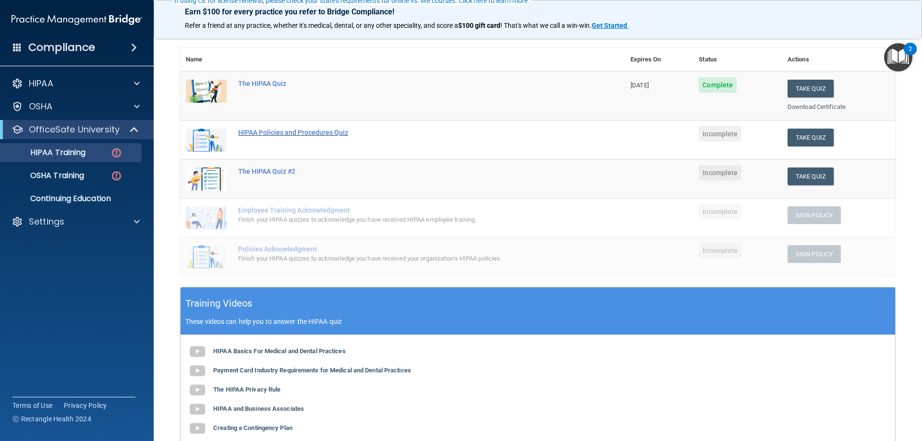
click at [295, 134] on div "HIPAA Policies and Procedures Quiz" at bounding box center [407, 133] width 338 height 8
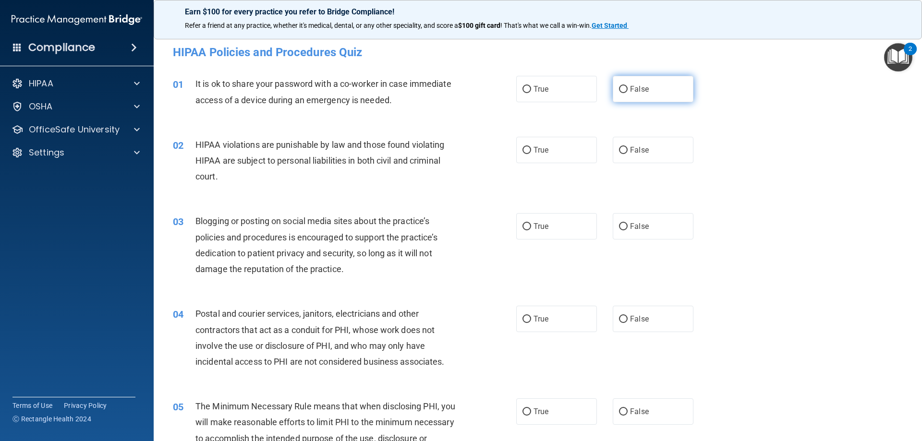
click at [639, 84] on label "False" at bounding box center [653, 89] width 81 height 26
click at [628, 86] on input "False" at bounding box center [623, 89] width 9 height 7
radio input "true"
click at [534, 151] on span "True" at bounding box center [540, 149] width 15 height 9
click at [531, 151] on input "True" at bounding box center [526, 150] width 9 height 7
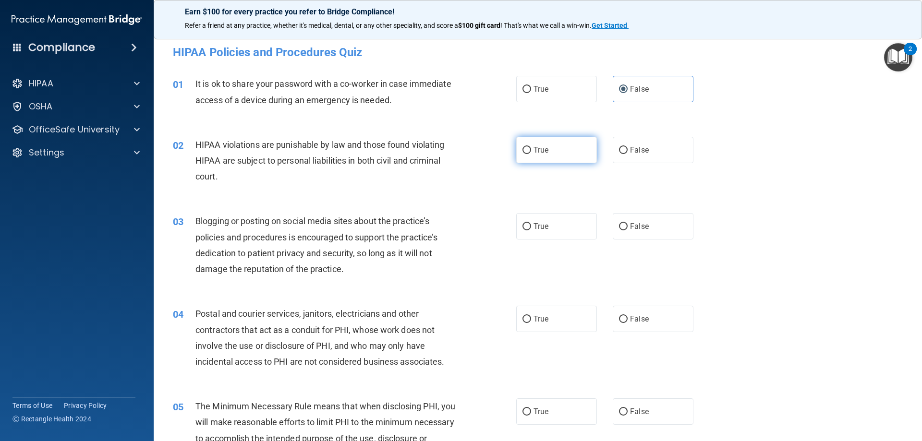
radio input "true"
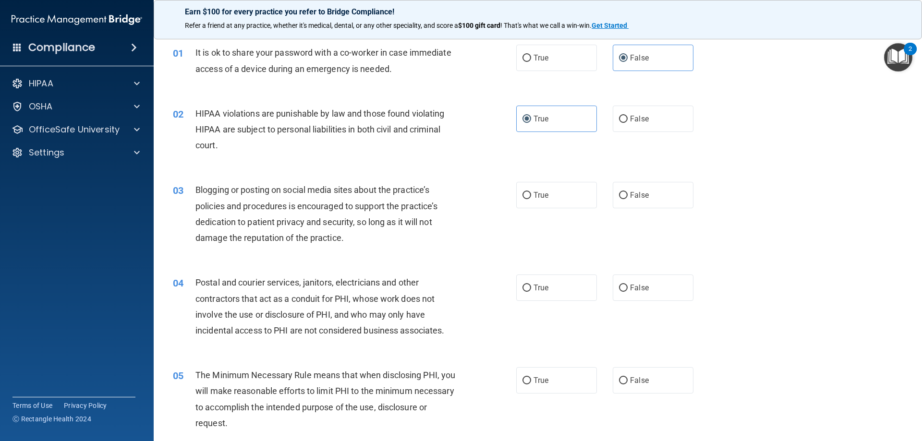
scroll to position [48, 0]
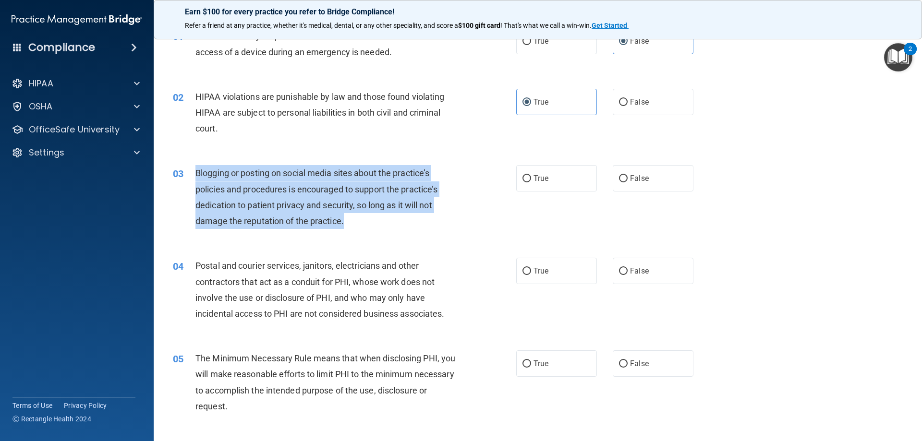
drag, startPoint x: 351, startPoint y: 221, endPoint x: 195, endPoint y: 166, distance: 165.5
click at [195, 166] on div "Blogging or posting on social media sites about the practice’s policies and pro…" at bounding box center [329, 197] width 268 height 64
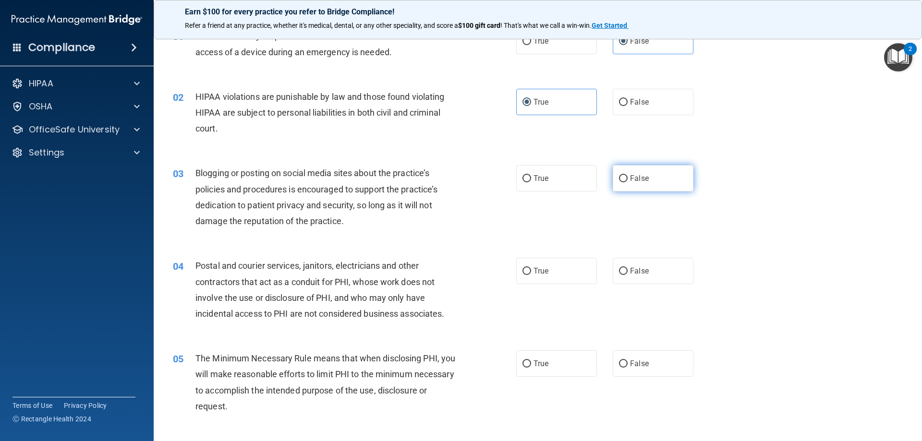
click at [637, 171] on label "False" at bounding box center [653, 178] width 81 height 26
click at [628, 175] on input "False" at bounding box center [623, 178] width 9 height 7
radio input "true"
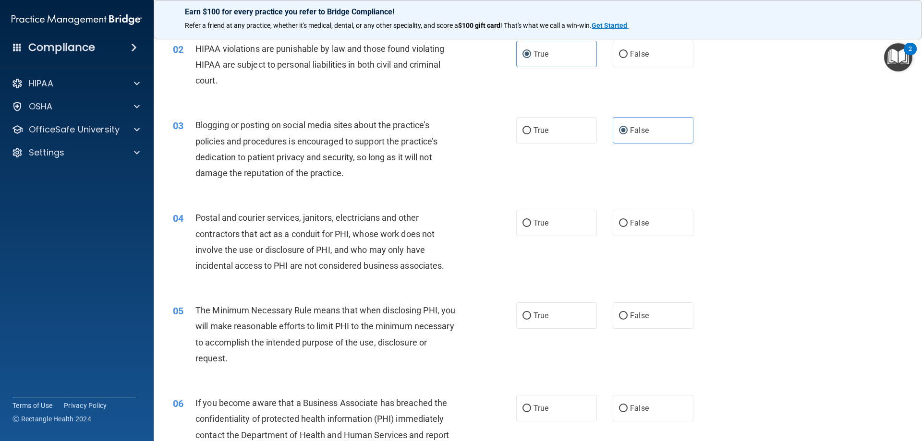
click at [454, 261] on div "Postal and courier services, janitors, electricians and other contractors that …" at bounding box center [329, 242] width 268 height 64
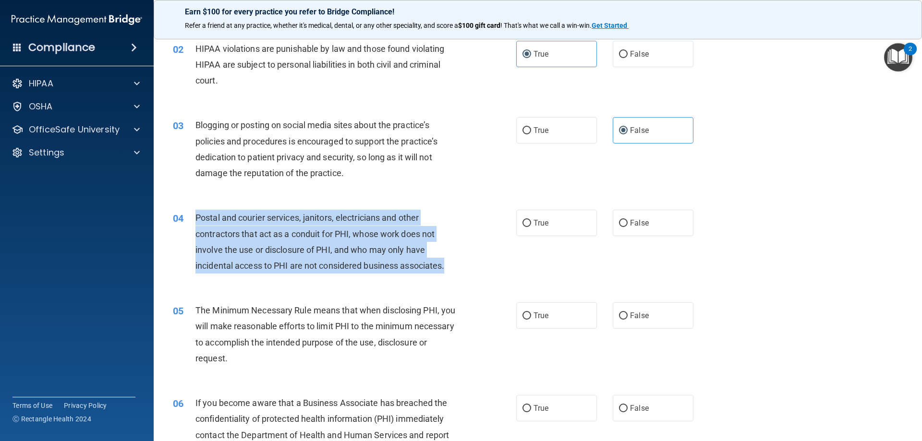
drag, startPoint x: 452, startPoint y: 266, endPoint x: 196, endPoint y: 215, distance: 261.1
click at [196, 215] on div "Postal and courier services, janitors, electricians and other contractors that …" at bounding box center [329, 242] width 268 height 64
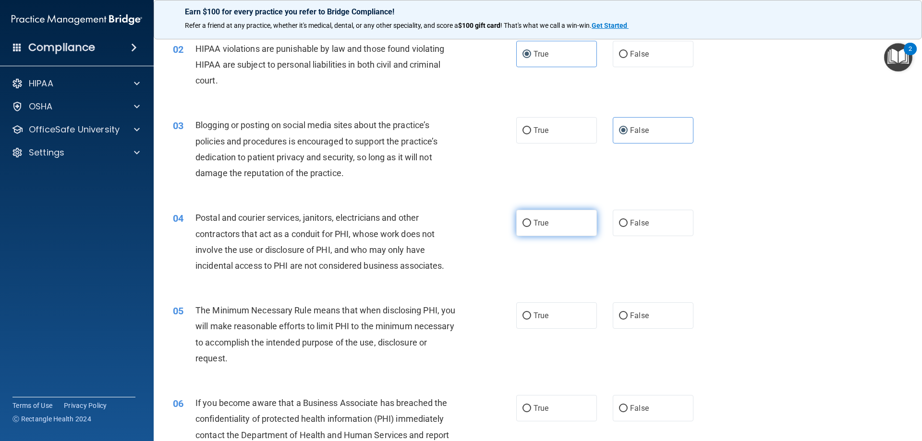
click at [519, 218] on label "True" at bounding box center [556, 223] width 81 height 26
click at [522, 220] on input "True" at bounding box center [526, 223] width 9 height 7
radio input "true"
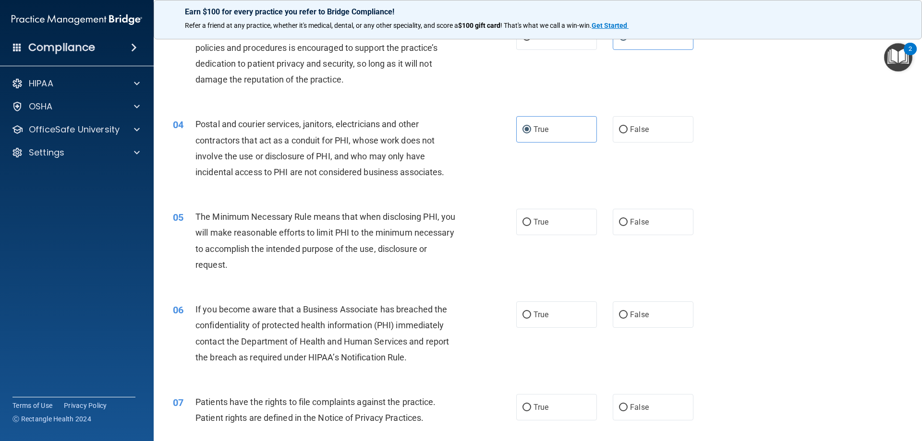
scroll to position [192, 0]
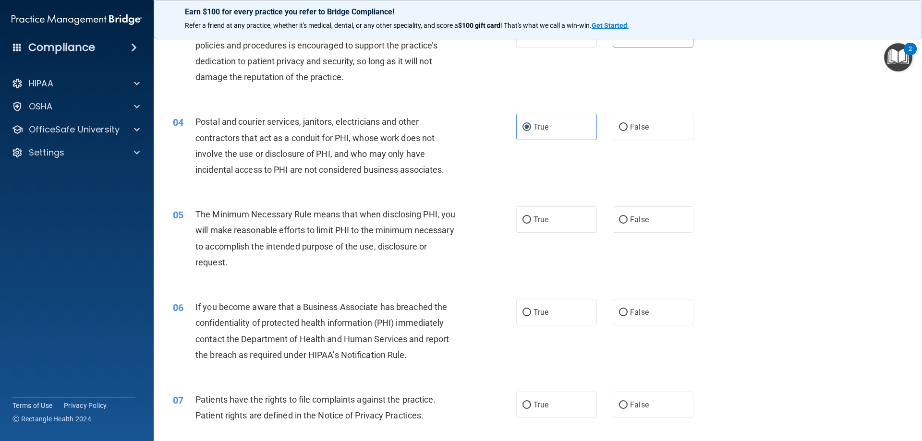
drag, startPoint x: 294, startPoint y: 254, endPoint x: 287, endPoint y: 268, distance: 16.3
click at [293, 254] on div "The Minimum Necessary Rule means that when disclosing PHI, you will make reason…" at bounding box center [329, 238] width 268 height 64
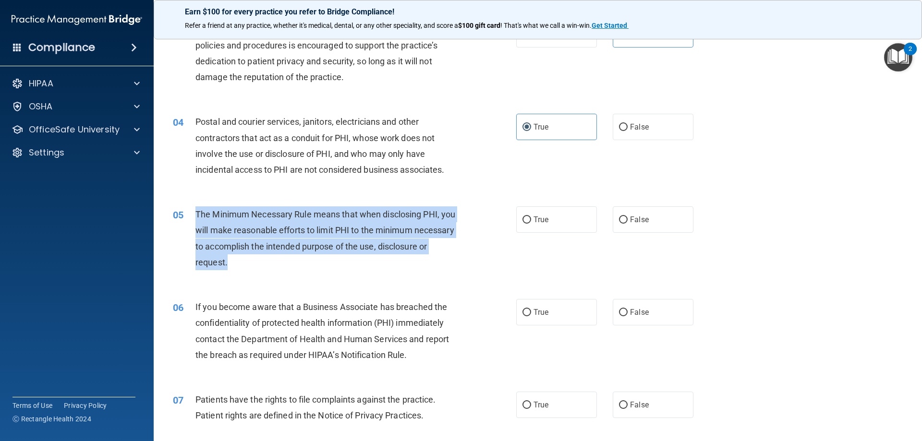
drag, startPoint x: 282, startPoint y: 262, endPoint x: 193, endPoint y: 213, distance: 100.8
click at [193, 213] on div "05 The Minimum Necessary Rule means that when disclosing PHI, you will make rea…" at bounding box center [344, 240] width 372 height 69
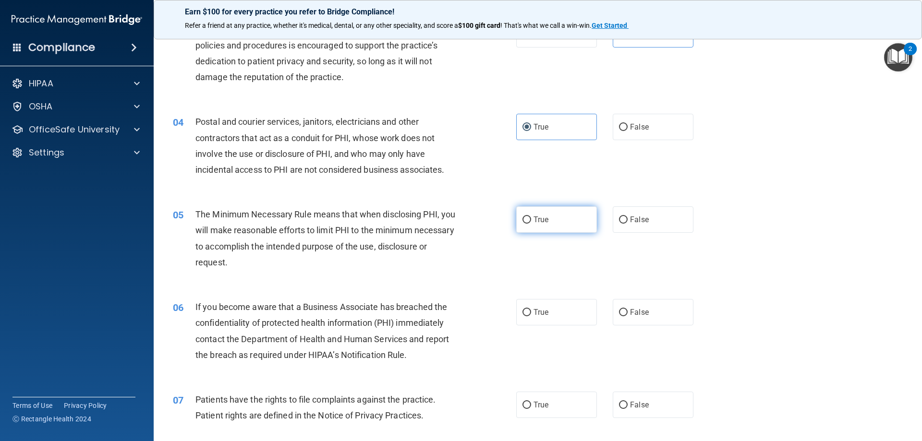
click at [567, 211] on label "True" at bounding box center [556, 219] width 81 height 26
click at [531, 217] on input "True" at bounding box center [526, 220] width 9 height 7
radio input "true"
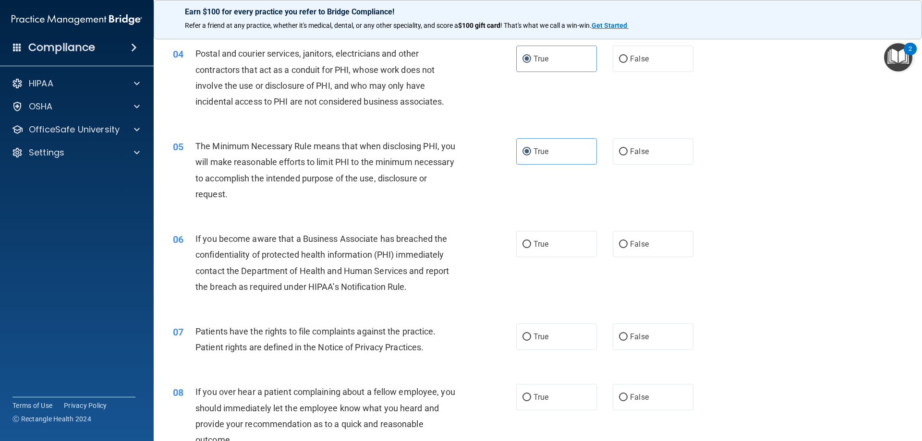
scroll to position [336, 0]
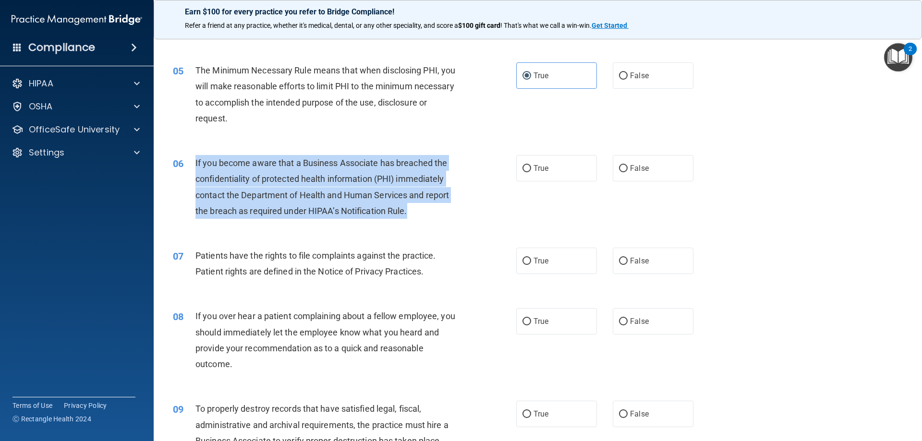
drag, startPoint x: 413, startPoint y: 211, endPoint x: 193, endPoint y: 160, distance: 226.1
click at [193, 160] on div "06 If you become aware that a Business Associate has breached the confidentiali…" at bounding box center [344, 189] width 372 height 69
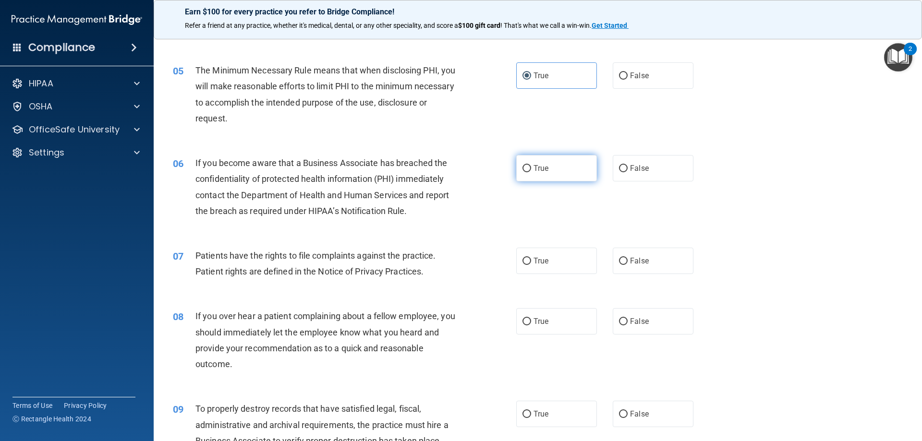
click at [524, 179] on label "True" at bounding box center [556, 168] width 81 height 26
click at [524, 172] on input "True" at bounding box center [526, 168] width 9 height 7
radio input "true"
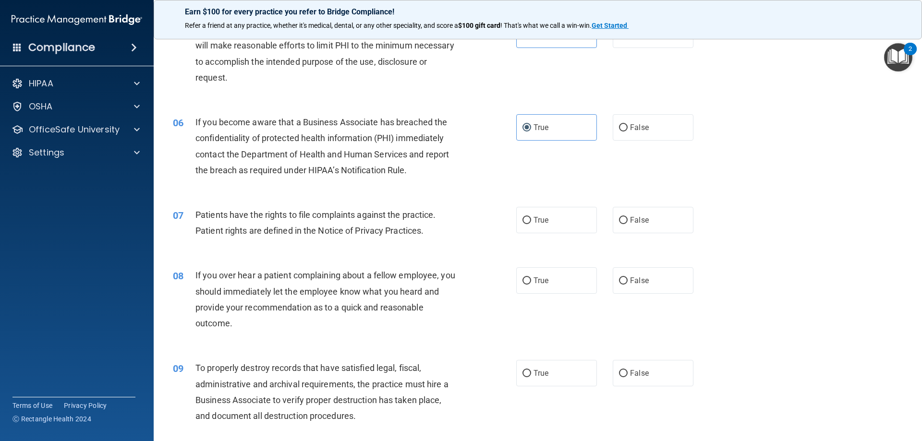
scroll to position [432, 0]
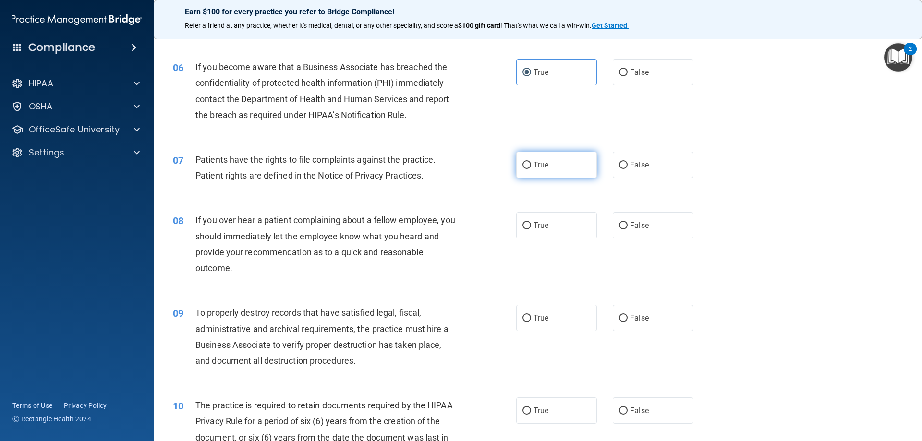
click at [549, 166] on label "True" at bounding box center [556, 165] width 81 height 26
click at [531, 166] on input "True" at bounding box center [526, 165] width 9 height 7
radio input "true"
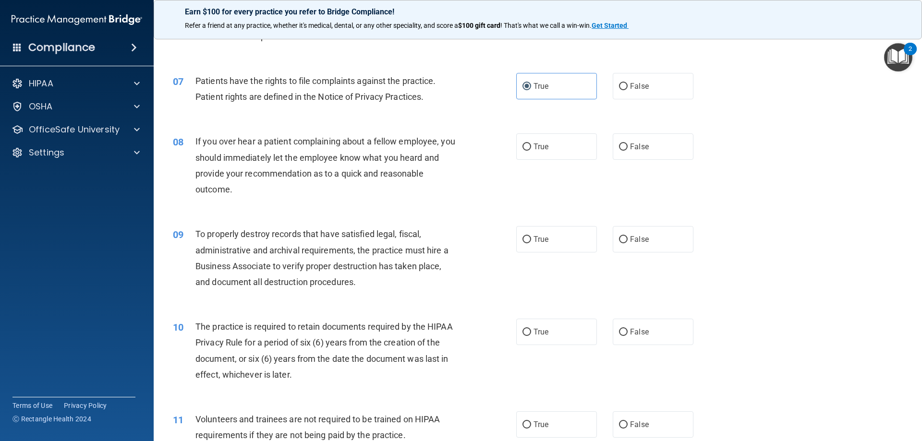
scroll to position [528, 0]
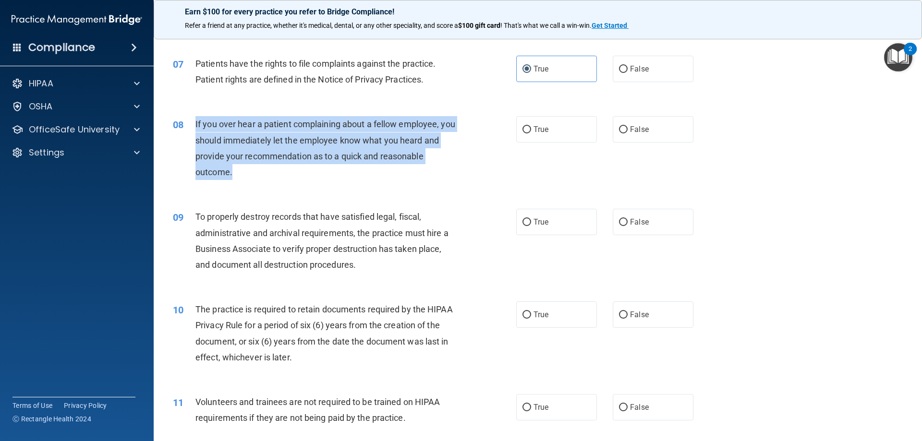
drag, startPoint x: 244, startPoint y: 175, endPoint x: 193, endPoint y: 121, distance: 74.4
click at [193, 121] on div "08 If you over hear a patient complaining about a fellow employee, you should i…" at bounding box center [344, 150] width 372 height 69
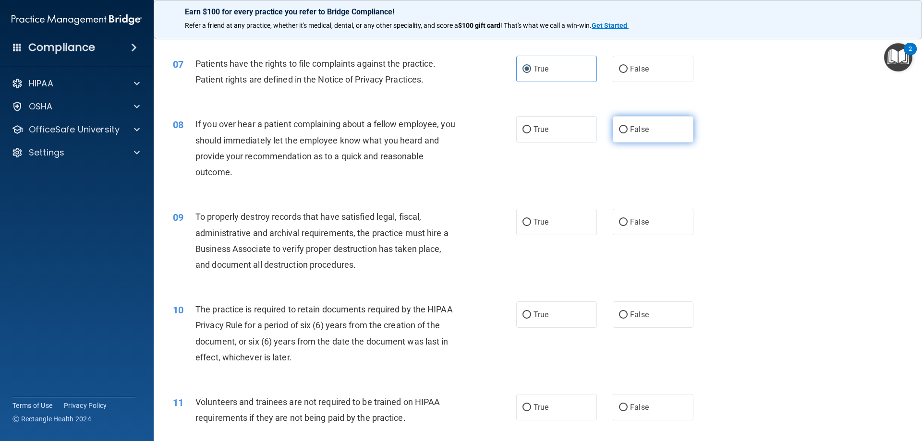
click at [639, 138] on label "False" at bounding box center [653, 129] width 81 height 26
click at [628, 133] on input "False" at bounding box center [623, 129] width 9 height 7
radio input "true"
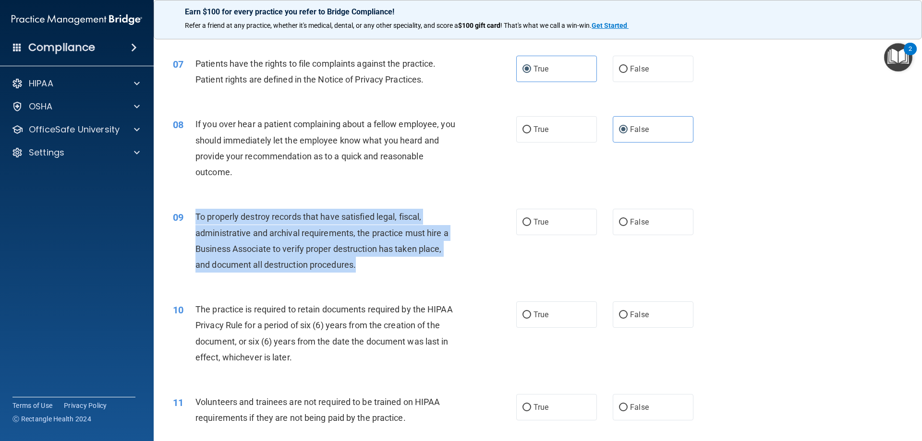
drag, startPoint x: 360, startPoint y: 264, endPoint x: 197, endPoint y: 217, distance: 169.3
click at [197, 217] on div "To properly destroy records that have satisfied legal, fiscal, administrative a…" at bounding box center [329, 241] width 268 height 64
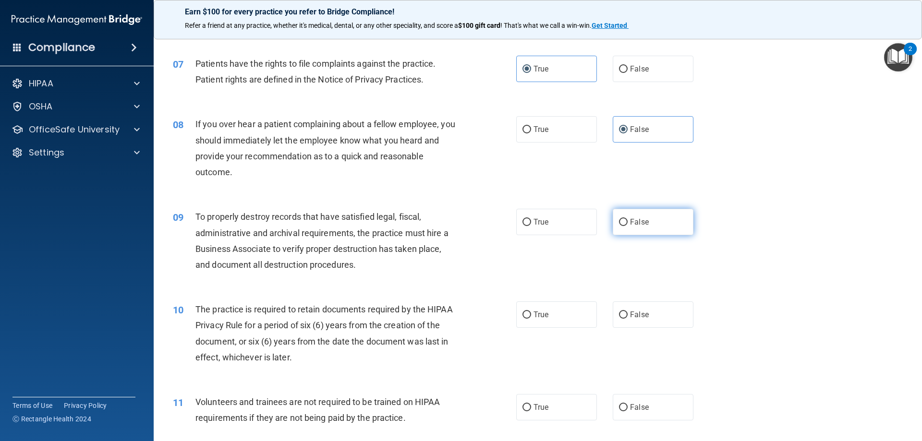
drag, startPoint x: 623, startPoint y: 235, endPoint x: 622, endPoint y: 225, distance: 10.6
click at [622, 228] on label "False" at bounding box center [653, 222] width 81 height 26
click at [622, 226] on input "False" at bounding box center [623, 222] width 9 height 7
radio input "true"
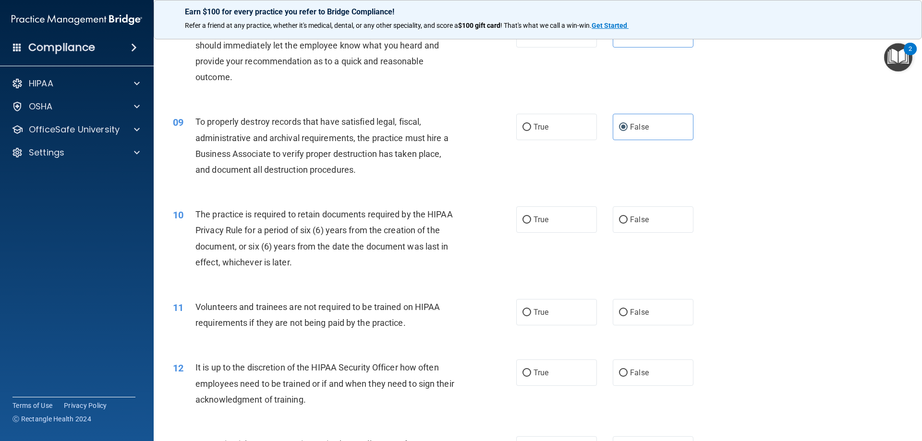
scroll to position [624, 0]
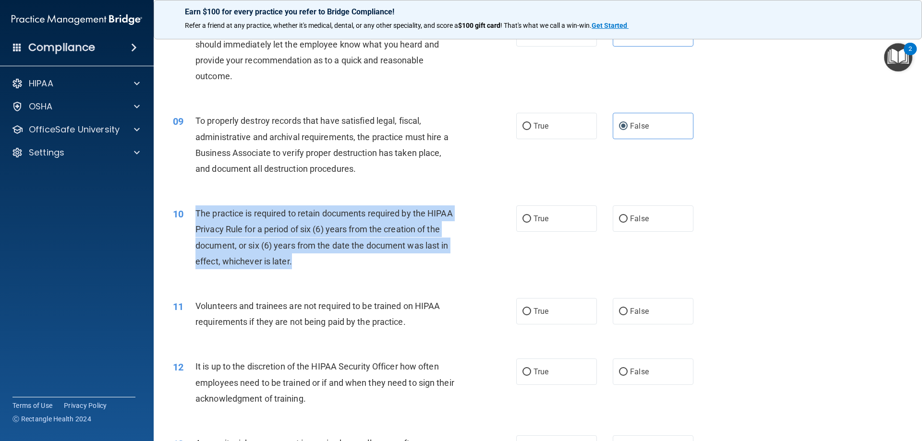
drag, startPoint x: 295, startPoint y: 257, endPoint x: 182, endPoint y: 213, distance: 120.7
click at [182, 213] on div "10 The practice is required to retain documents required by the HIPAA Privacy R…" at bounding box center [344, 240] width 372 height 69
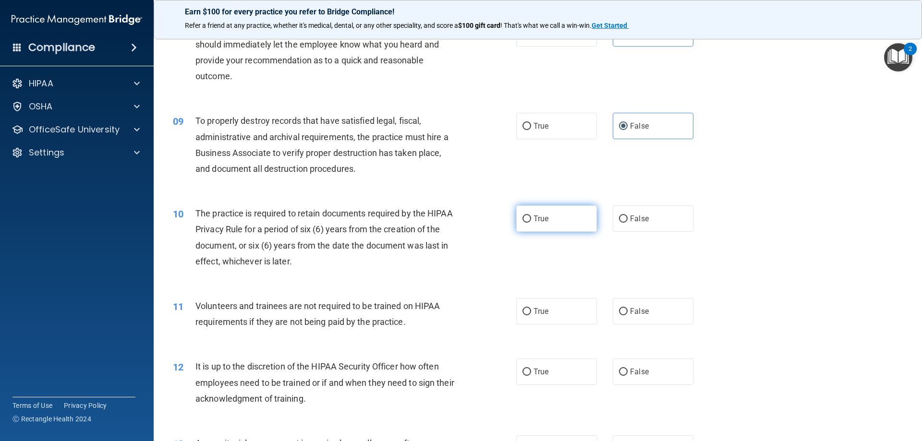
click at [549, 225] on label "True" at bounding box center [556, 219] width 81 height 26
click at [531, 223] on input "True" at bounding box center [526, 219] width 9 height 7
radio input "true"
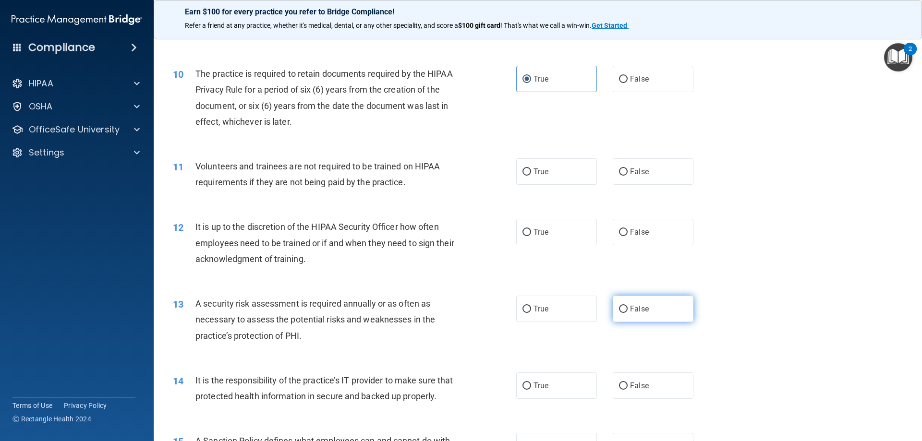
scroll to position [768, 0]
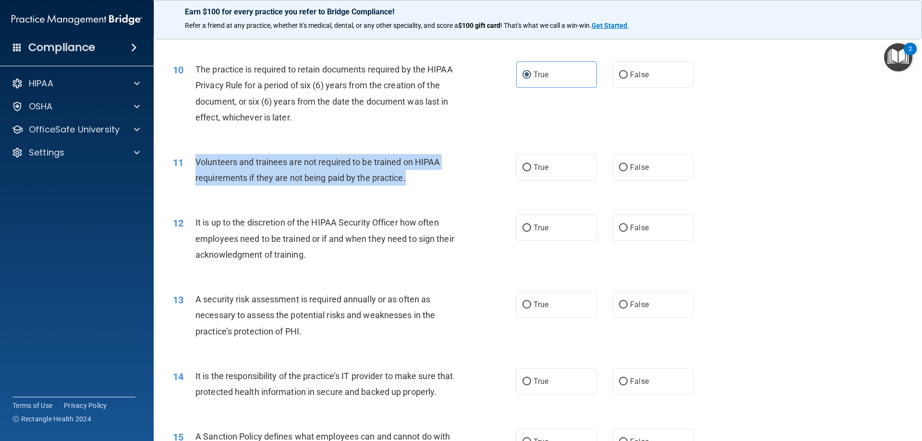
drag, startPoint x: 423, startPoint y: 180, endPoint x: 194, endPoint y: 160, distance: 229.4
click at [194, 160] on div "11 Volunteers and trainees are not required to be trained on HIPAA requirements…" at bounding box center [344, 172] width 372 height 36
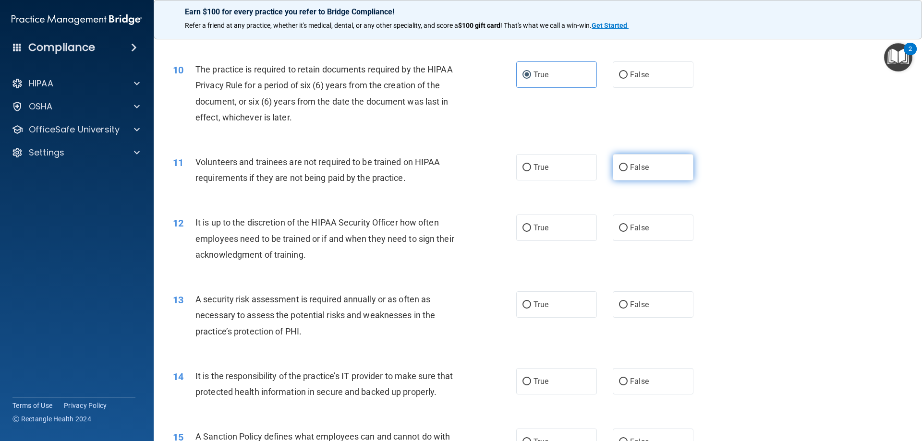
click at [613, 169] on label "False" at bounding box center [653, 167] width 81 height 26
click at [619, 169] on input "False" at bounding box center [623, 167] width 9 height 7
radio input "true"
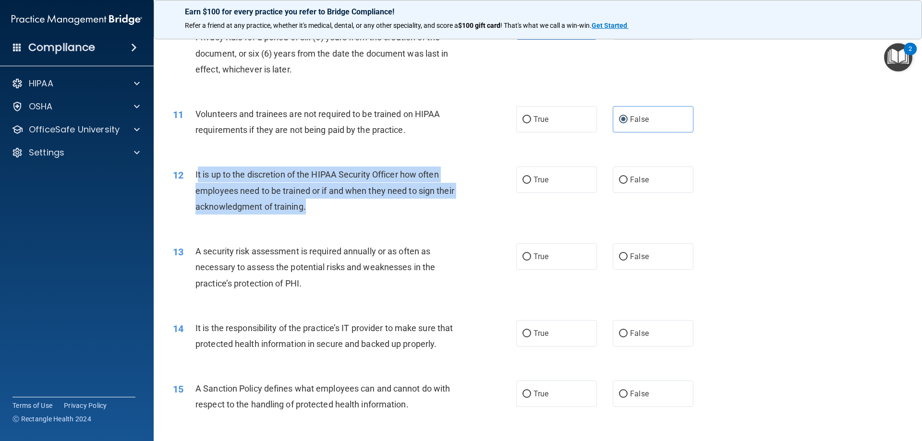
drag, startPoint x: 335, startPoint y: 208, endPoint x: 197, endPoint y: 176, distance: 141.4
click at [197, 176] on div "It is up to the discretion of the HIPAA Security Officer how often employees ne…" at bounding box center [329, 191] width 268 height 48
click at [355, 205] on div "It is up to the discretion of the HIPAA Security Officer how often employees ne…" at bounding box center [329, 191] width 268 height 48
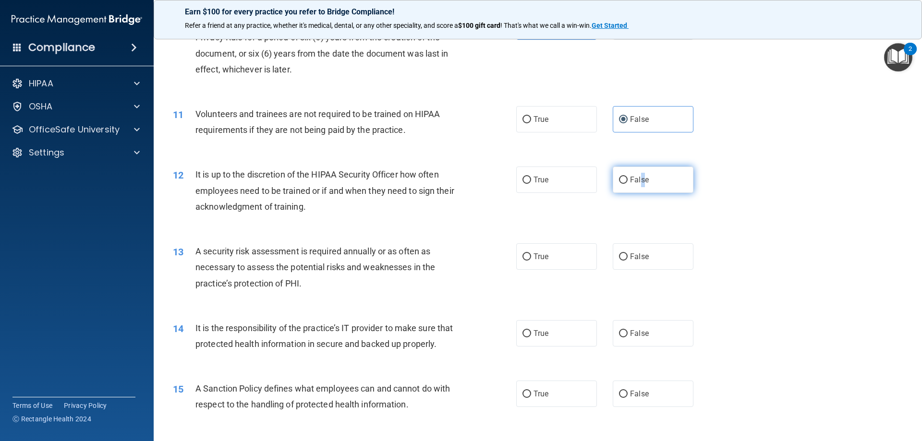
click at [638, 177] on span "False" at bounding box center [639, 179] width 19 height 9
click at [643, 193] on label "False" at bounding box center [653, 180] width 81 height 26
click at [628, 184] on input "False" at bounding box center [623, 180] width 9 height 7
radio input "true"
click at [644, 181] on label "False" at bounding box center [653, 180] width 81 height 26
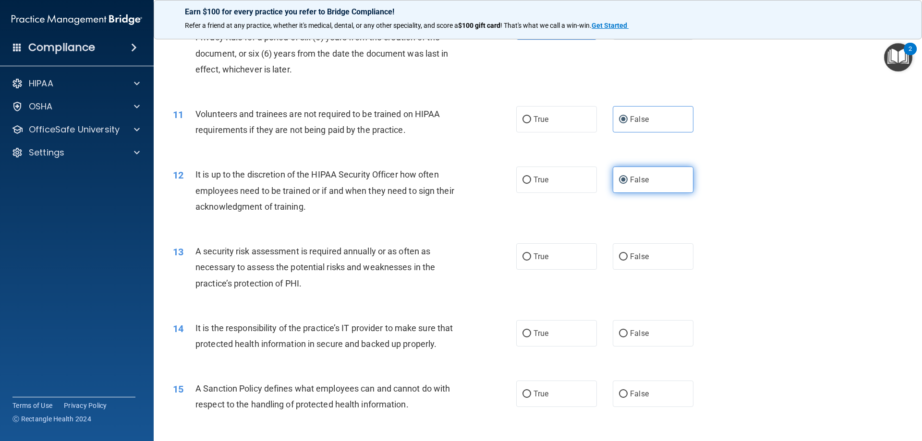
click at [628, 181] on input "False" at bounding box center [623, 180] width 9 height 7
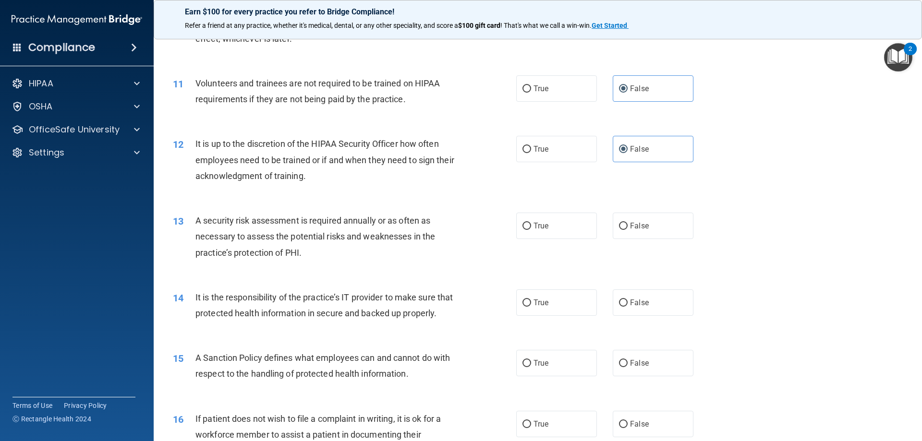
scroll to position [864, 0]
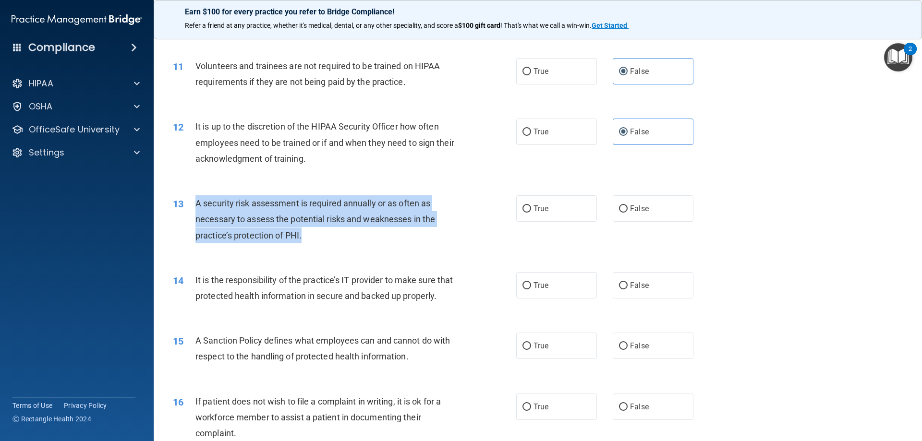
drag, startPoint x: 308, startPoint y: 234, endPoint x: 193, endPoint y: 202, distance: 119.0
click at [193, 202] on div "13 A security risk assessment is required annually or as often as necessary to …" at bounding box center [344, 221] width 372 height 53
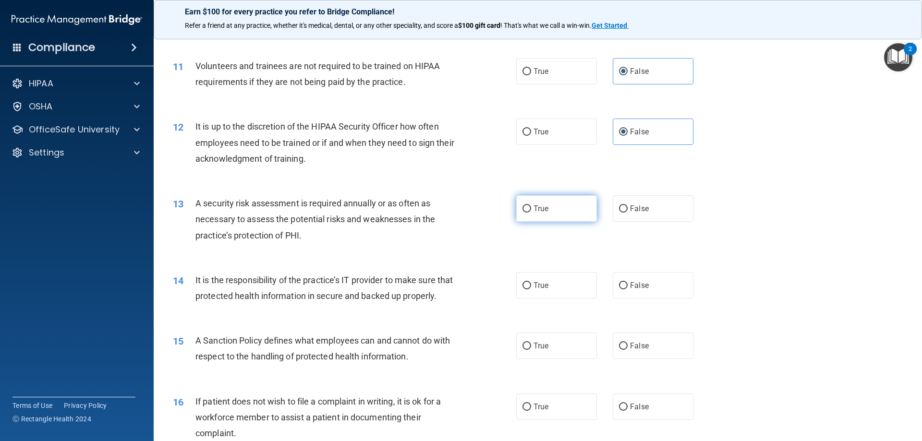
drag, startPoint x: 528, startPoint y: 207, endPoint x: 515, endPoint y: 216, distance: 15.6
click at [526, 207] on label "True" at bounding box center [556, 208] width 81 height 26
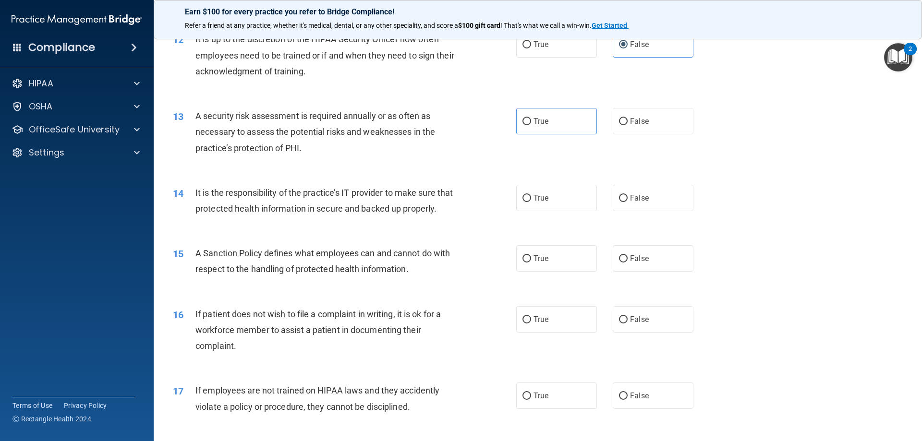
scroll to position [960, 0]
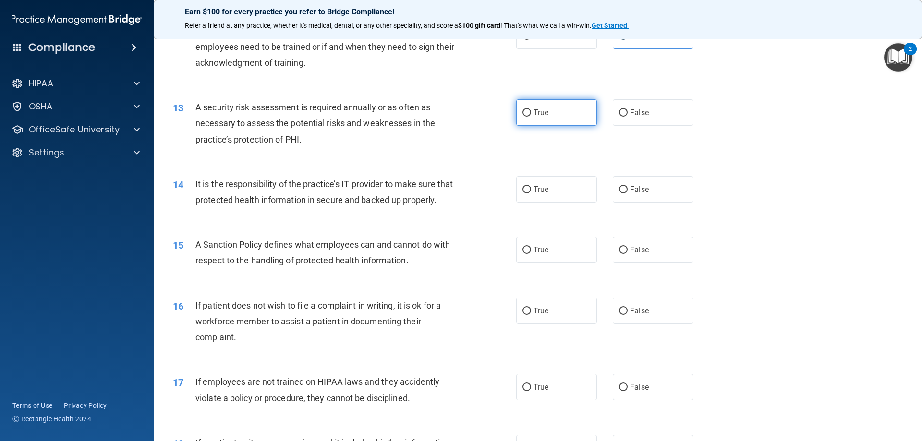
click at [528, 115] on label "True" at bounding box center [556, 112] width 81 height 26
click at [528, 115] on input "True" at bounding box center [526, 112] width 9 height 7
radio input "true"
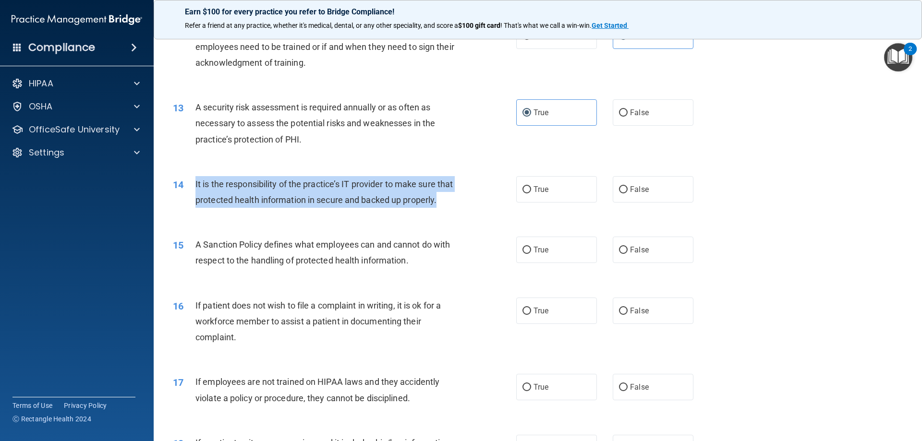
drag, startPoint x: 254, startPoint y: 218, endPoint x: 191, endPoint y: 187, distance: 70.0
click at [191, 187] on div "14 It is the responsibility of the practice’s IT provider to make sure that pro…" at bounding box center [344, 194] width 372 height 36
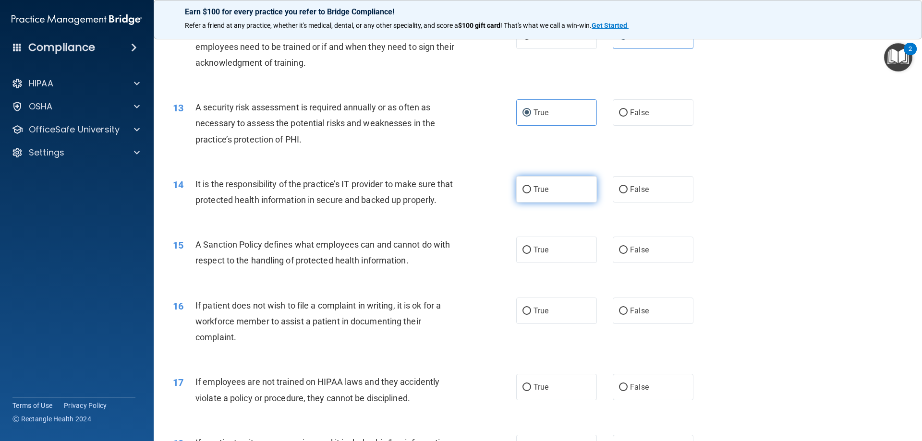
click at [536, 190] on span "True" at bounding box center [540, 189] width 15 height 9
click at [531, 190] on input "True" at bounding box center [526, 189] width 9 height 7
radio input "true"
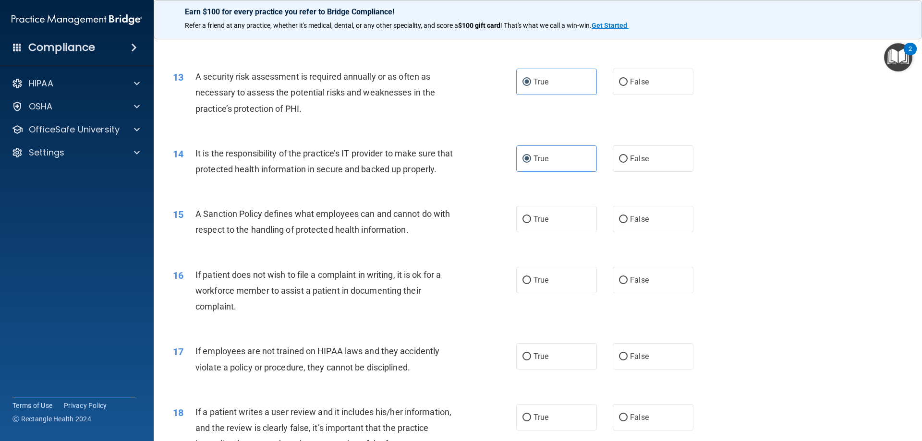
scroll to position [1008, 0]
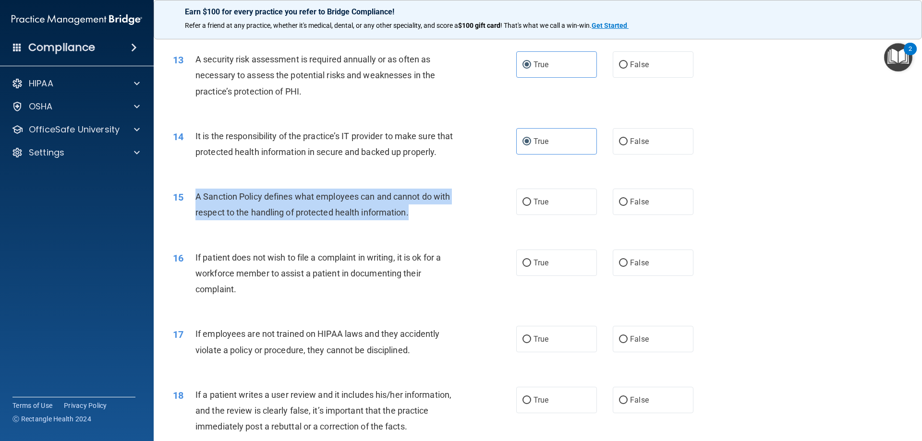
drag, startPoint x: 415, startPoint y: 230, endPoint x: 194, endPoint y: 214, distance: 221.5
click at [194, 214] on div "15 A Sanction Policy defines what employees can and cannot do with respect to t…" at bounding box center [344, 207] width 372 height 36
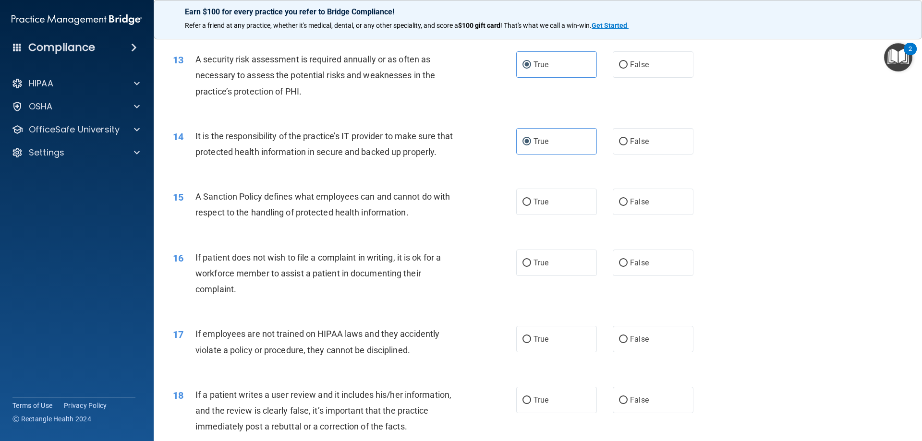
click at [530, 232] on div "15 A Sanction Policy defines what employees can and cannot do with respect to t…" at bounding box center [538, 207] width 744 height 60
click at [531, 215] on label "True" at bounding box center [556, 202] width 81 height 26
click at [531, 206] on input "True" at bounding box center [526, 202] width 9 height 7
radio input "true"
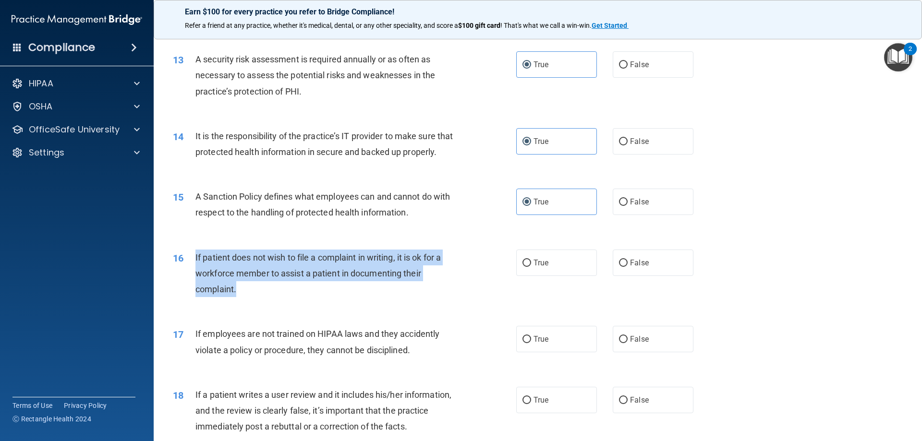
drag, startPoint x: 251, startPoint y: 306, endPoint x: 195, endPoint y: 273, distance: 65.2
click at [195, 273] on div "If patient does not wish to file a complaint in writing, it is ok for a workfor…" at bounding box center [329, 274] width 268 height 48
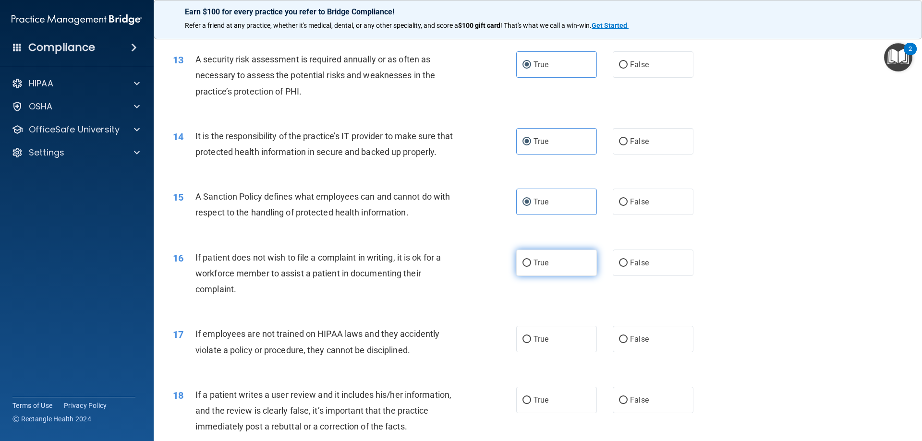
click at [544, 267] on span "True" at bounding box center [540, 262] width 15 height 9
click at [531, 267] on input "True" at bounding box center [526, 263] width 9 height 7
radio input "true"
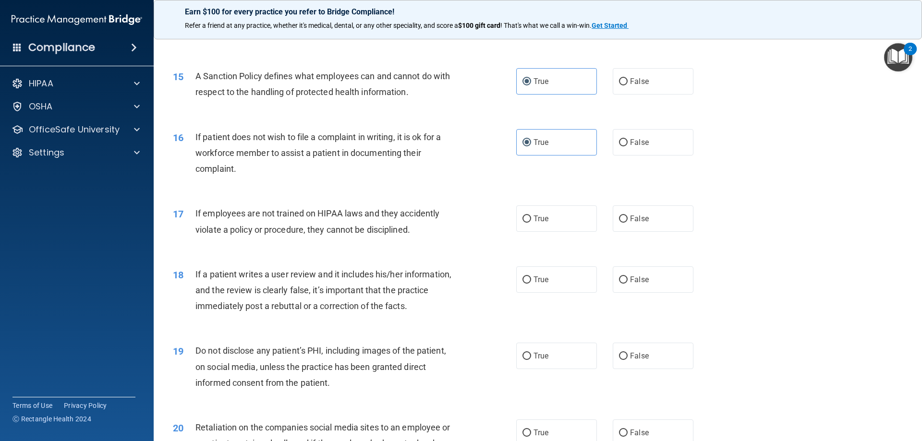
scroll to position [1152, 0]
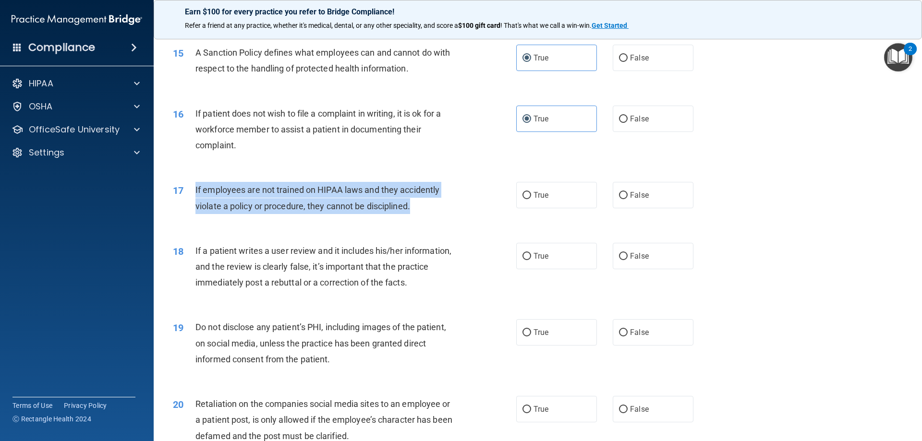
drag, startPoint x: 418, startPoint y: 222, endPoint x: 196, endPoint y: 205, distance: 222.5
click at [196, 205] on div "If employees are not trained on HIPAA laws and they accidently violate a policy…" at bounding box center [329, 198] width 268 height 32
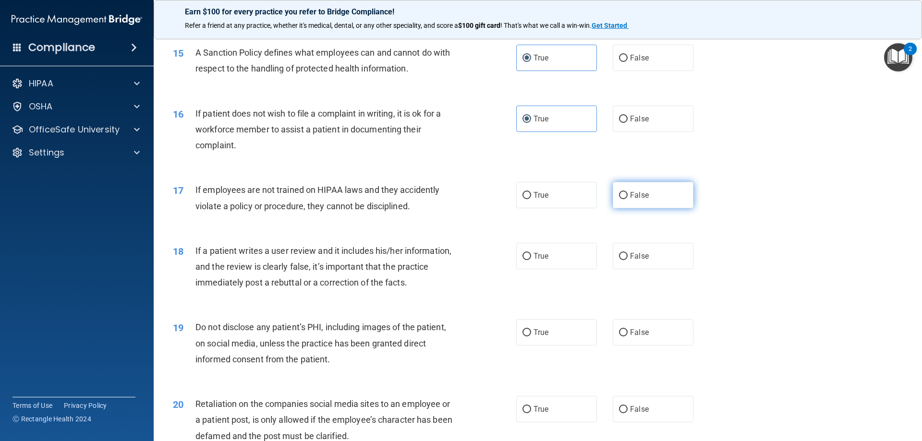
click at [633, 208] on label "False" at bounding box center [653, 195] width 81 height 26
click at [628, 199] on input "False" at bounding box center [623, 195] width 9 height 7
radio input "true"
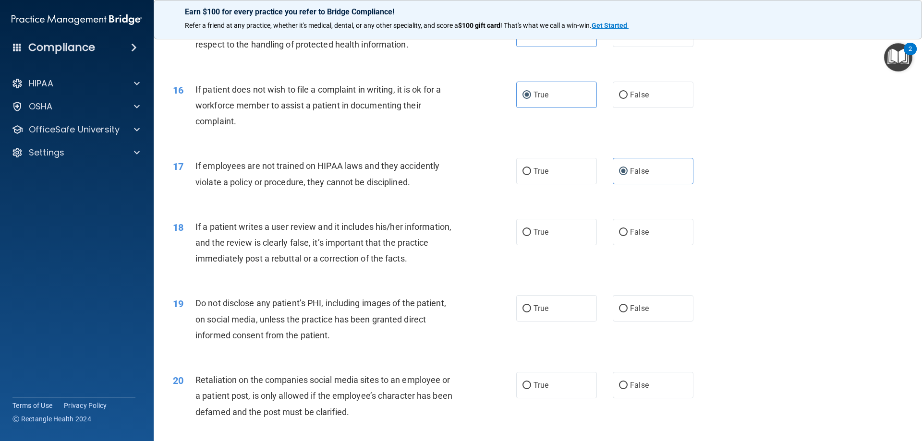
scroll to position [1200, 0]
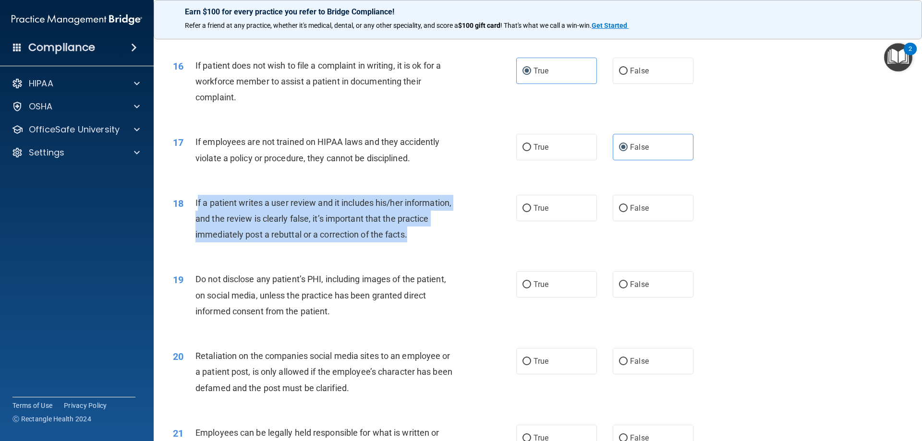
drag, startPoint x: 417, startPoint y: 254, endPoint x: 198, endPoint y: 217, distance: 222.0
click at [198, 217] on div "If a patient writes a user review and it includes his/her information, and the …" at bounding box center [329, 219] width 268 height 48
click at [198, 217] on span "If a patient writes a user review and it includes his/her information, and the …" at bounding box center [323, 219] width 256 height 42
drag, startPoint x: 414, startPoint y: 251, endPoint x: 190, endPoint y: 215, distance: 227.6
click at [190, 215] on div "18 If a patient writes a user review and it includes his/her information, and t…" at bounding box center [344, 221] width 372 height 53
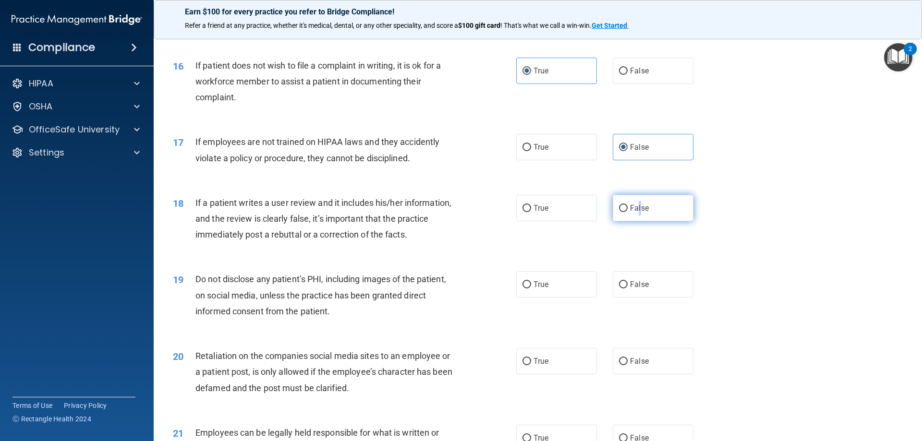
click at [635, 221] on label "False" at bounding box center [653, 208] width 81 height 26
click at [637, 213] on span "False" at bounding box center [639, 208] width 19 height 9
click at [628, 212] on input "False" at bounding box center [623, 208] width 9 height 7
radio input "true"
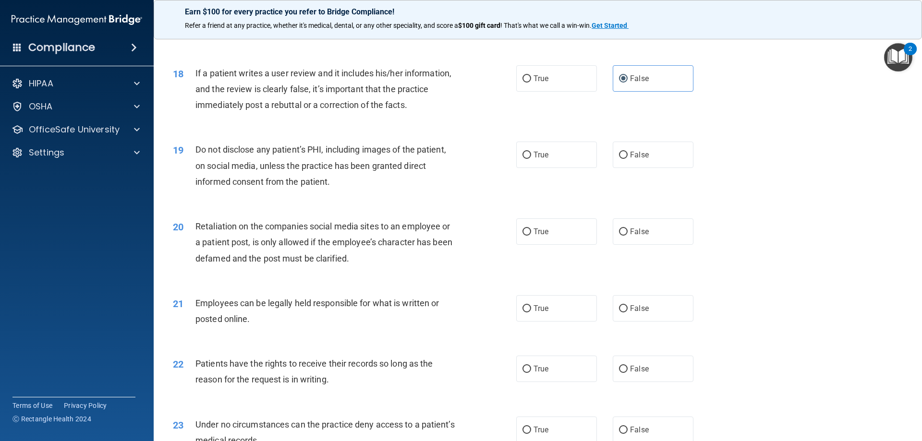
scroll to position [1392, 0]
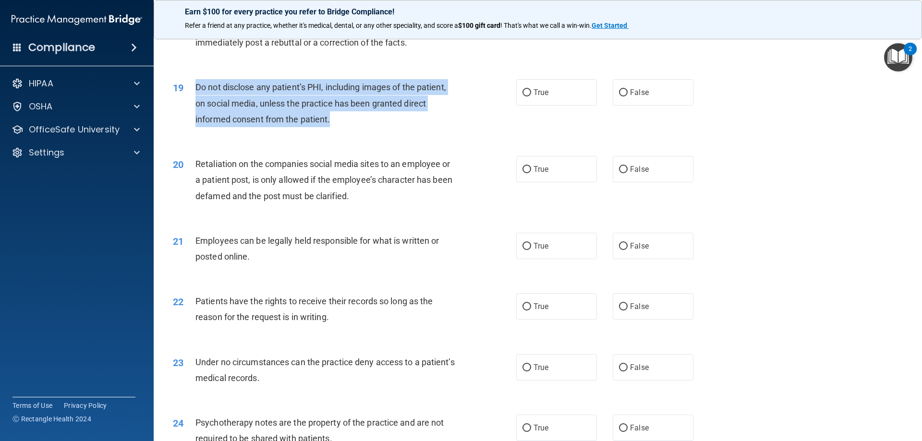
drag, startPoint x: 333, startPoint y: 134, endPoint x: 190, endPoint y: 107, distance: 145.3
click at [190, 107] on div "19 Do not disclose any patient’s PHI, including images of the patient, on socia…" at bounding box center [344, 105] width 372 height 53
click at [251, 127] on div "Do not disclose any patient’s PHI, including images of the patient, on social m…" at bounding box center [329, 103] width 268 height 48
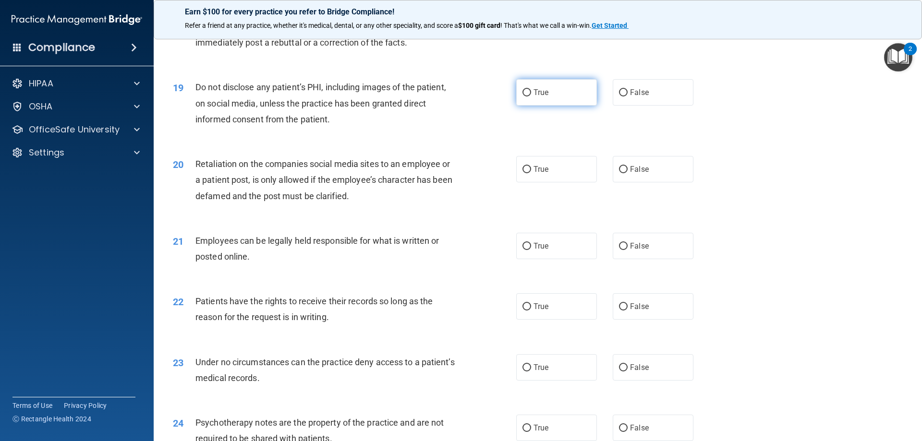
click at [537, 97] on span "True" at bounding box center [540, 92] width 15 height 9
click at [531, 97] on input "True" at bounding box center [526, 92] width 9 height 7
radio input "true"
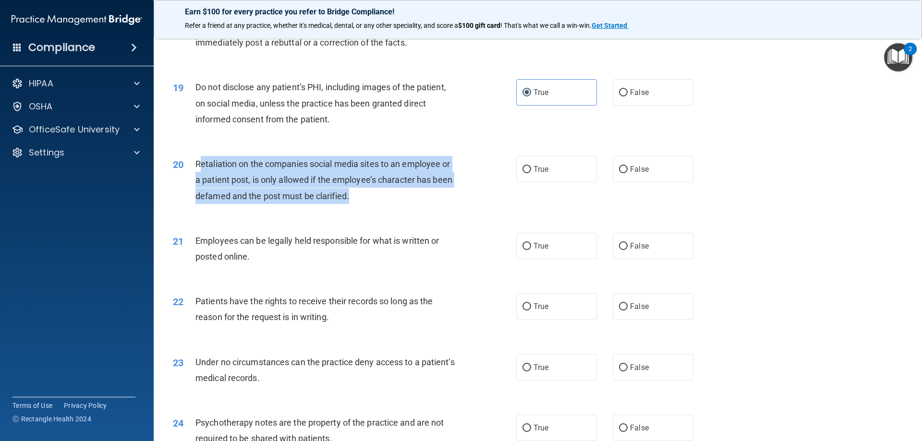
drag, startPoint x: 360, startPoint y: 209, endPoint x: 198, endPoint y: 175, distance: 164.9
click at [198, 175] on div "Retaliation on the companies social media sites to an employee or a patient pos…" at bounding box center [329, 180] width 268 height 48
click at [358, 203] on div "Retaliation on the companies social media sites to an employee or a patient pos…" at bounding box center [329, 180] width 268 height 48
click at [354, 204] on div "Retaliation on the companies social media sites to an employee or a patient pos…" at bounding box center [329, 180] width 268 height 48
drag, startPoint x: 354, startPoint y: 217, endPoint x: 193, endPoint y: 183, distance: 163.9
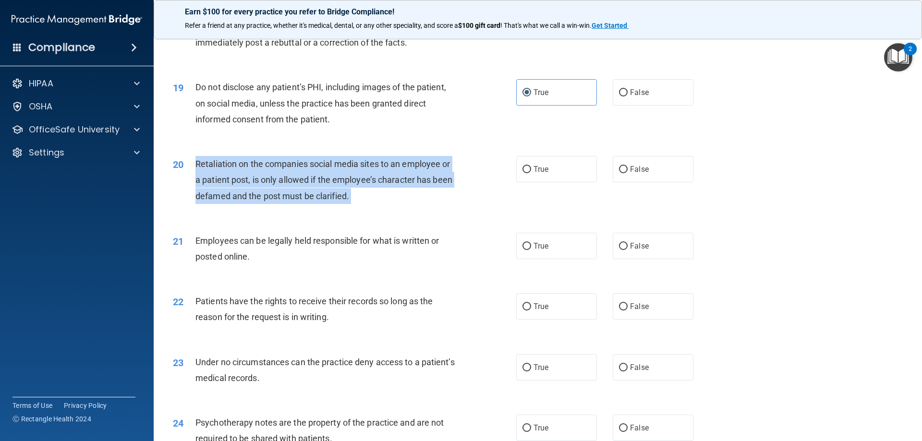
click at [193, 183] on div "20 Retaliation on the companies social media sites to an employee or a patient …" at bounding box center [344, 182] width 372 height 53
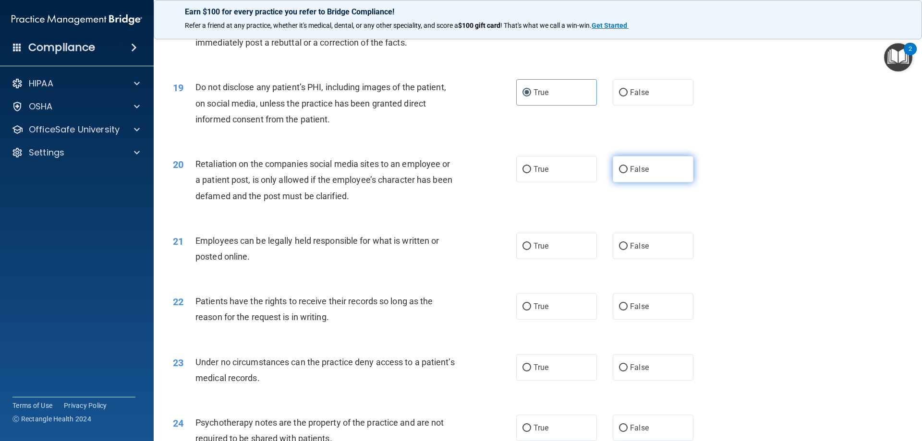
click at [613, 182] on label "False" at bounding box center [653, 169] width 81 height 26
click at [619, 173] on input "False" at bounding box center [623, 169] width 9 height 7
radio input "true"
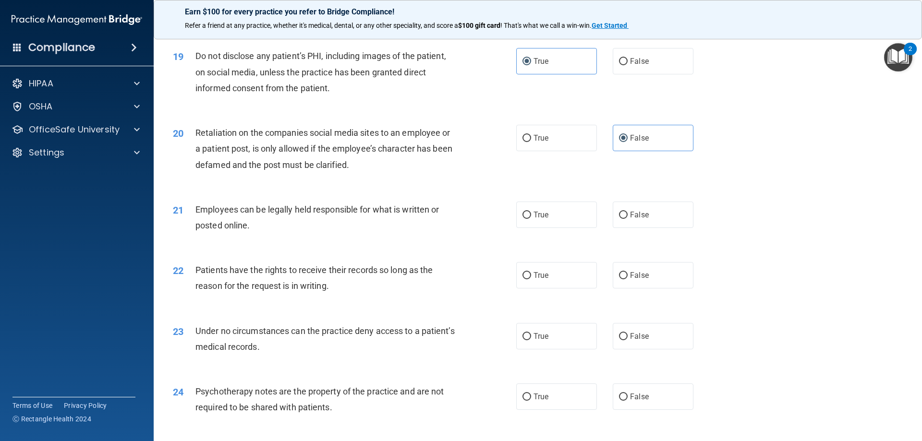
scroll to position [1440, 0]
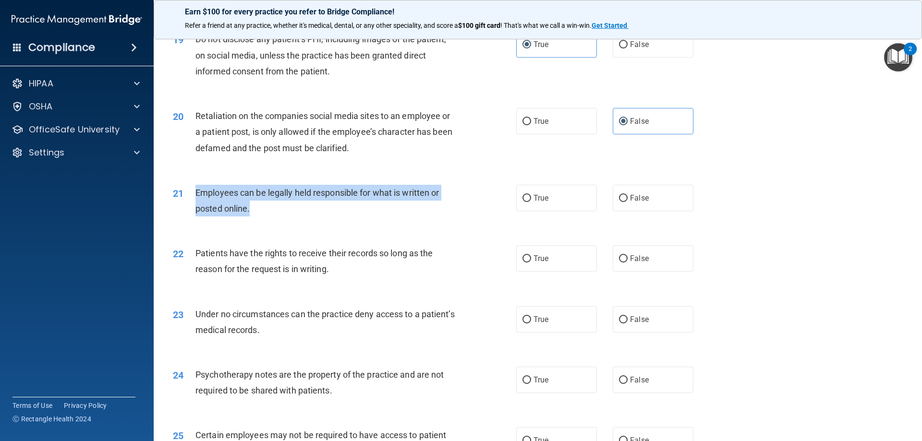
drag, startPoint x: 254, startPoint y: 224, endPoint x: 206, endPoint y: 208, distance: 50.1
click at [191, 203] on div "21 Employees can be legally held responsible for what is written or posted onli…" at bounding box center [344, 203] width 372 height 36
drag, startPoint x: 525, startPoint y: 218, endPoint x: 506, endPoint y: 225, distance: 19.7
click at [524, 211] on label "True" at bounding box center [556, 198] width 81 height 26
click at [524, 202] on input "True" at bounding box center [526, 198] width 9 height 7
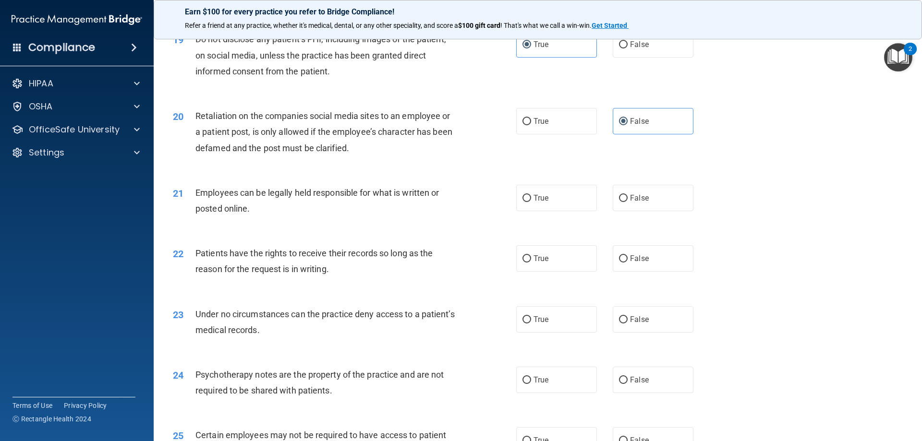
radio input "true"
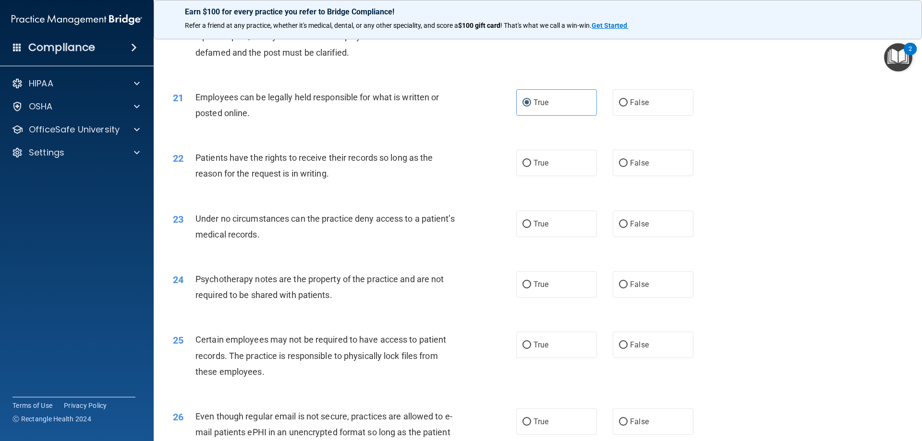
scroll to position [1536, 0]
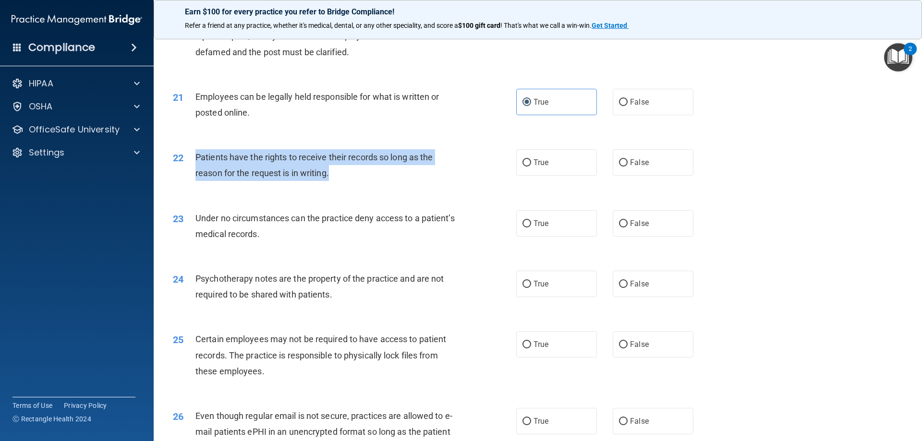
drag, startPoint x: 336, startPoint y: 194, endPoint x: 189, endPoint y: 174, distance: 148.7
click at [189, 174] on div "22 Patients have the rights to receive their records so long as the reason for …" at bounding box center [344, 167] width 372 height 36
click at [352, 181] on div "Patients have the rights to receive their records so long as the reason for the…" at bounding box center [329, 165] width 268 height 32
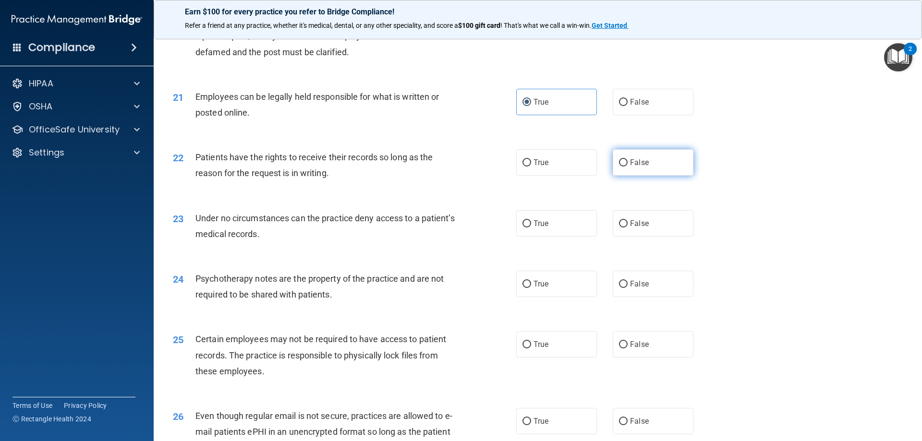
click at [631, 167] on span "False" at bounding box center [639, 162] width 19 height 9
click at [628, 167] on input "False" at bounding box center [623, 162] width 9 height 7
radio input "true"
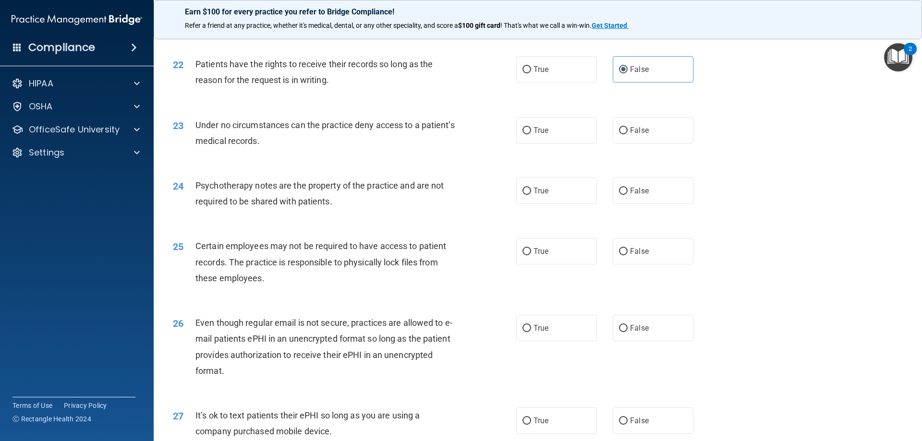
scroll to position [1632, 0]
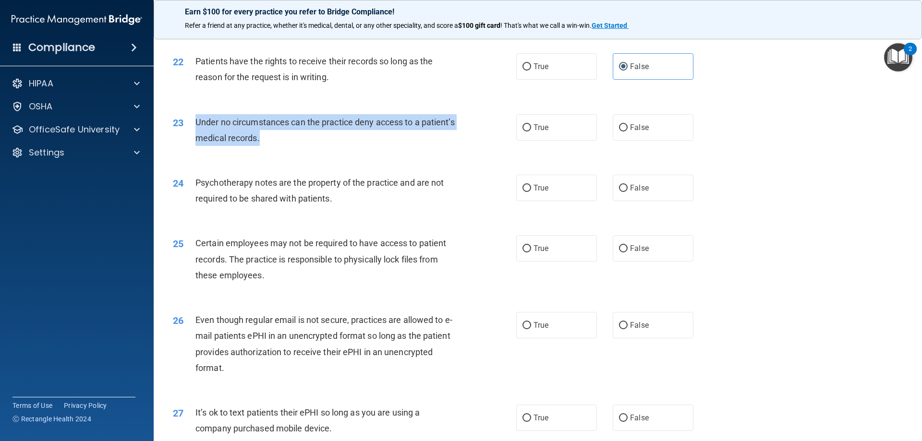
drag, startPoint x: 324, startPoint y: 153, endPoint x: 193, endPoint y: 135, distance: 132.8
click at [193, 135] on div "23 Under no circumstances can the practice deny access to a patient’s medical r…" at bounding box center [344, 132] width 372 height 36
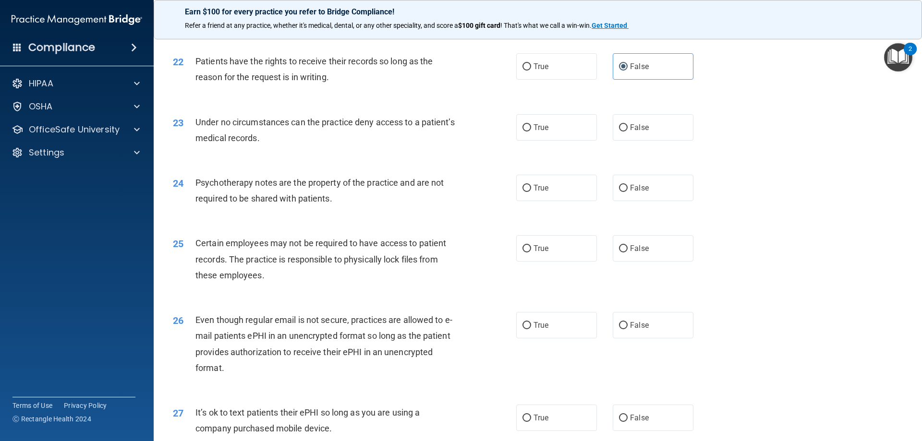
click at [625, 163] on div "23 Under no circumstances can the practice deny access to a patient’s medical r…" at bounding box center [538, 132] width 744 height 60
click at [618, 141] on label "False" at bounding box center [653, 127] width 81 height 26
click at [619, 132] on input "False" at bounding box center [623, 127] width 9 height 7
radio input "true"
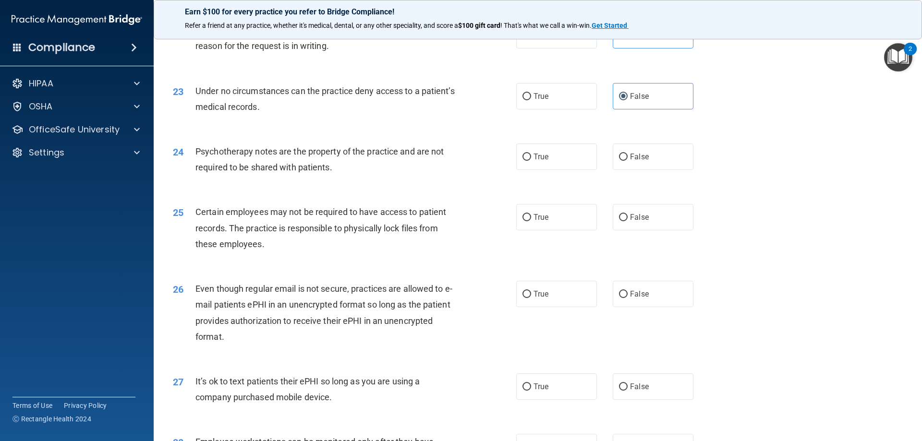
scroll to position [1680, 0]
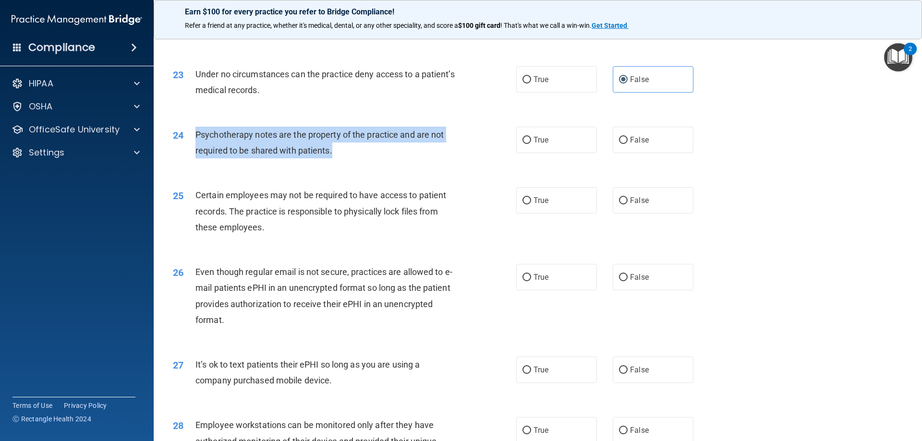
drag, startPoint x: 338, startPoint y: 166, endPoint x: 193, endPoint y: 151, distance: 145.3
click at [193, 151] on div "24 Psychotherapy notes are the property of the practice and are not required to…" at bounding box center [344, 145] width 372 height 36
click at [250, 158] on div "Psychotherapy notes are the property of the practice and are not required to be…" at bounding box center [329, 143] width 268 height 32
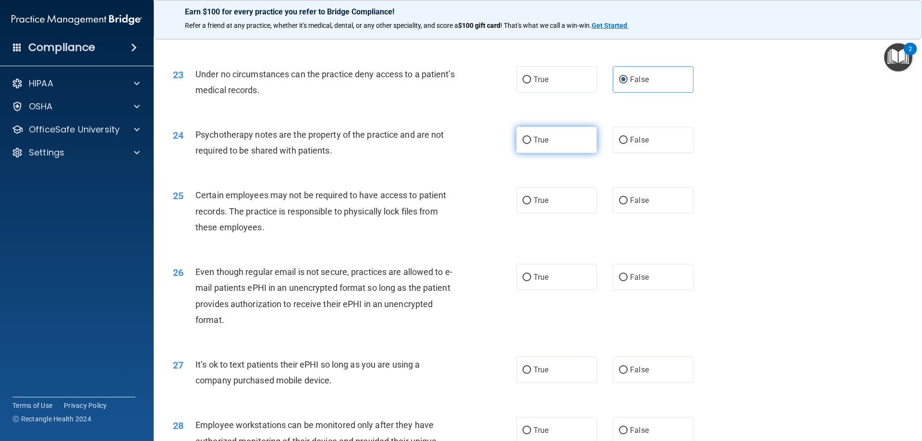
click at [544, 153] on label "True" at bounding box center [556, 140] width 81 height 26
click at [531, 144] on input "True" at bounding box center [526, 140] width 9 height 7
radio input "true"
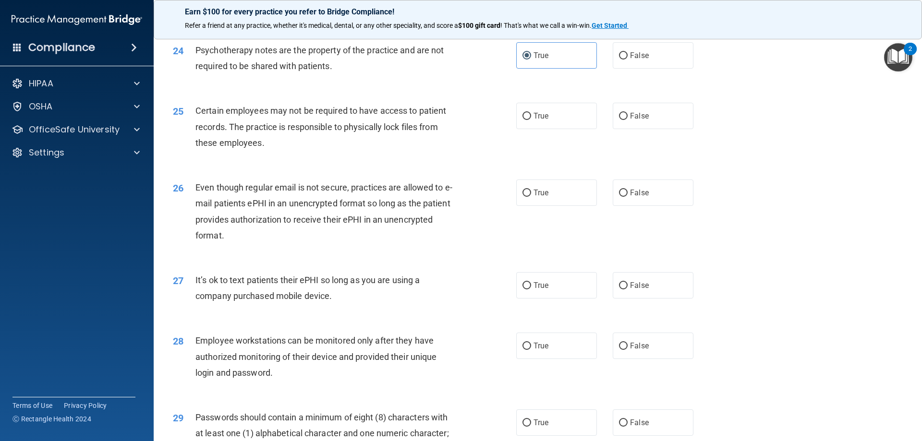
scroll to position [1777, 0]
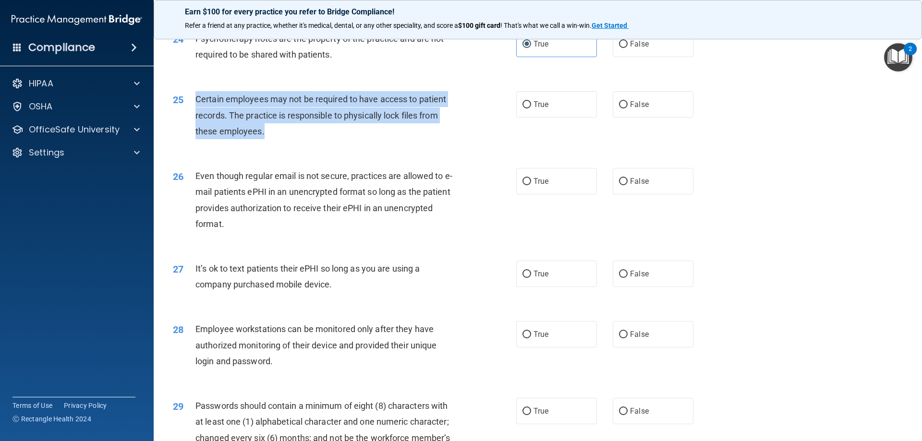
drag, startPoint x: 267, startPoint y: 147, endPoint x: 195, endPoint y: 112, distance: 80.3
click at [195, 112] on div "Certain employees may not be required to have access to patient records. The pr…" at bounding box center [329, 115] width 268 height 48
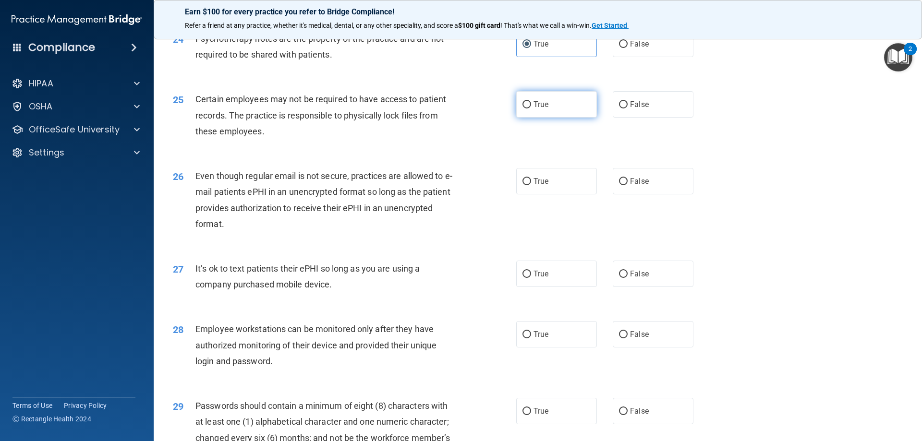
click at [556, 118] on label "True" at bounding box center [556, 104] width 81 height 26
click at [531, 109] on input "True" at bounding box center [526, 104] width 9 height 7
radio input "true"
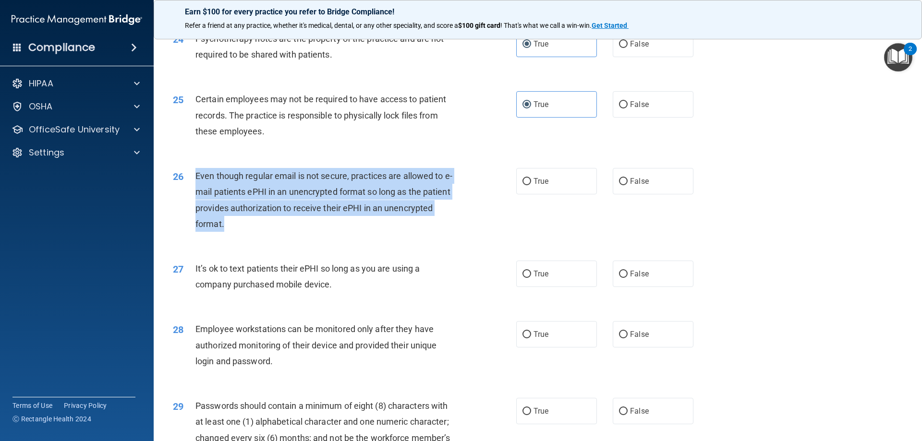
drag, startPoint x: 259, startPoint y: 242, endPoint x: 193, endPoint y: 194, distance: 81.1
click at [193, 194] on div "26 Even though regular email is not secure, practices are allowed to e-mail pat…" at bounding box center [344, 202] width 372 height 69
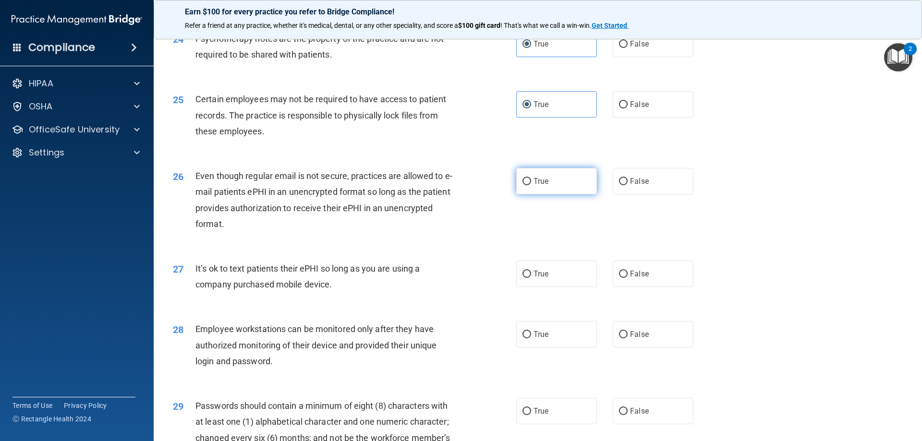
click at [539, 186] on span "True" at bounding box center [540, 181] width 15 height 9
click at [531, 185] on input "True" at bounding box center [526, 181] width 9 height 7
radio input "true"
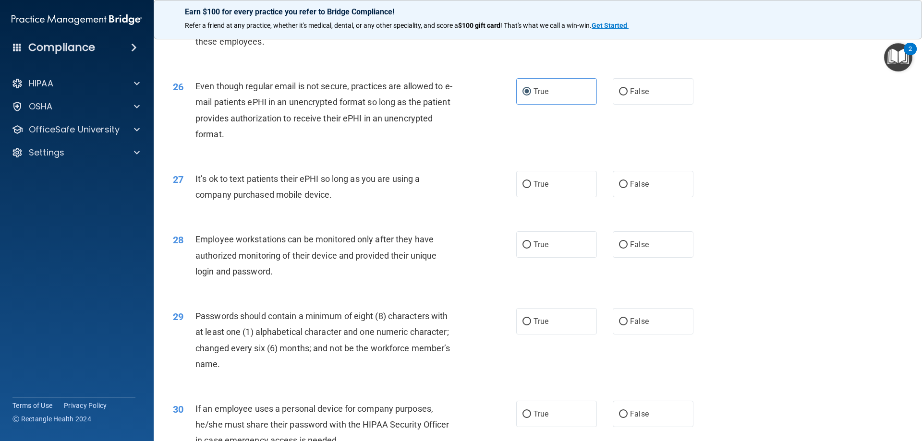
scroll to position [1873, 0]
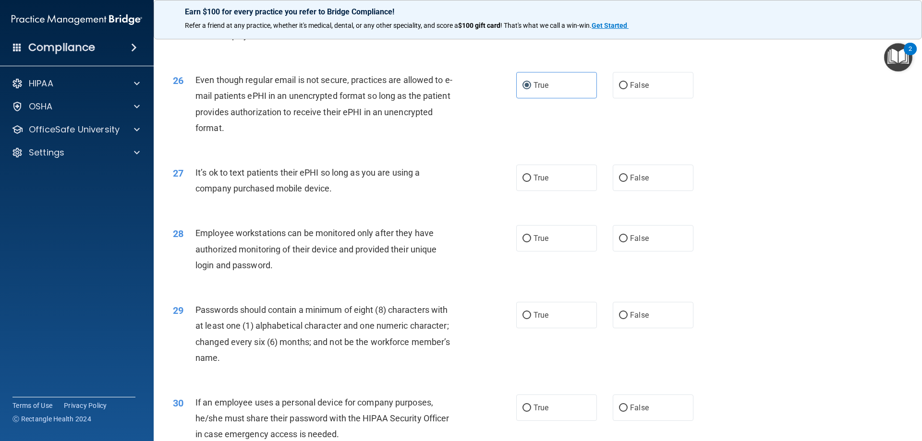
drag, startPoint x: 339, startPoint y: 208, endPoint x: 195, endPoint y: 192, distance: 145.4
click at [195, 192] on div "It’s ok to text patients their ePHI so long as you are using a company purchase…" at bounding box center [329, 181] width 268 height 32
click at [326, 193] on span "It’s ok to text patients their ePHI so long as you are using a company purchase…" at bounding box center [307, 181] width 224 height 26
click at [613, 189] on label "False" at bounding box center [653, 178] width 81 height 26
click at [619, 182] on input "False" at bounding box center [623, 178] width 9 height 7
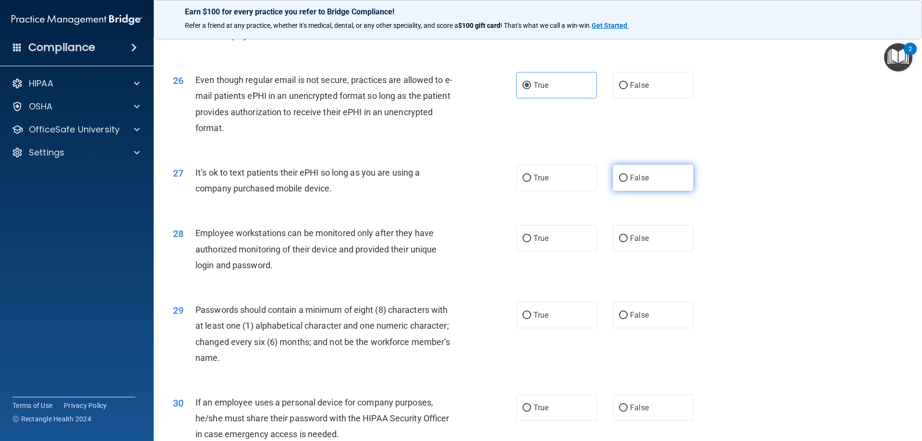
radio input "true"
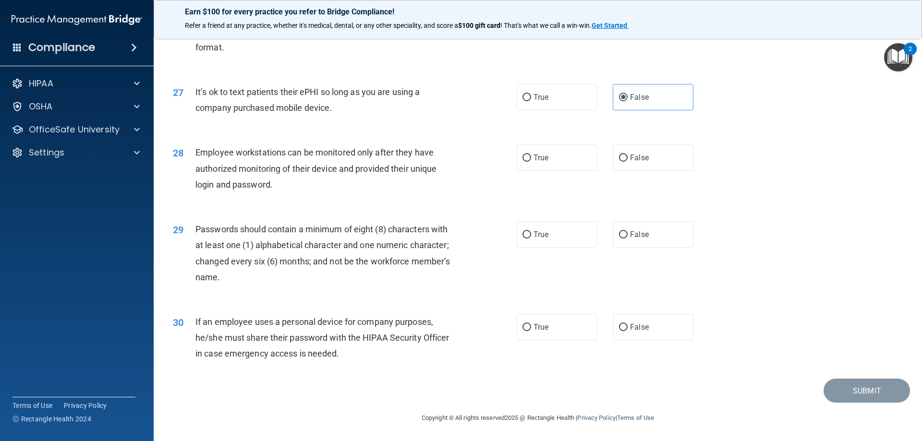
scroll to position [1969, 0]
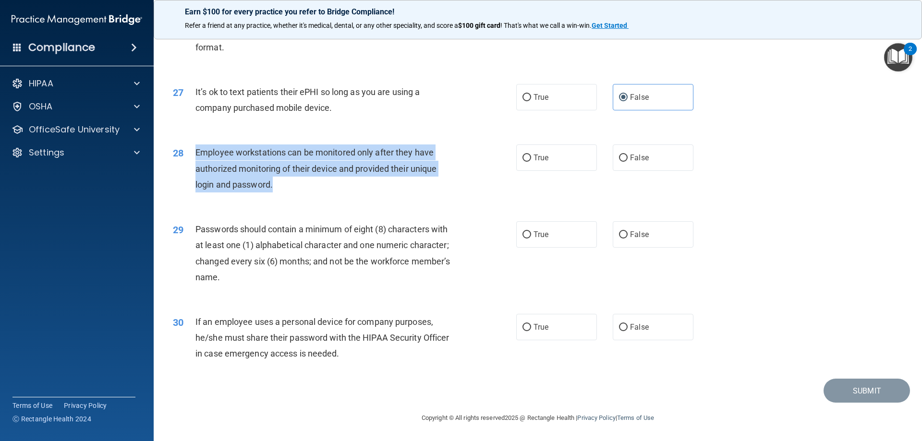
drag, startPoint x: 278, startPoint y: 180, endPoint x: 218, endPoint y: 164, distance: 62.5
click at [192, 156] on div "28 Employee workstations can be monitored only after they have authorized monit…" at bounding box center [344, 171] width 372 height 53
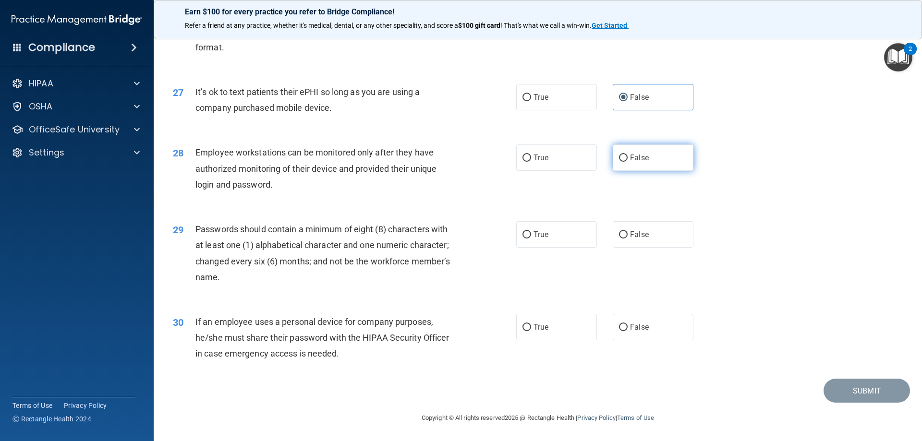
click at [617, 169] on label "False" at bounding box center [653, 158] width 81 height 26
click at [619, 162] on input "False" at bounding box center [623, 158] width 9 height 7
radio input "true"
click at [268, 277] on div "Passwords should contain a minimum of eight (8) characters with at least one (1…" at bounding box center [329, 253] width 268 height 64
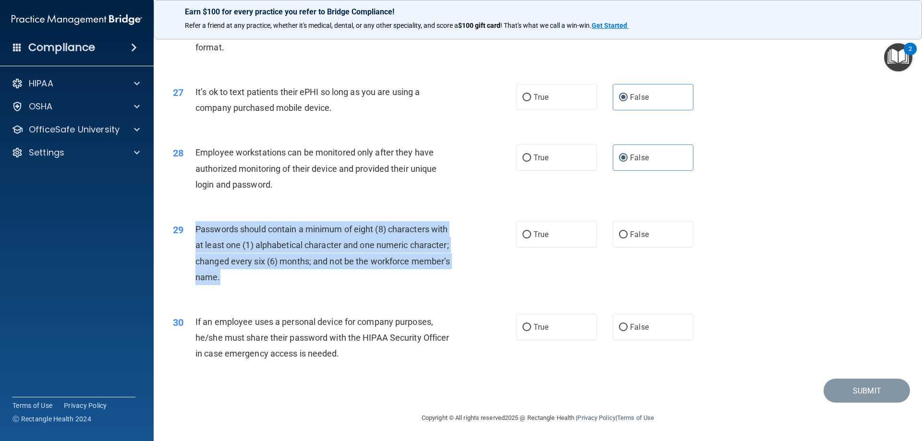
drag, startPoint x: 247, startPoint y: 273, endPoint x: 196, endPoint y: 226, distance: 69.3
click at [196, 226] on div "Passwords should contain a minimum of eight (8) characters with at least one (1…" at bounding box center [329, 253] width 268 height 64
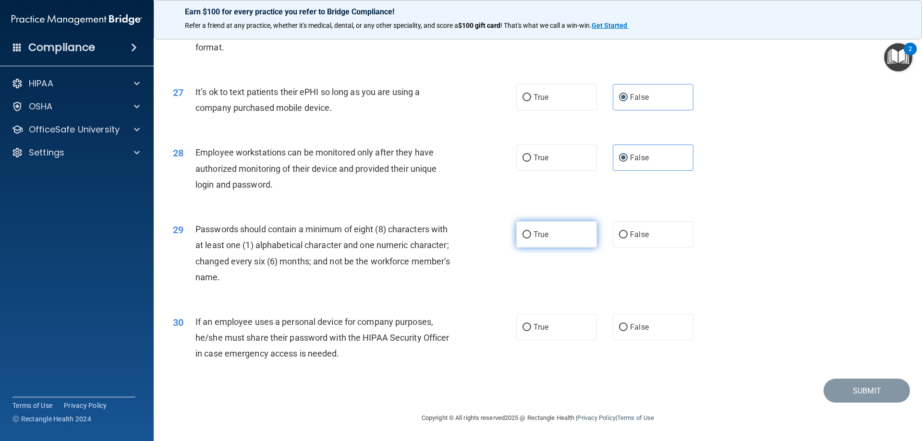
click at [542, 225] on label "True" at bounding box center [556, 234] width 81 height 26
click at [531, 231] on input "True" at bounding box center [526, 234] width 9 height 7
radio input "true"
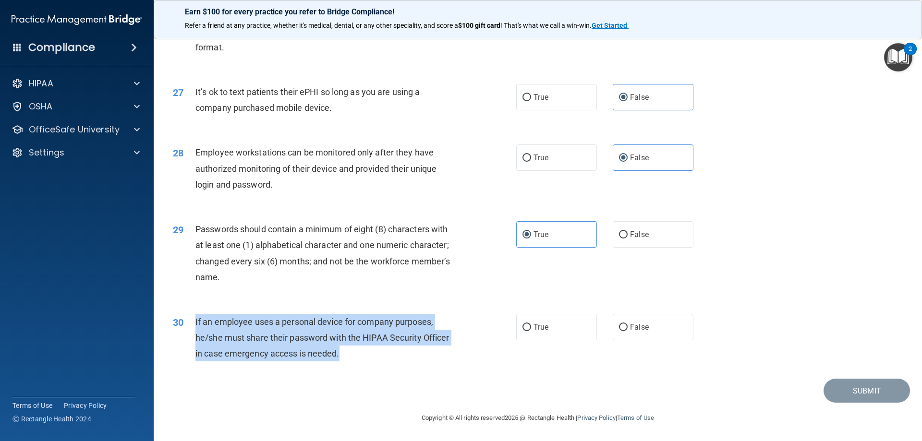
drag, startPoint x: 345, startPoint y: 352, endPoint x: 194, endPoint y: 319, distance: 154.0
click at [194, 319] on div "30 If an employee uses a personal device for company purposes, he/she must shar…" at bounding box center [344, 340] width 372 height 53
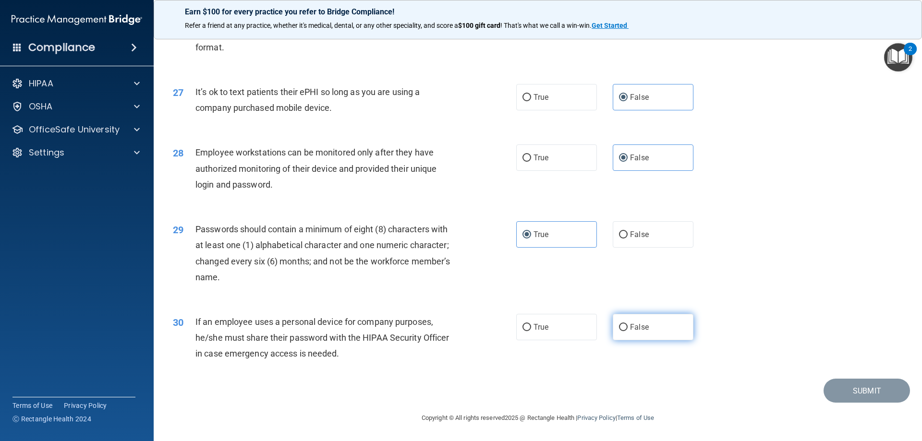
click at [660, 333] on label "False" at bounding box center [653, 327] width 81 height 26
click at [628, 331] on input "False" at bounding box center [623, 327] width 9 height 7
radio input "true"
click at [883, 396] on button "Submit" at bounding box center [866, 391] width 86 height 24
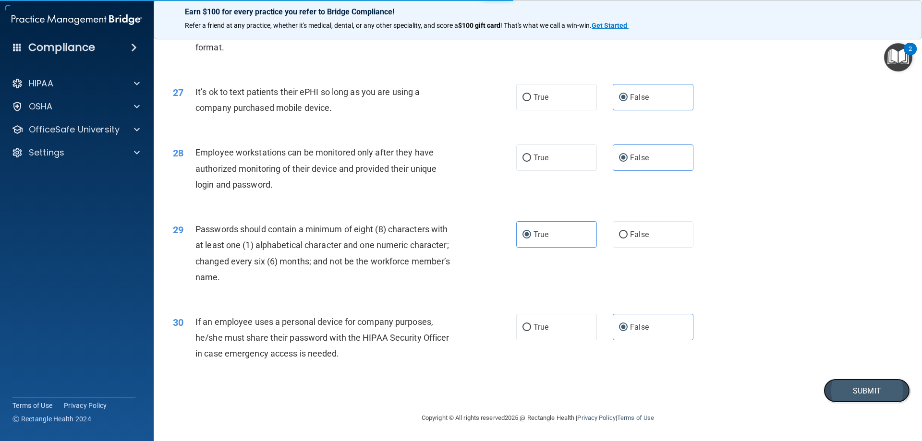
click at [850, 400] on button "Submit" at bounding box center [866, 391] width 86 height 24
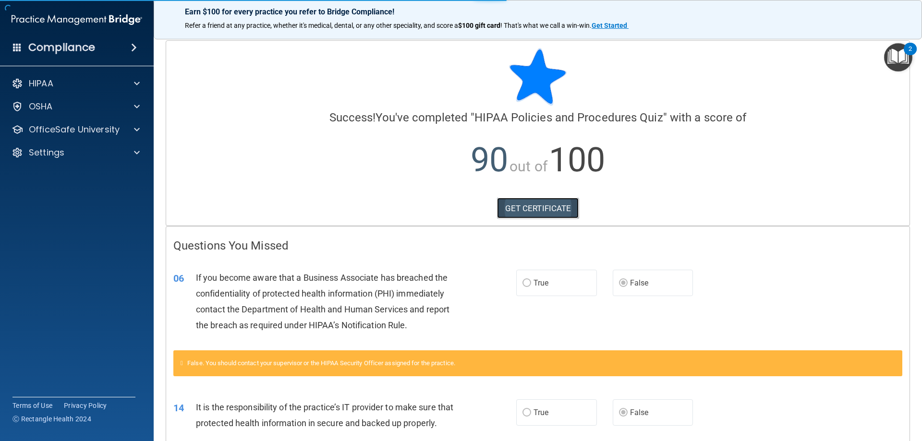
click at [511, 207] on link "GET CERTIFICATE" at bounding box center [538, 208] width 82 height 21
